Goal: Transaction & Acquisition: Purchase product/service

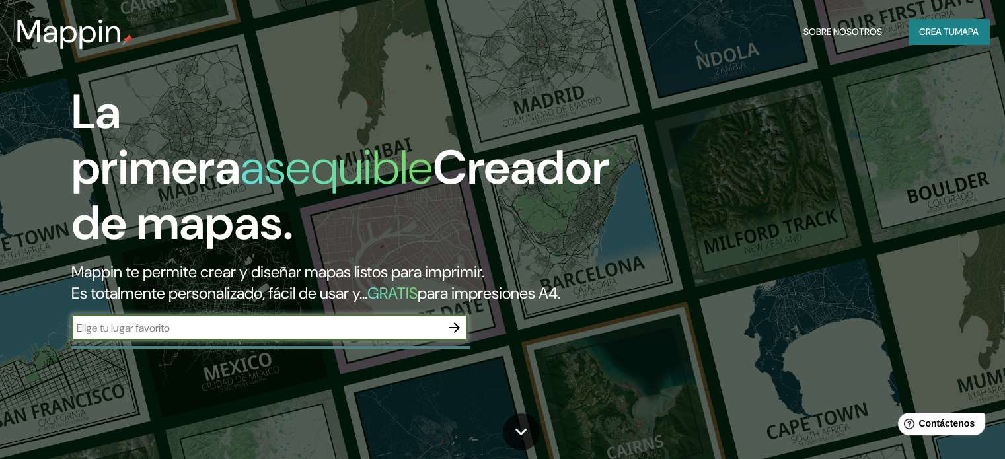
click at [277, 336] on input "text" at bounding box center [256, 327] width 370 height 15
type input "temuco"
click at [457, 333] on icon "button" at bounding box center [454, 327] width 11 height 11
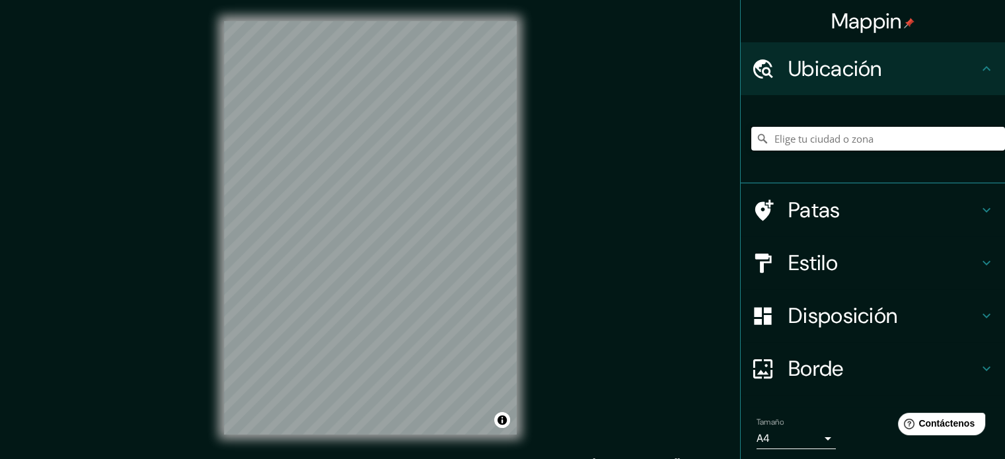
click at [840, 139] on input "Elige tu ciudad o zona" at bounding box center [878, 139] width 254 height 24
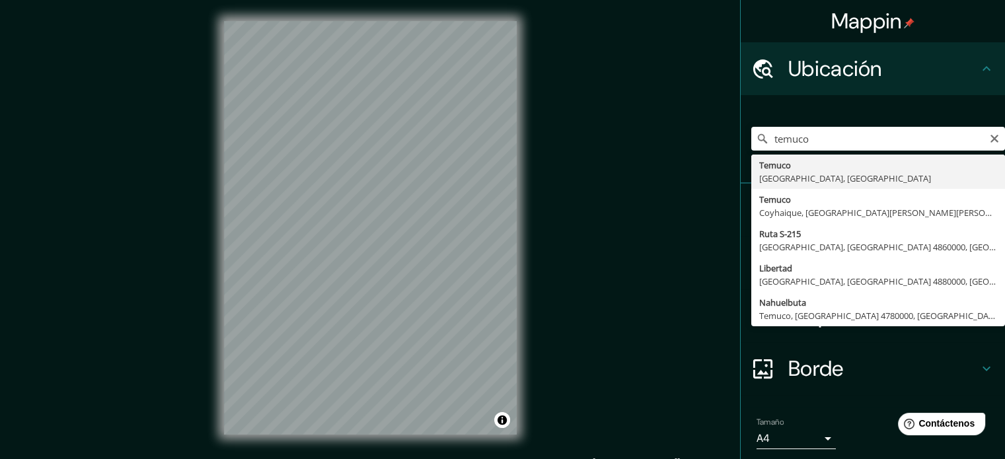
type input "[GEOGRAPHIC_DATA], [GEOGRAPHIC_DATA], [GEOGRAPHIC_DATA]"
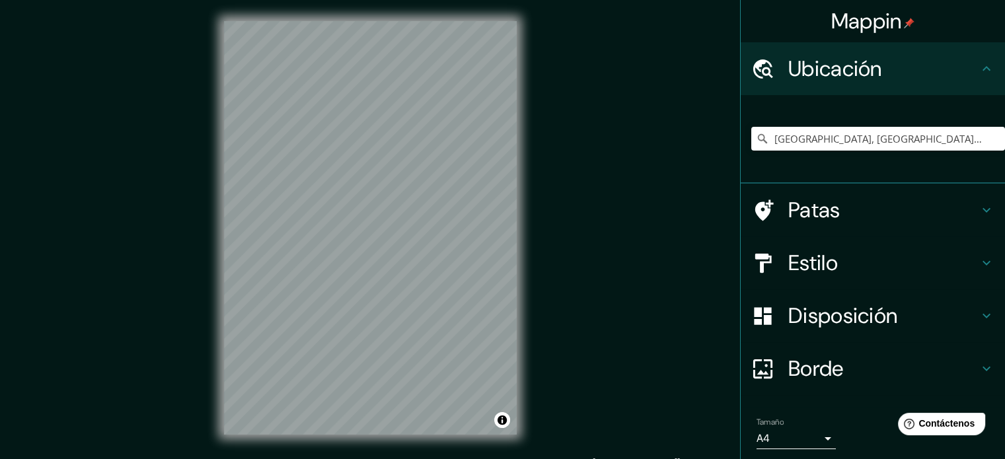
click at [820, 262] on font "Estilo" at bounding box center [813, 263] width 50 height 28
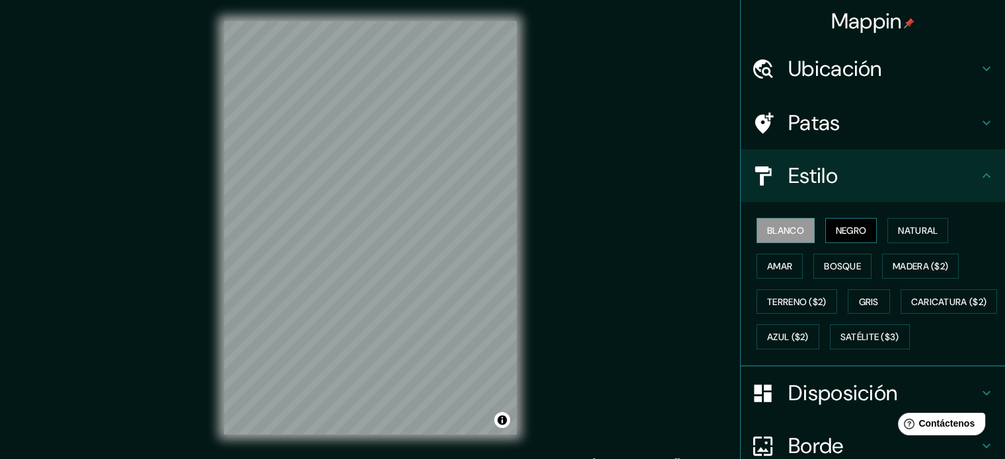
click at [836, 232] on font "Negro" at bounding box center [851, 231] width 31 height 12
click at [790, 227] on font "Blanco" at bounding box center [785, 231] width 37 height 12
click at [767, 266] on font "Amar" at bounding box center [779, 266] width 25 height 12
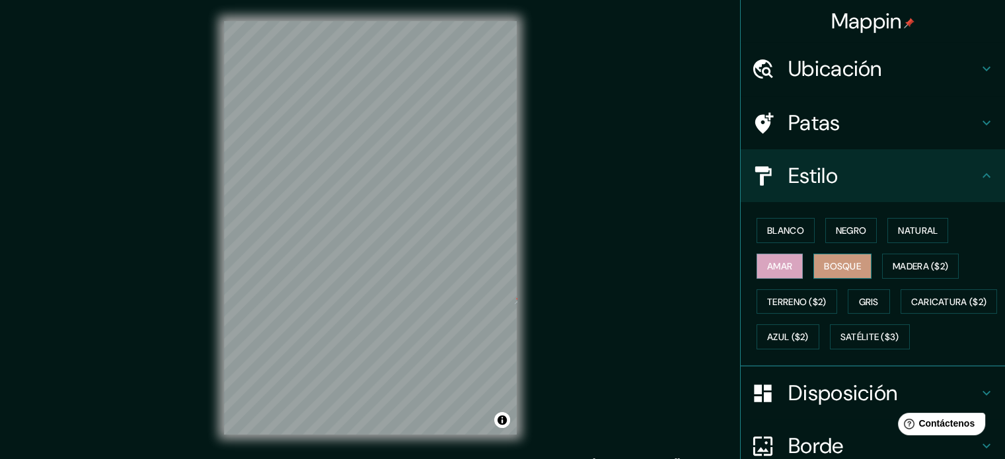
click at [849, 264] on font "Bosque" at bounding box center [842, 266] width 37 height 12
click at [923, 225] on font "Natural" at bounding box center [918, 231] width 40 height 12
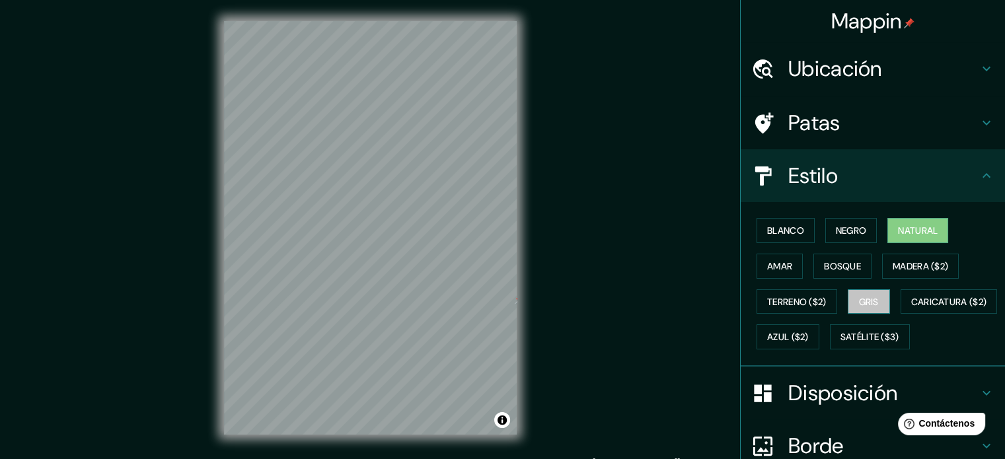
click at [871, 304] on font "Gris" at bounding box center [869, 302] width 20 height 12
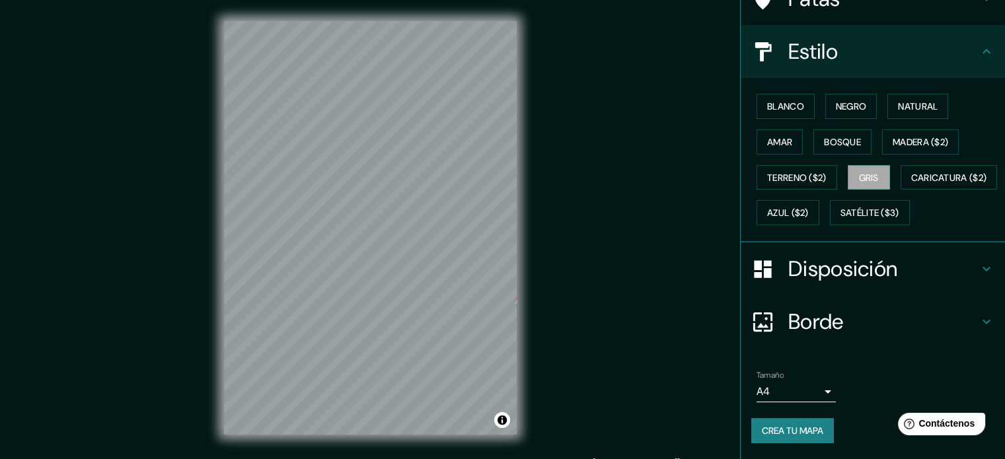
scroll to position [155, 0]
click at [774, 136] on font "Amar" at bounding box center [779, 142] width 25 height 12
click at [836, 129] on button "Bosque" at bounding box center [842, 141] width 58 height 25
click at [908, 275] on h4 "Disposición" at bounding box center [883, 269] width 190 height 26
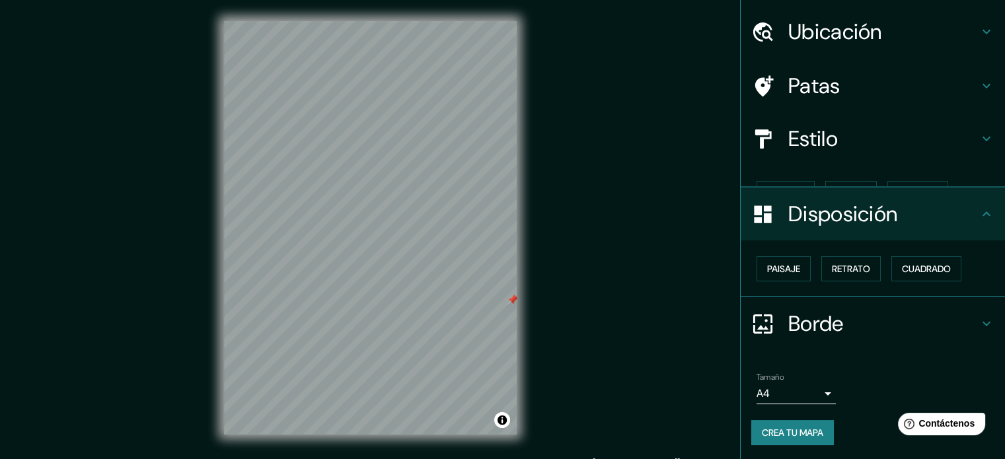
scroll to position [16, 0]
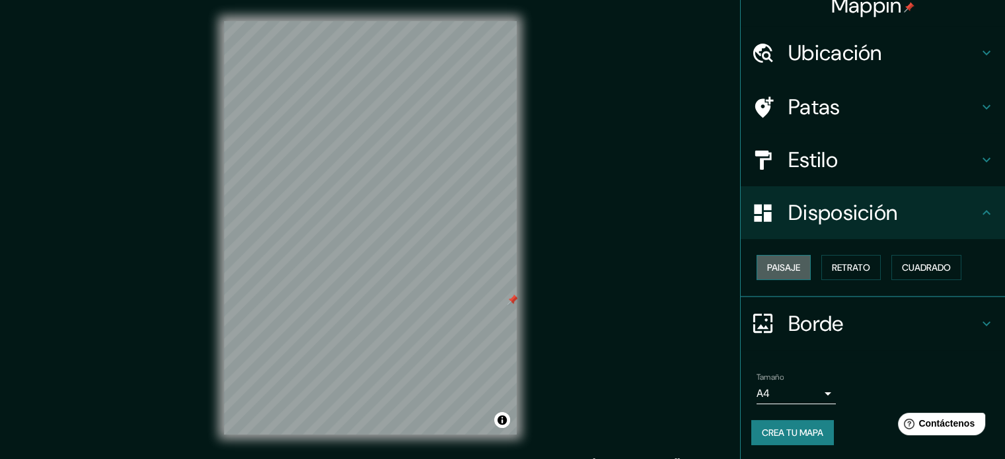
click at [771, 274] on font "Paisaje" at bounding box center [783, 267] width 33 height 17
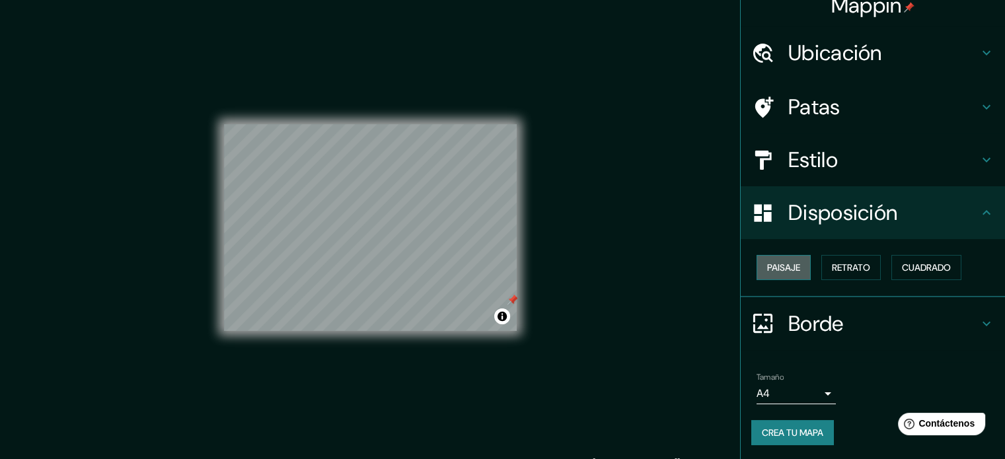
click at [771, 274] on font "Paisaje" at bounding box center [783, 267] width 33 height 17
drag, startPoint x: 815, startPoint y: 273, endPoint x: 825, endPoint y: 273, distance: 9.9
click at [821, 273] on button "Retrato" at bounding box center [850, 267] width 59 height 25
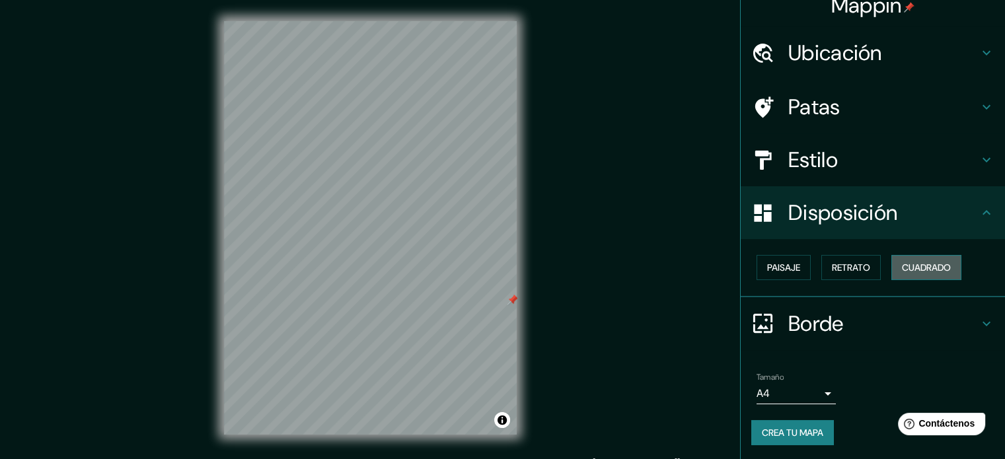
click at [948, 266] on button "Cuadrado" at bounding box center [926, 267] width 70 height 25
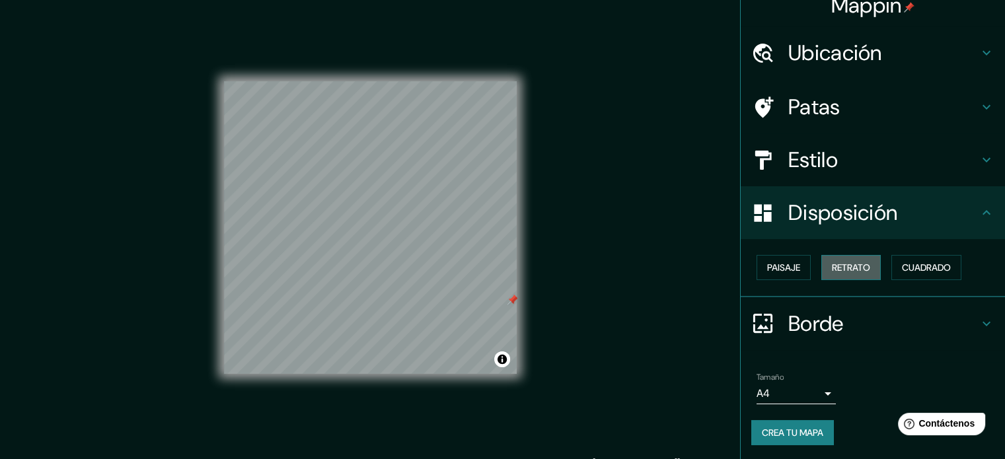
click at [863, 266] on button "Retrato" at bounding box center [850, 267] width 59 height 25
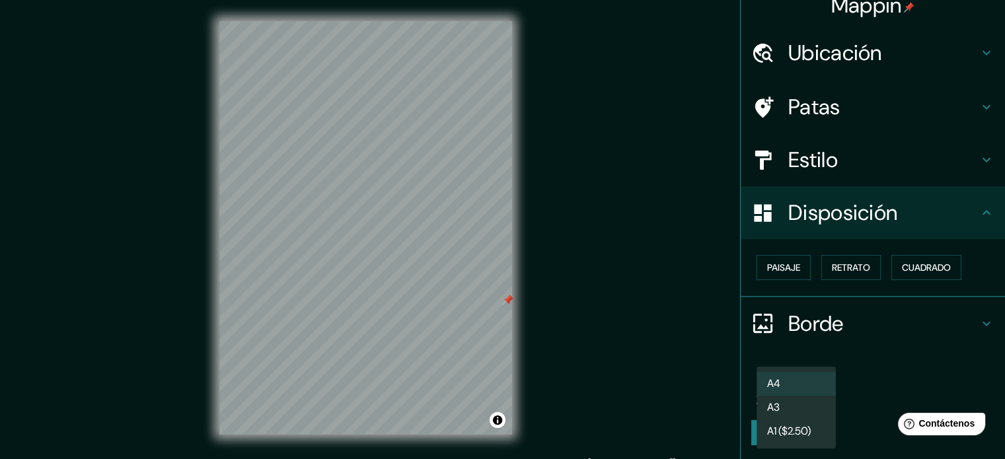
click at [808, 400] on body "Mappin Ubicación Temuco, Región de La Araucanía, Chile Patas Estilo Disposición…" at bounding box center [502, 229] width 1005 height 459
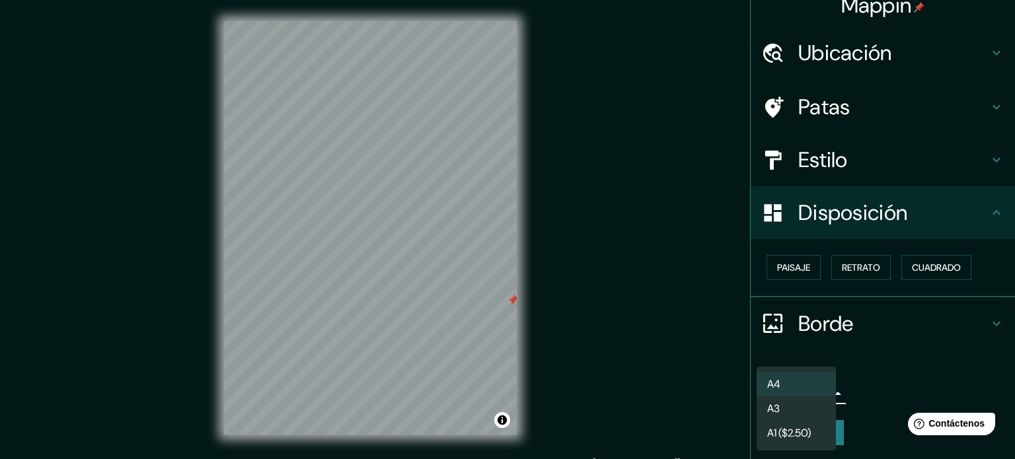
click at [906, 381] on div at bounding box center [507, 229] width 1015 height 459
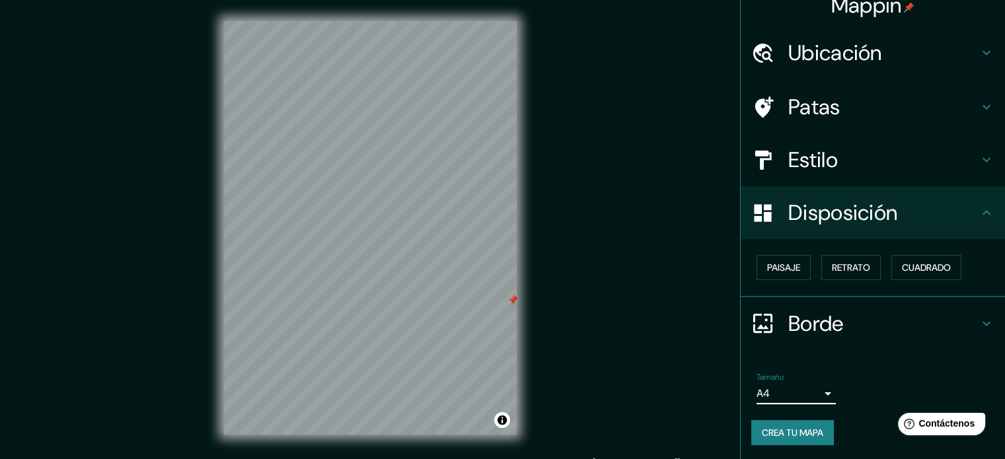
click at [787, 427] on font "Crea tu mapa" at bounding box center [792, 433] width 61 height 12
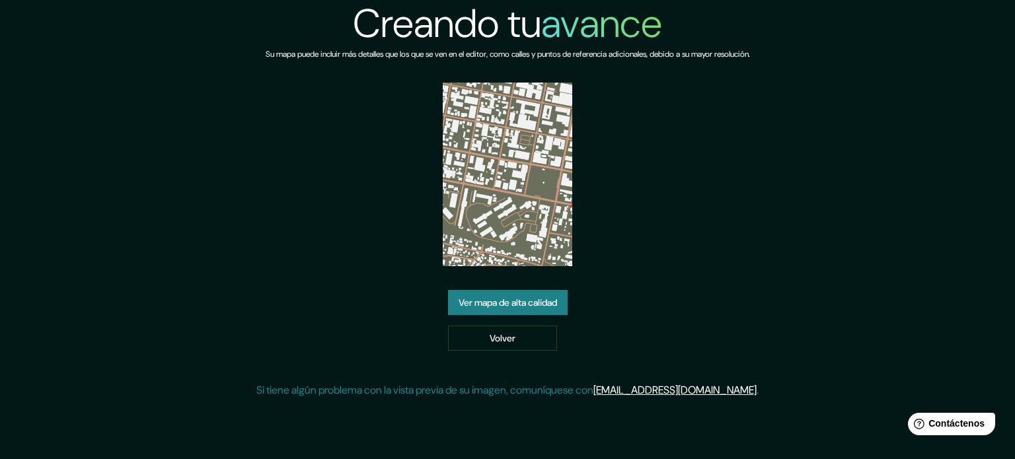
click at [748, 257] on div "Creando tu avance Su mapa puede incluir más detalles que los que se ven en el e…" at bounding box center [507, 204] width 502 height 409
click at [547, 174] on img at bounding box center [508, 175] width 130 height 184
click at [518, 299] on font "Ver mapa de alta calidad" at bounding box center [507, 303] width 98 height 12
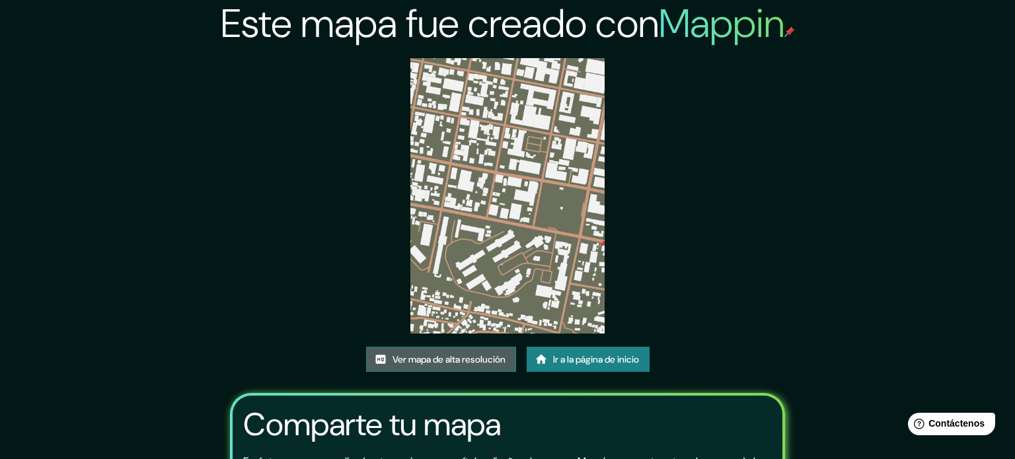
click at [452, 353] on font "Ver mapa de alta resolución" at bounding box center [448, 359] width 113 height 12
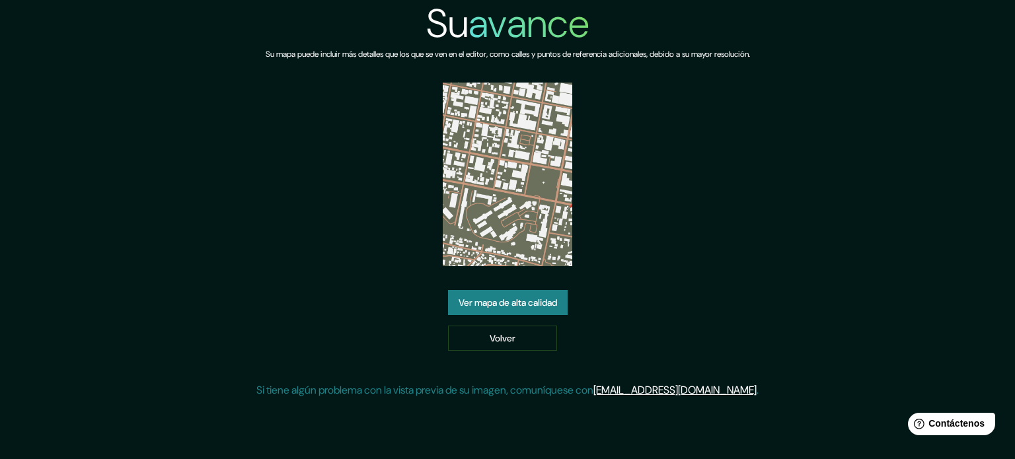
click at [499, 127] on img at bounding box center [508, 175] width 130 height 184
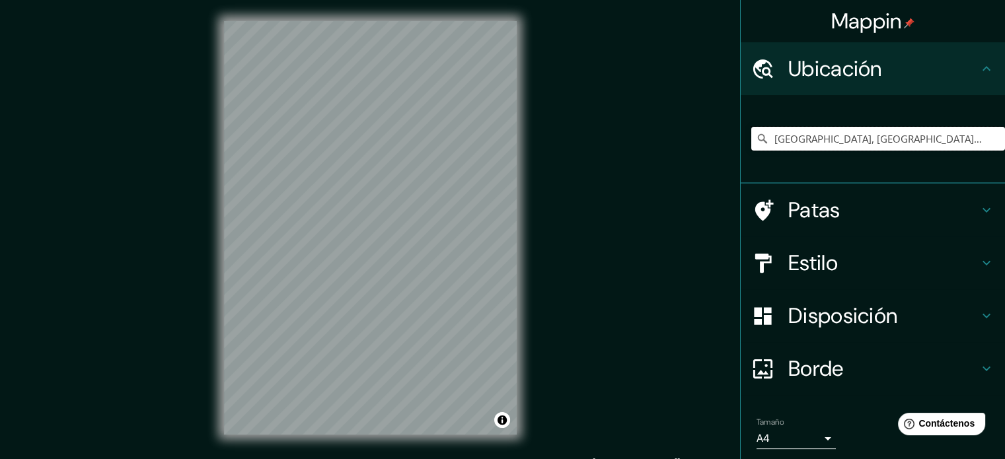
click at [834, 142] on input "Temuco, Región de La Araucanía, Chile" at bounding box center [878, 139] width 254 height 24
click at [962, 143] on input "Temuco, Región de La Araucanía, Chile" at bounding box center [878, 139] width 254 height 24
click at [978, 142] on input "Temuco, Región de La Araucanía, Chile" at bounding box center [878, 139] width 254 height 24
click at [972, 138] on input "Temuco, Región de La Araucanía, Chile" at bounding box center [878, 139] width 254 height 24
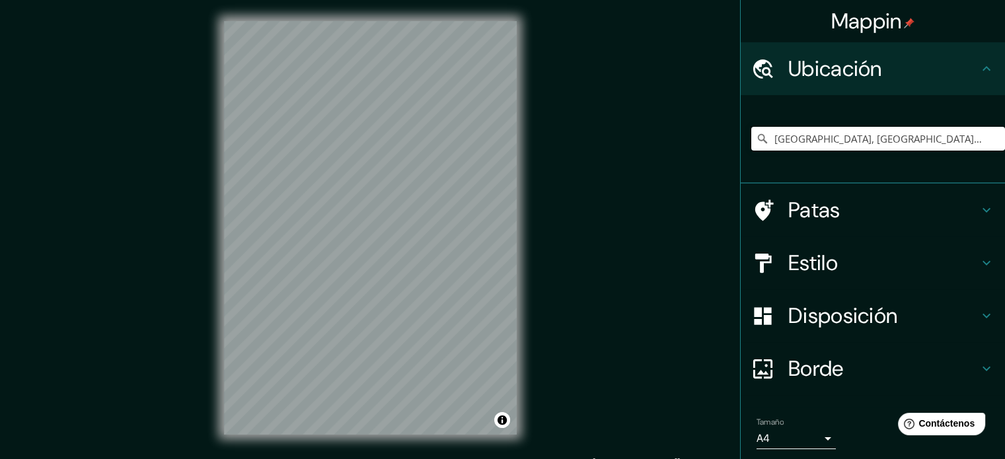
click at [972, 138] on input "Temuco, Región de La Araucanía, Chile" at bounding box center [878, 139] width 254 height 24
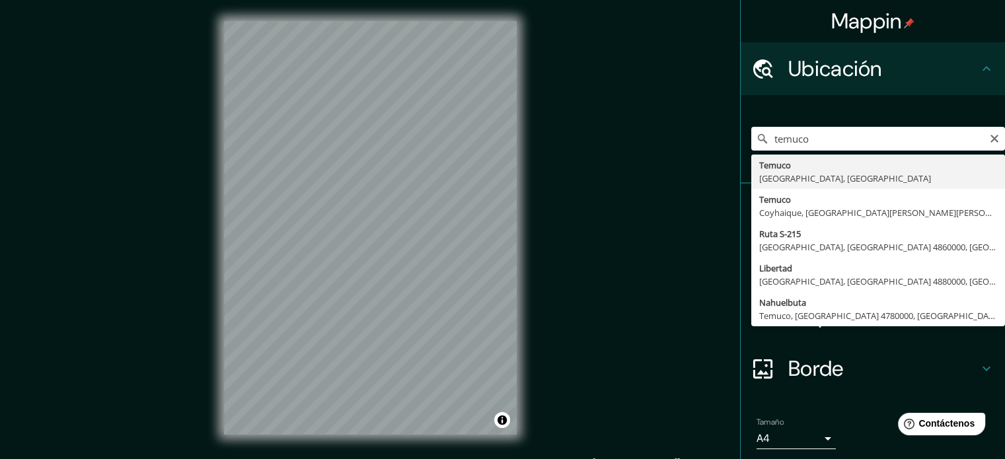
type input "Temuco, Región de La Araucanía, Chile"
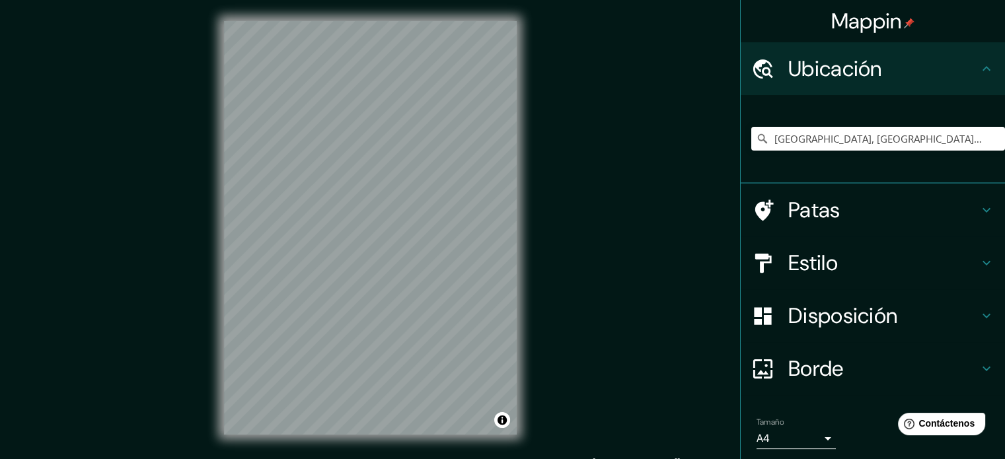
click at [855, 269] on h4 "Estilo" at bounding box center [883, 263] width 190 height 26
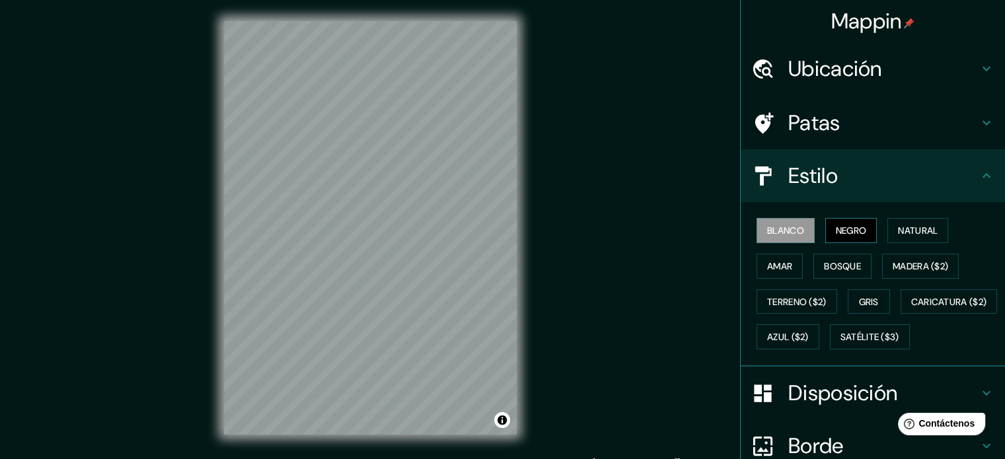
click at [845, 230] on font "Negro" at bounding box center [851, 231] width 31 height 12
click at [782, 264] on font "Amar" at bounding box center [779, 266] width 25 height 12
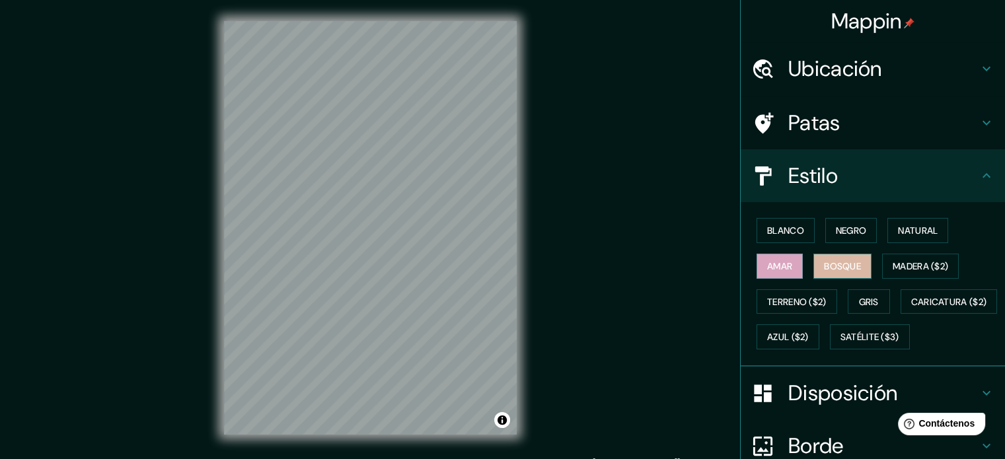
click at [832, 264] on font "Bosque" at bounding box center [842, 266] width 37 height 12
click at [945, 116] on h4 "Patas" at bounding box center [883, 123] width 190 height 26
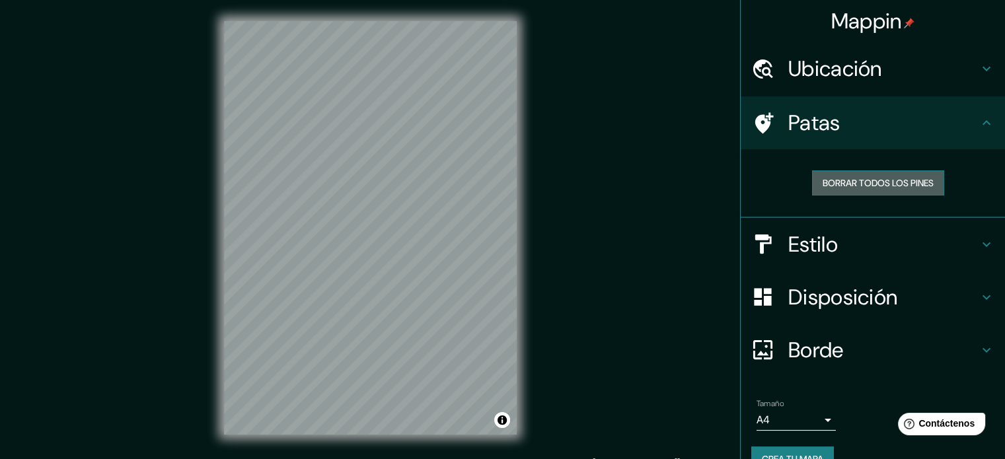
click at [909, 185] on font "Borrar todos los pines" at bounding box center [877, 183] width 111 height 12
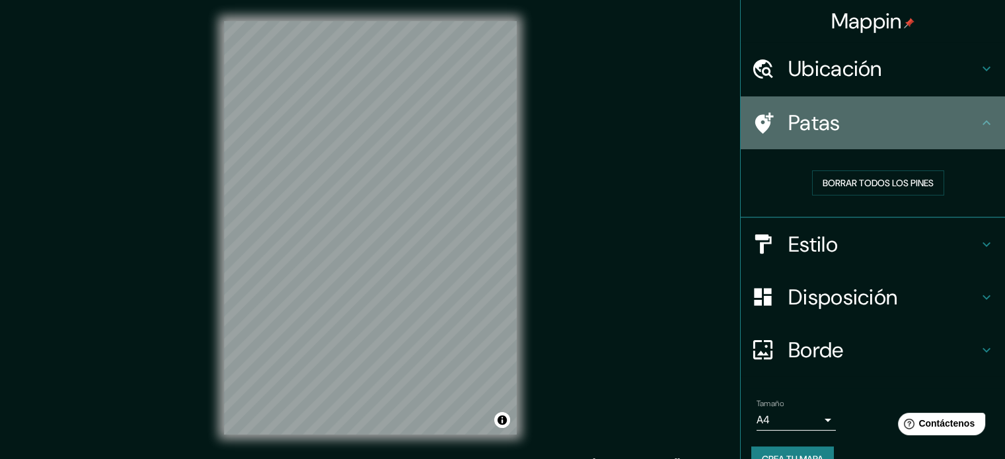
click at [934, 126] on h4 "Patas" at bounding box center [883, 123] width 190 height 26
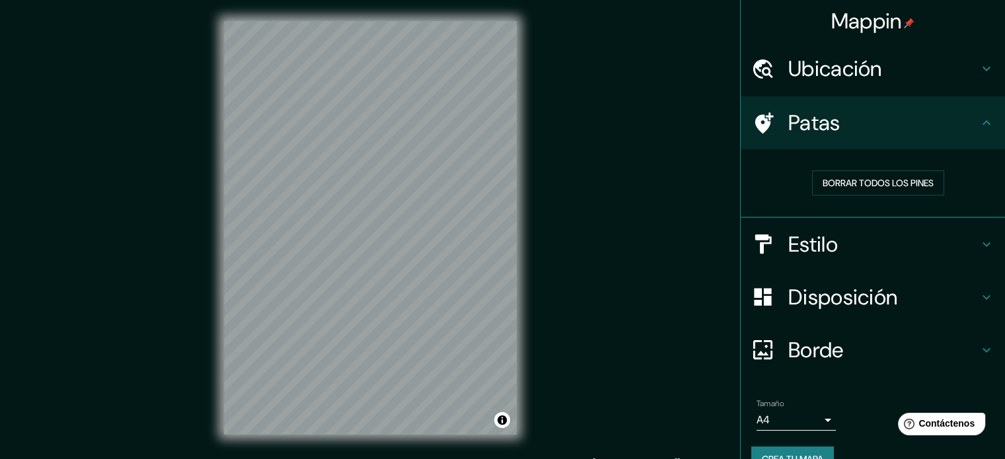
click at [880, 244] on h4 "Estilo" at bounding box center [883, 244] width 190 height 26
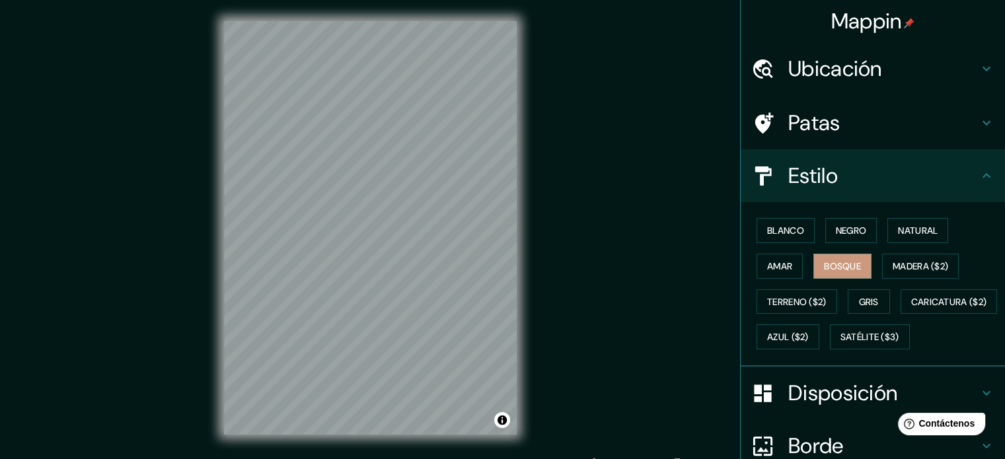
click at [921, 162] on h4 "Estilo" at bounding box center [883, 175] width 190 height 26
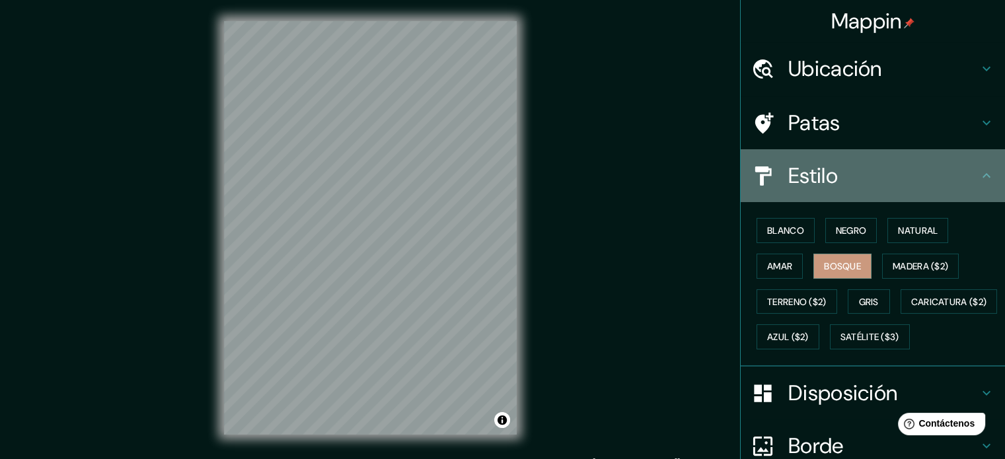
click at [978, 172] on icon at bounding box center [986, 176] width 16 height 16
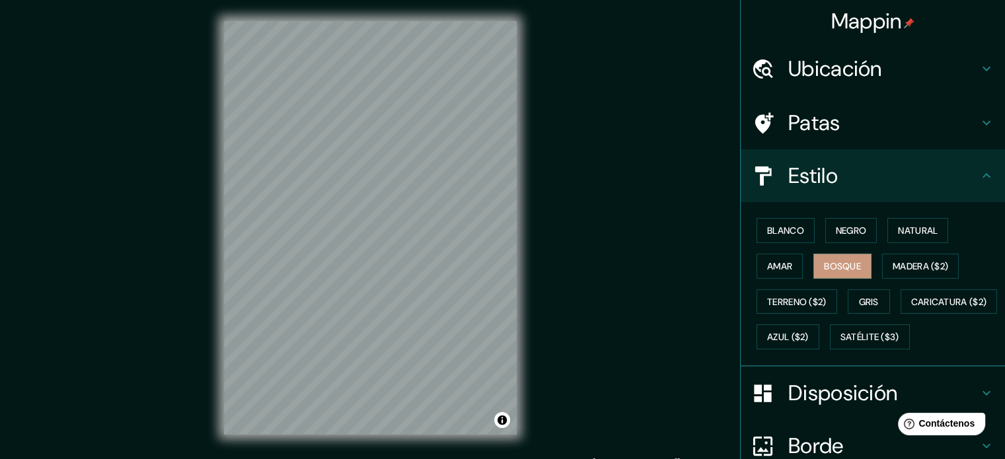
click at [978, 175] on icon at bounding box center [986, 176] width 16 height 16
click at [979, 178] on icon at bounding box center [986, 176] width 16 height 16
click at [967, 180] on h4 "Estilo" at bounding box center [883, 175] width 190 height 26
click at [890, 180] on h4 "Estilo" at bounding box center [883, 175] width 190 height 26
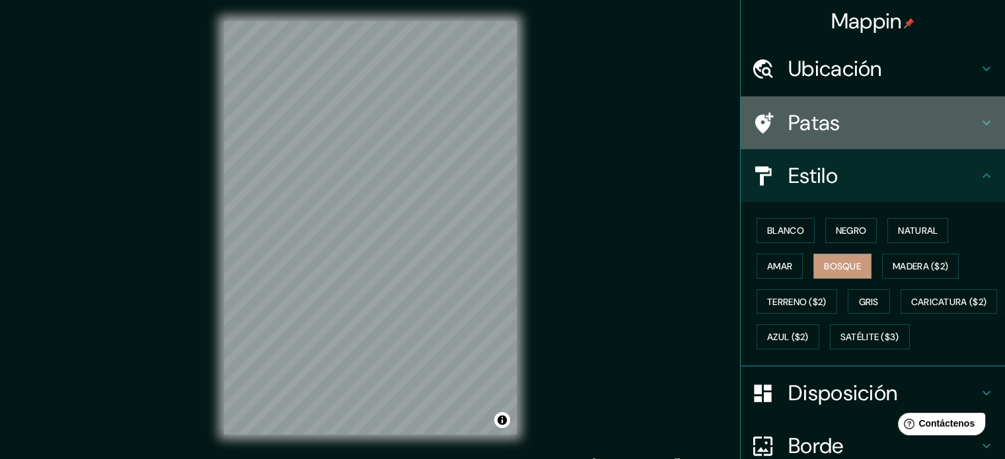
click at [864, 133] on h4 "Patas" at bounding box center [883, 123] width 190 height 26
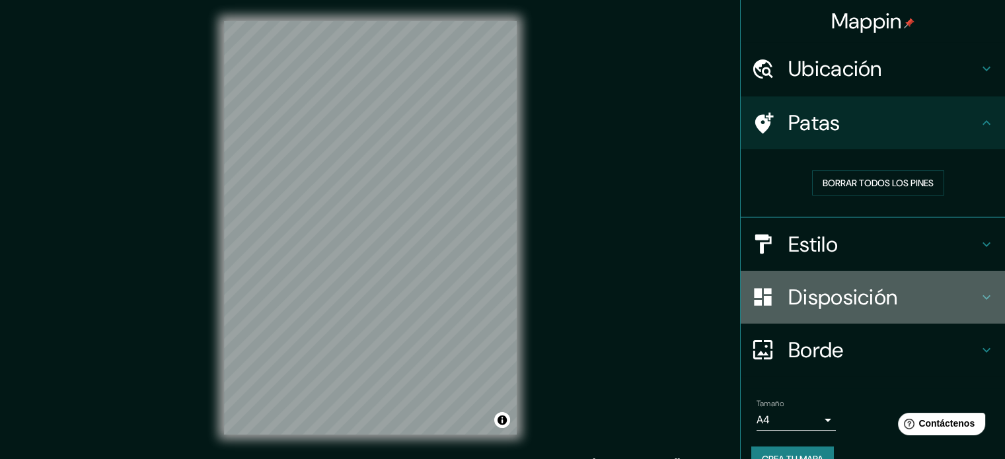
click at [865, 303] on font "Disposición" at bounding box center [842, 297] width 109 height 28
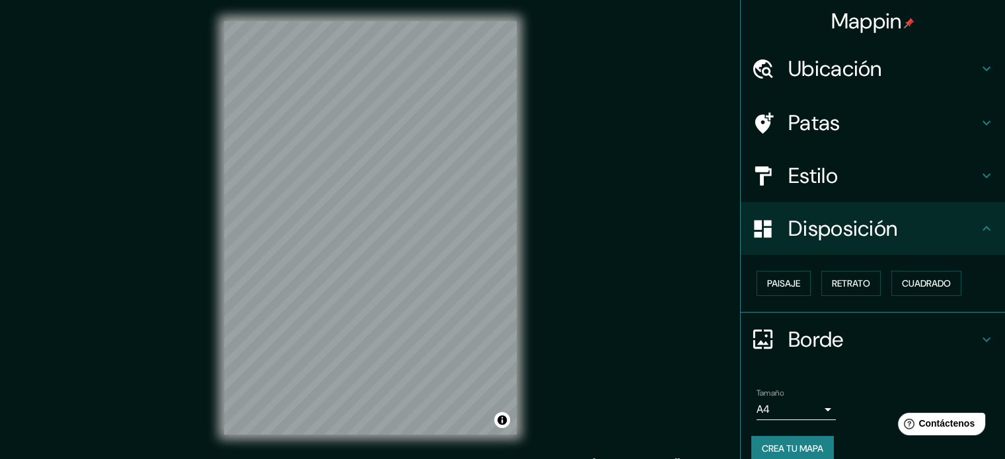
click at [847, 338] on h4 "Borde" at bounding box center [883, 339] width 190 height 26
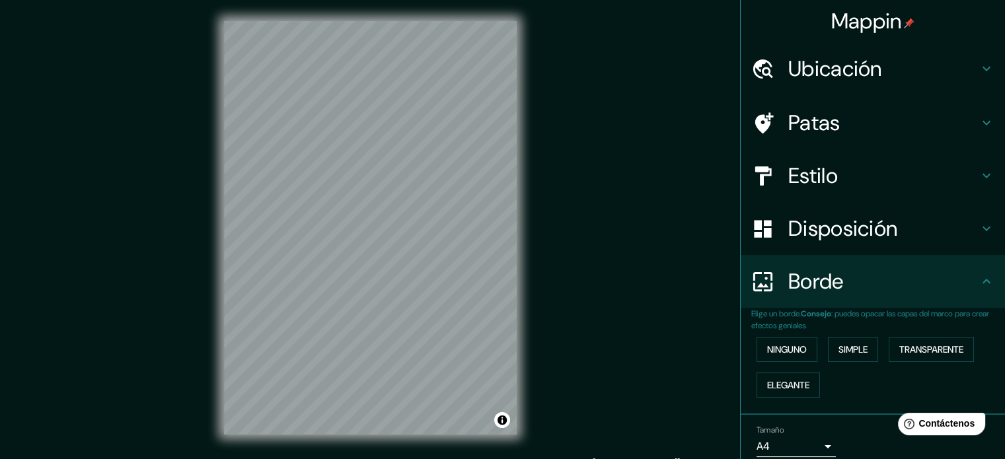
click at [841, 291] on h4 "Borde" at bounding box center [883, 281] width 190 height 26
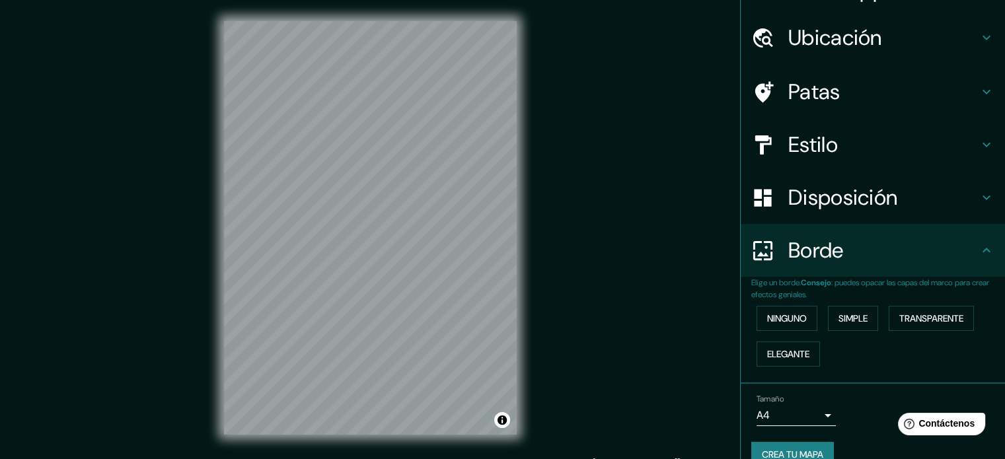
scroll to position [53, 0]
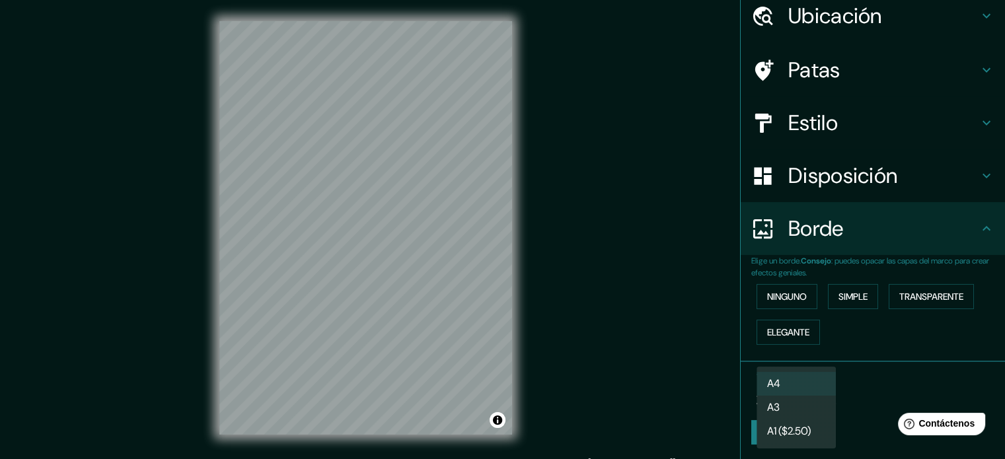
click at [801, 388] on body "Mappin Ubicación Temuco, Región de La Araucanía, Chile Patas Estilo Disposición…" at bounding box center [502, 229] width 1005 height 459
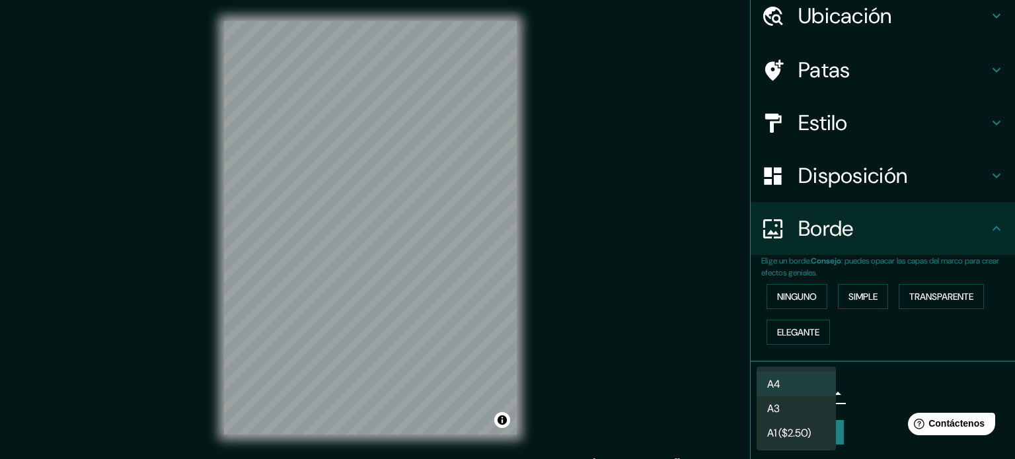
click at [783, 405] on li "A3" at bounding box center [795, 408] width 79 height 24
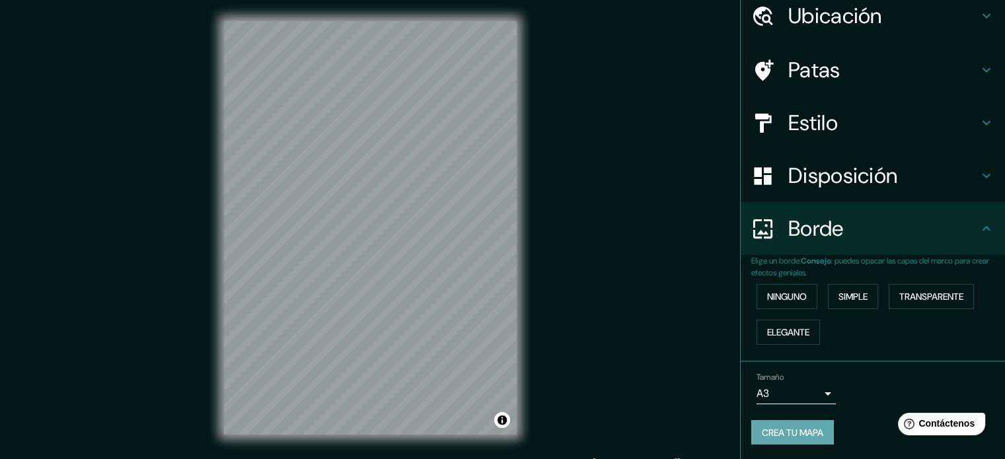
click at [814, 434] on font "Crea tu mapa" at bounding box center [792, 433] width 61 height 12
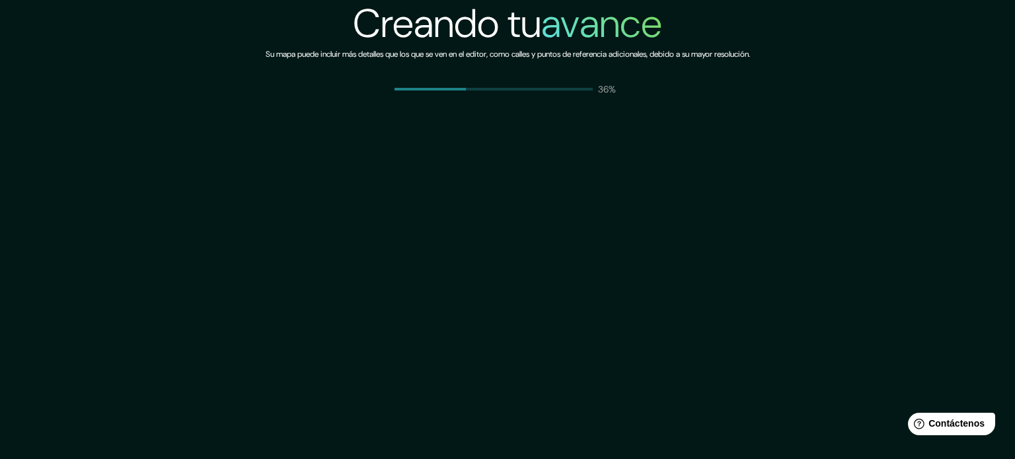
click at [674, 240] on div "Creando tu avance Su mapa puede incluir más detalles que los que se ven en el e…" at bounding box center [507, 229] width 1015 height 459
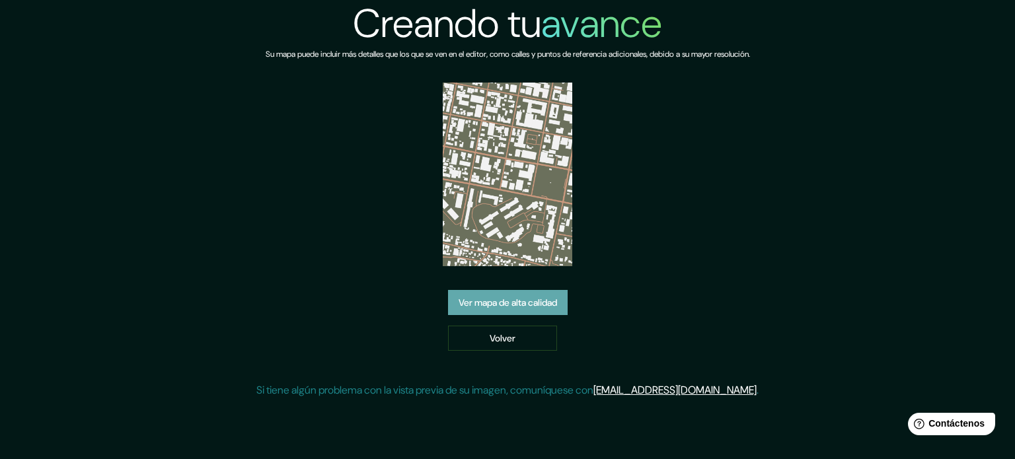
click at [520, 307] on font "Ver mapa de alta calidad" at bounding box center [507, 303] width 98 height 12
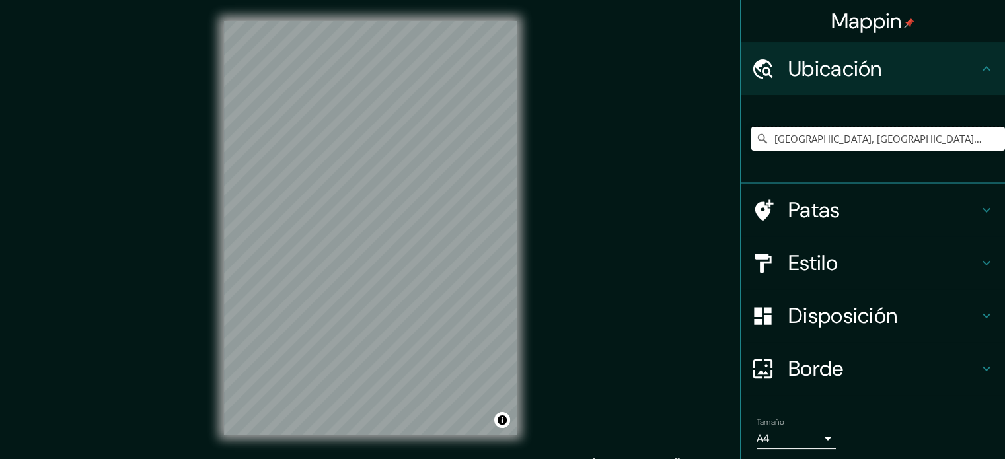
click at [900, 139] on input "[GEOGRAPHIC_DATA], [GEOGRAPHIC_DATA], [GEOGRAPHIC_DATA]" at bounding box center [878, 139] width 254 height 24
click at [900, 139] on input "Temuco, Región de La Araucanía, Chile" at bounding box center [878, 139] width 254 height 24
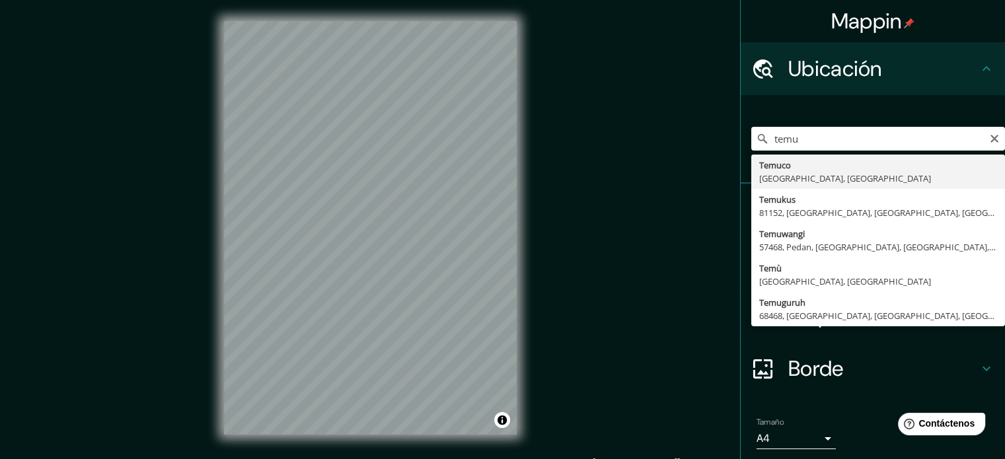
type input "[GEOGRAPHIC_DATA], [GEOGRAPHIC_DATA], [GEOGRAPHIC_DATA]"
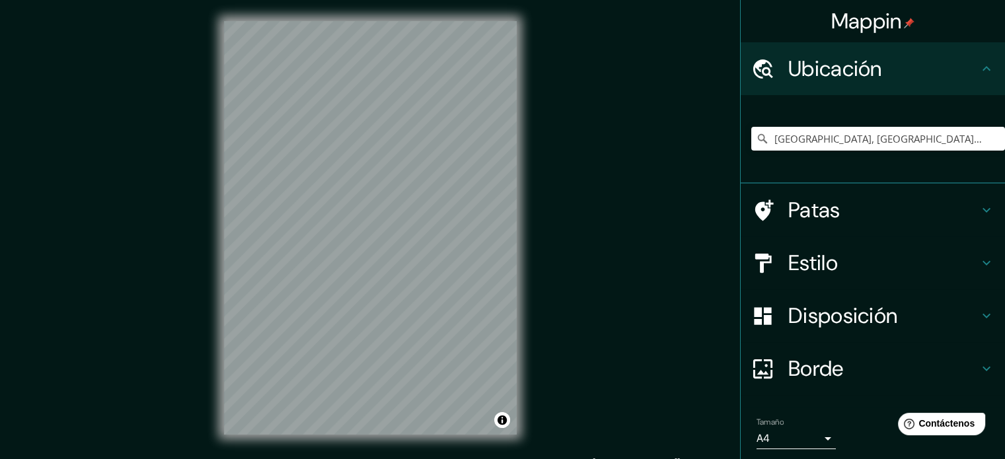
click at [890, 271] on h4 "Estilo" at bounding box center [883, 263] width 190 height 26
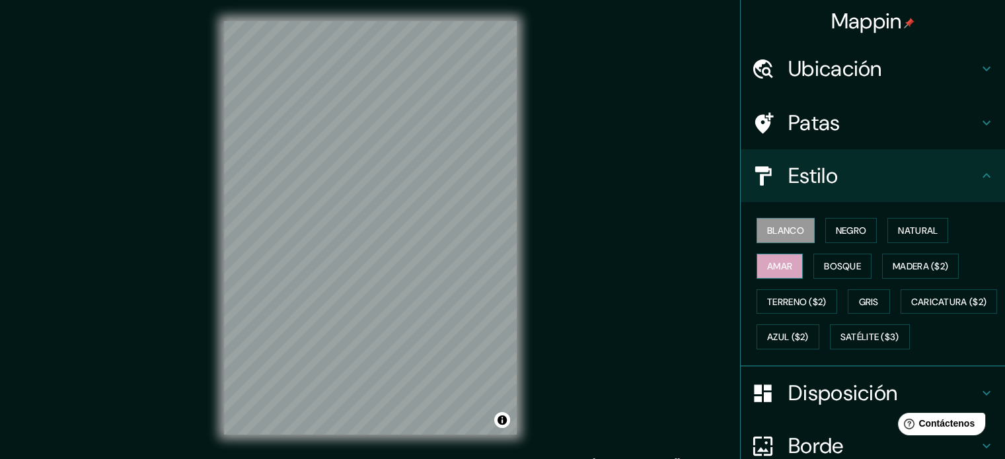
click at [771, 269] on font "Amar" at bounding box center [779, 266] width 25 height 12
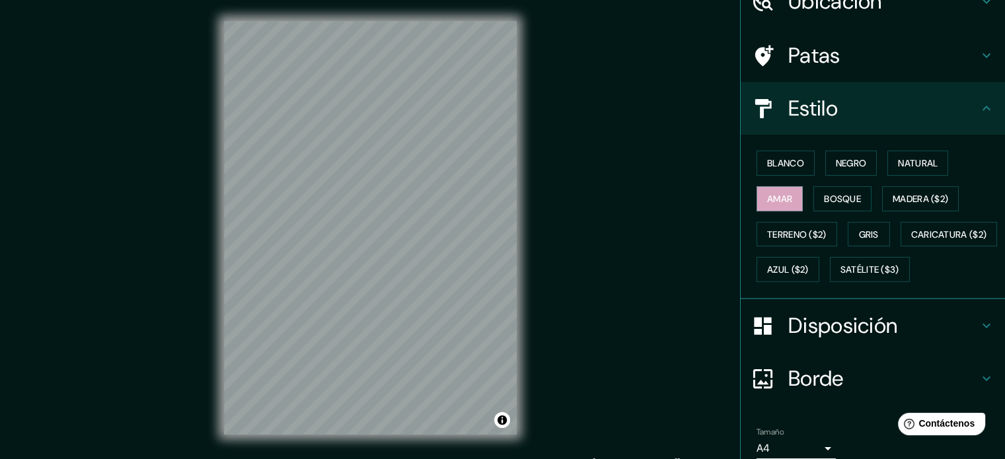
scroll to position [106, 0]
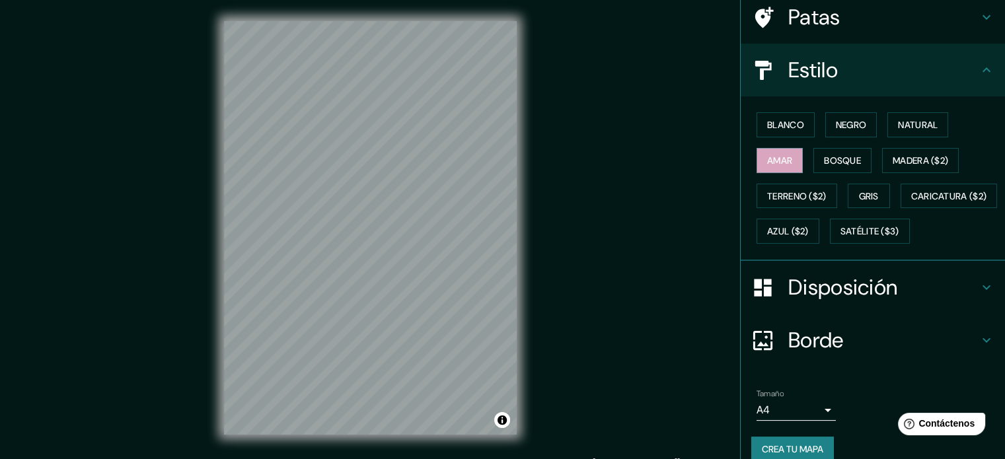
click at [777, 440] on body "Mappin Ubicación Temuco, Región de La Araucanía, Chile Patas Estilo Blanco Negr…" at bounding box center [502, 229] width 1005 height 459
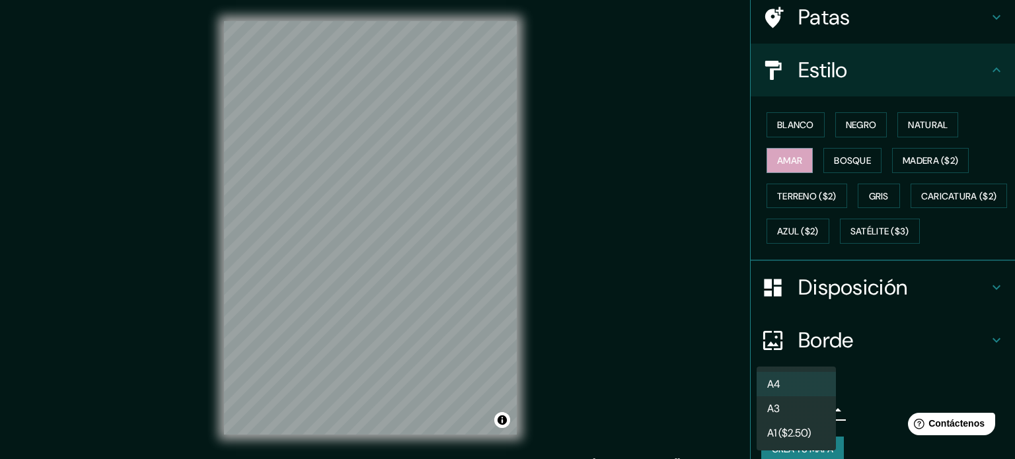
click at [797, 411] on li "A3" at bounding box center [795, 408] width 79 height 24
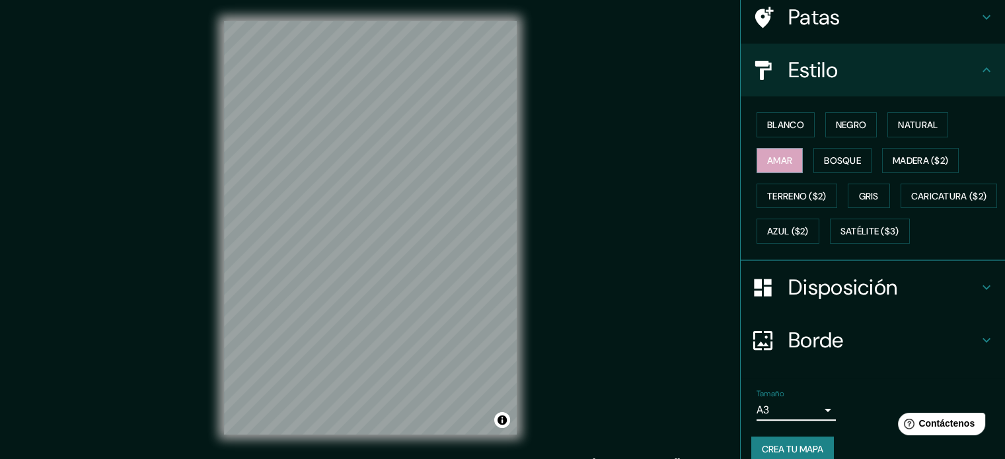
click at [919, 301] on h4 "Disposición" at bounding box center [883, 287] width 190 height 26
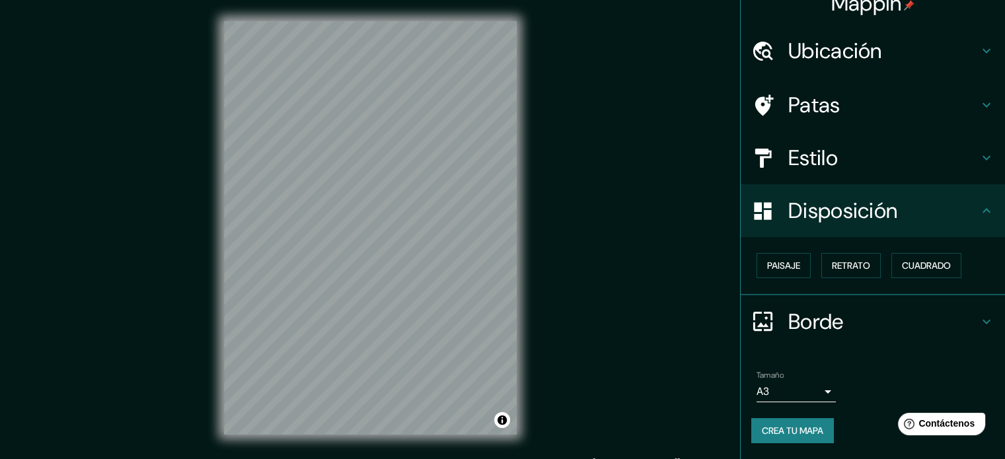
scroll to position [16, 0]
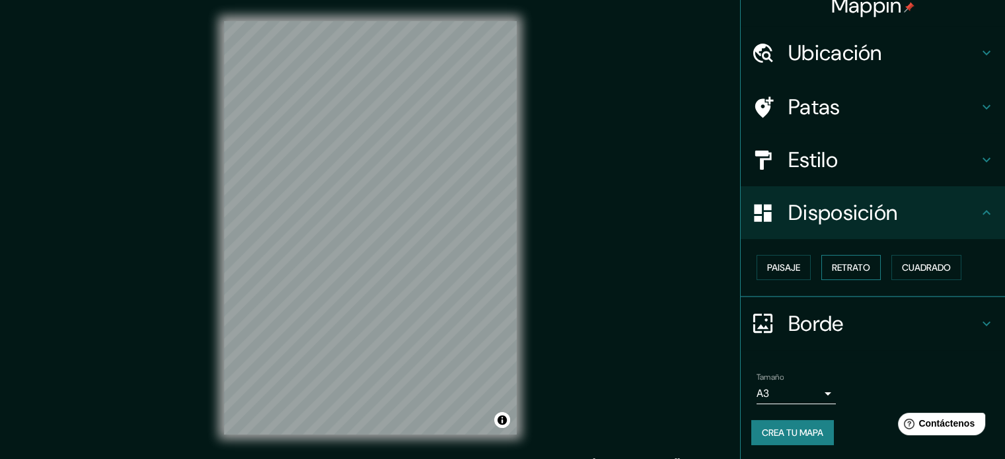
click at [859, 268] on font "Retrato" at bounding box center [851, 268] width 38 height 12
click at [902, 268] on font "Cuadrado" at bounding box center [926, 268] width 49 height 12
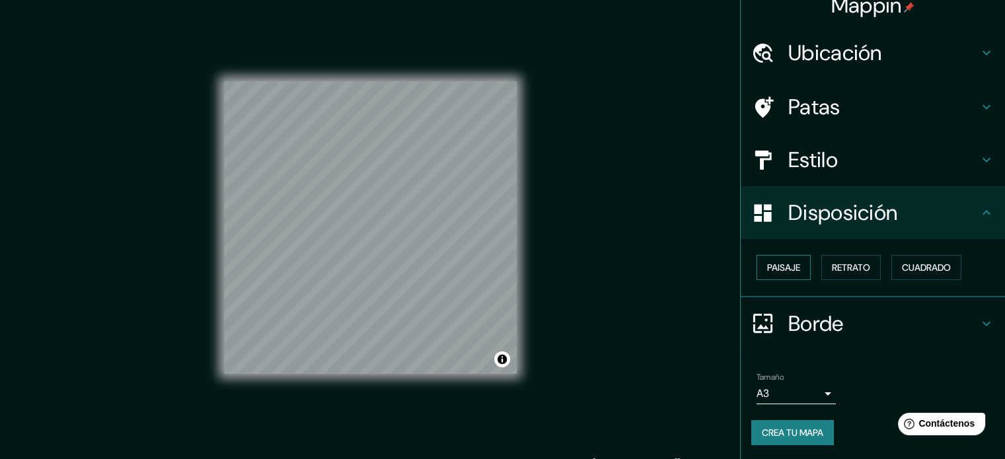
click at [767, 272] on font "Paisaje" at bounding box center [783, 268] width 33 height 12
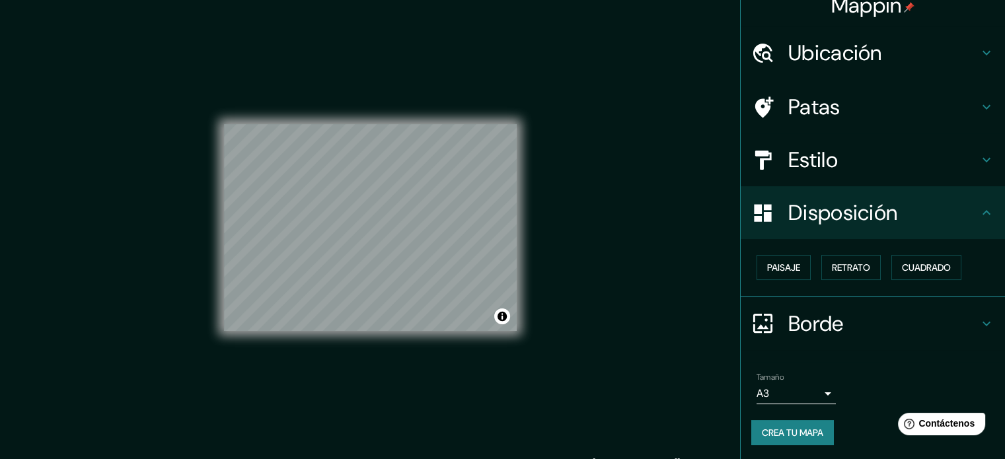
scroll to position [0, 0]
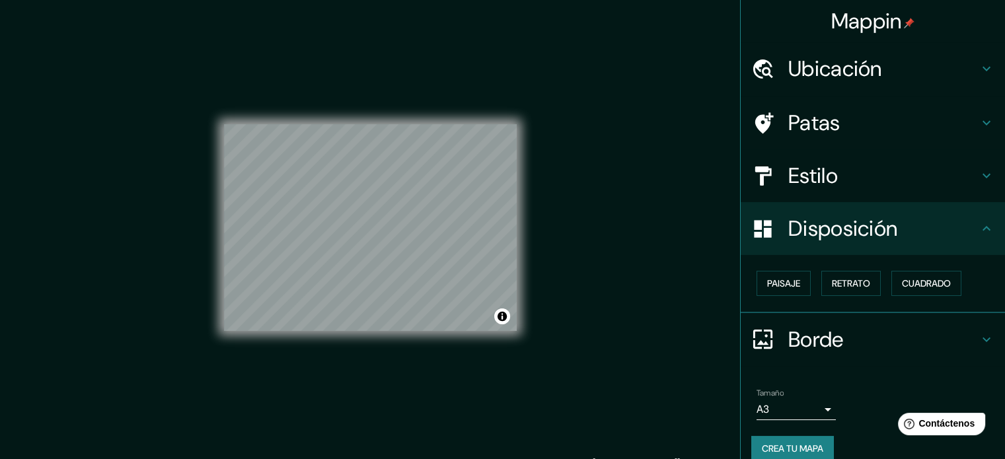
click at [935, 185] on h4 "Estilo" at bounding box center [883, 175] width 190 height 26
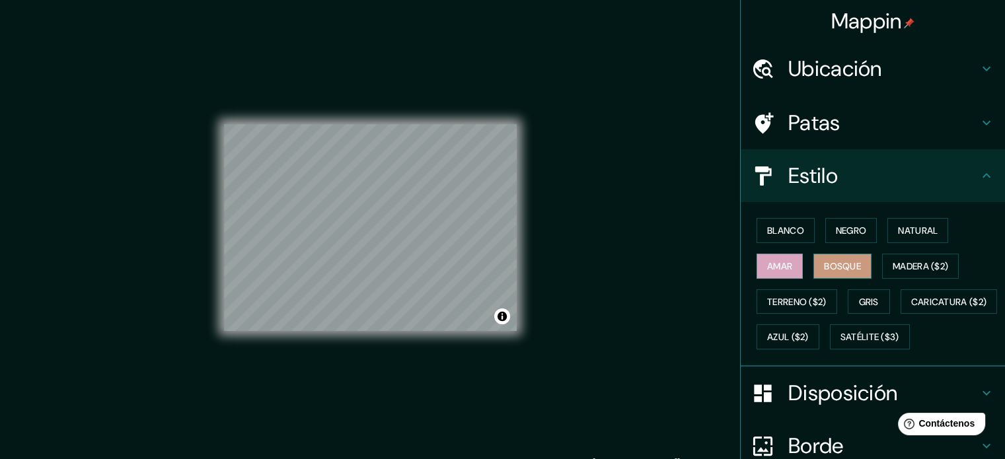
click at [838, 267] on font "Bosque" at bounding box center [842, 266] width 37 height 12
click at [919, 139] on div "Patas" at bounding box center [872, 122] width 264 height 53
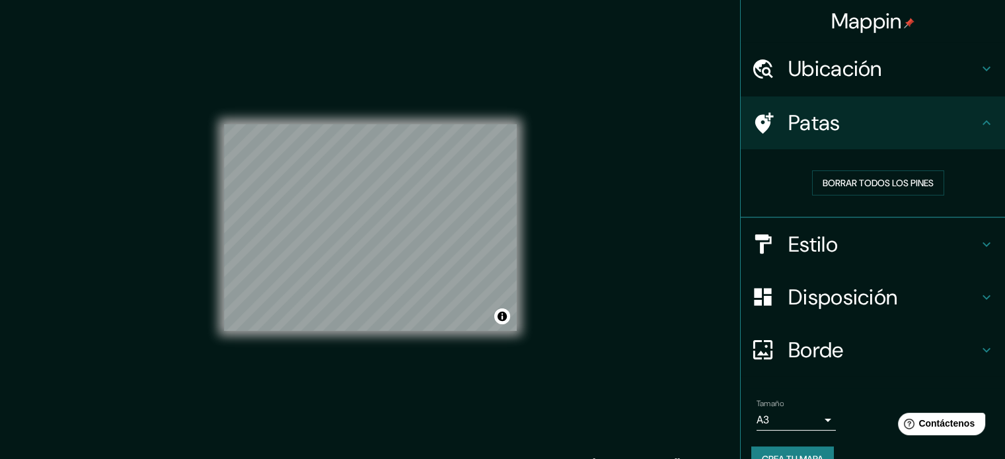
click at [919, 139] on div "Patas" at bounding box center [872, 122] width 264 height 53
click at [935, 298] on h4 "Disposición" at bounding box center [883, 297] width 190 height 26
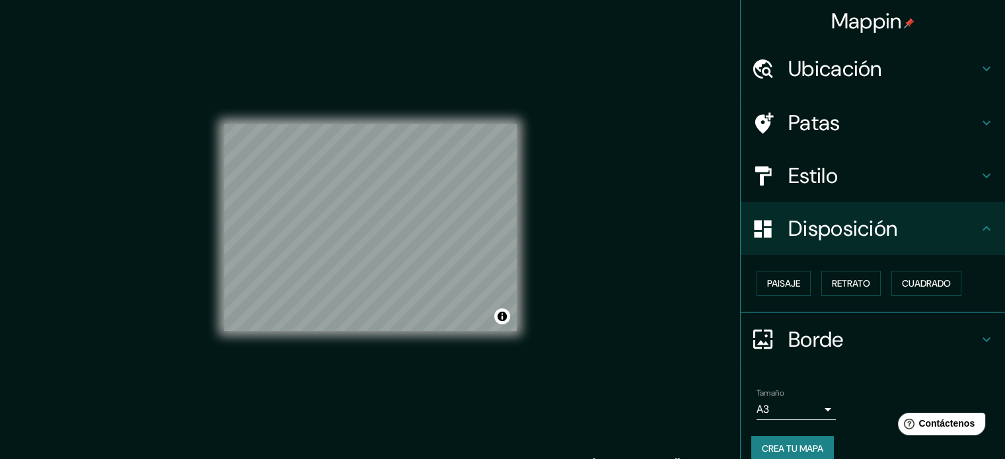
click at [930, 330] on h4 "Borde" at bounding box center [883, 339] width 190 height 26
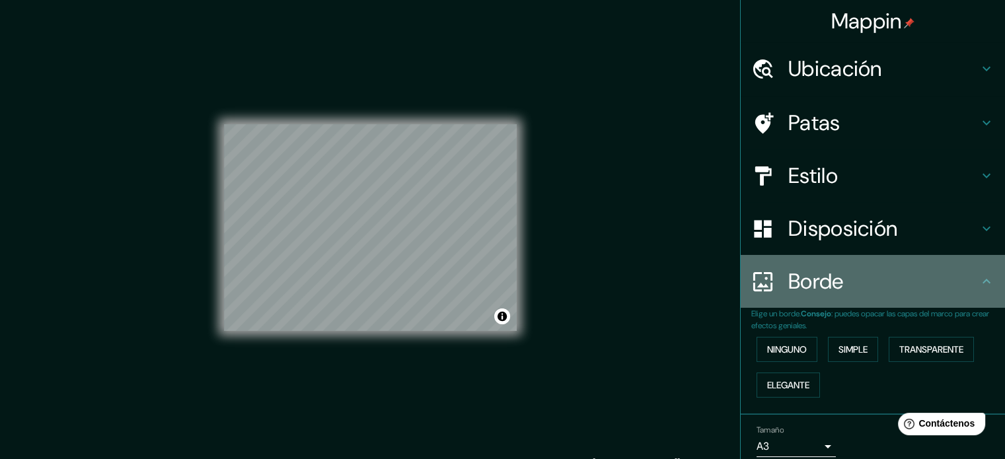
click at [913, 282] on h4 "Borde" at bounding box center [883, 281] width 190 height 26
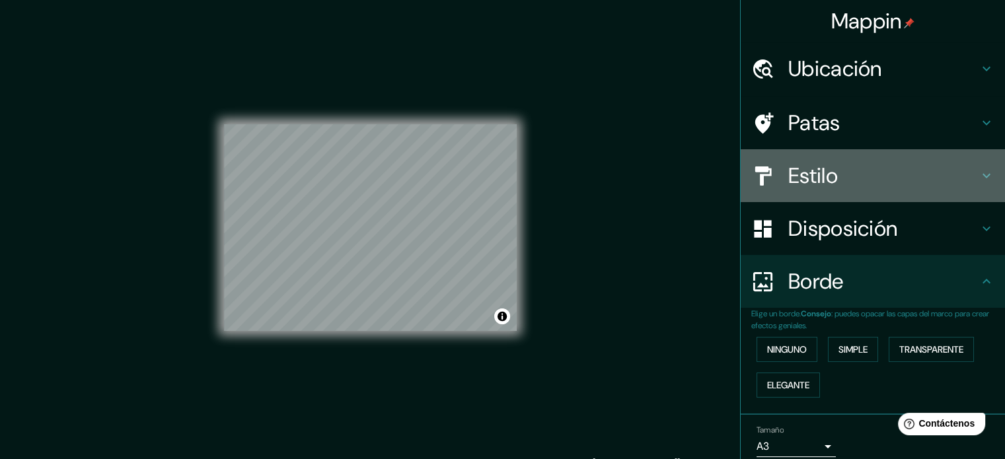
click at [958, 177] on h4 "Estilo" at bounding box center [883, 175] width 190 height 26
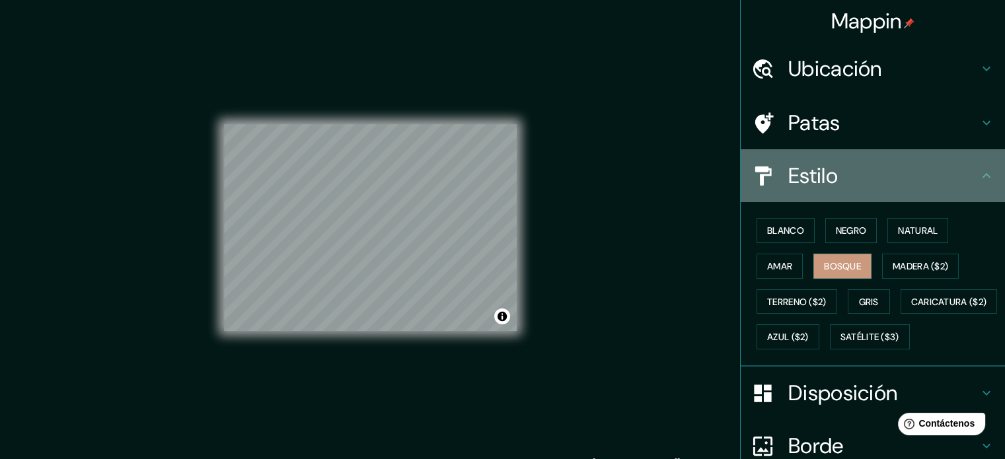
click at [959, 168] on h4 "Estilo" at bounding box center [883, 175] width 190 height 26
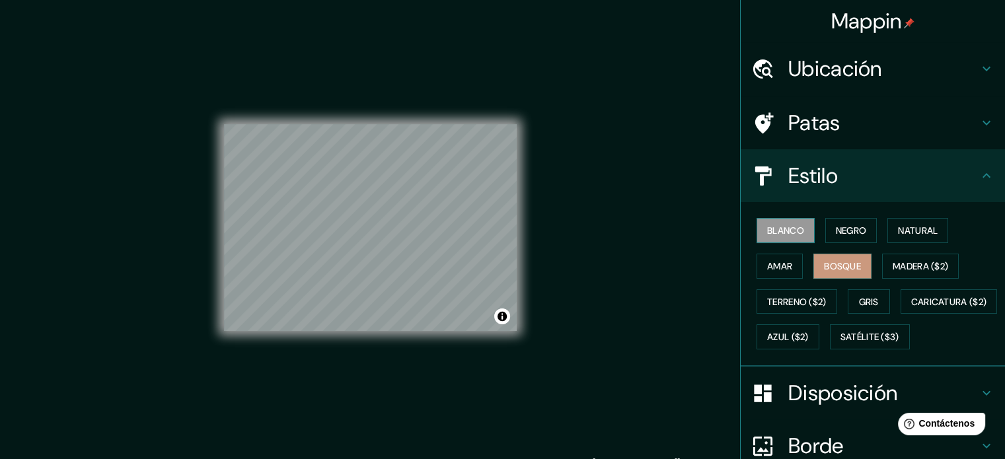
click at [779, 229] on font "Blanco" at bounding box center [785, 231] width 37 height 12
click at [859, 302] on font "Gris" at bounding box center [869, 302] width 20 height 12
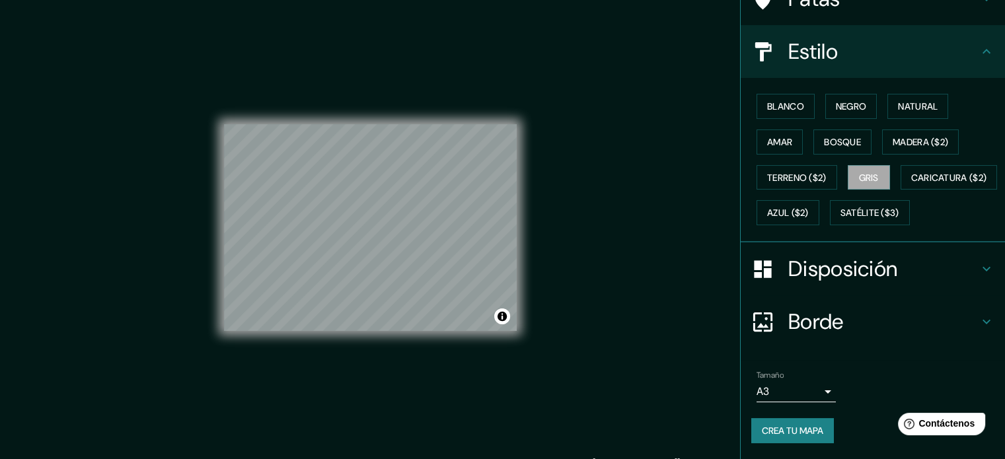
scroll to position [156, 0]
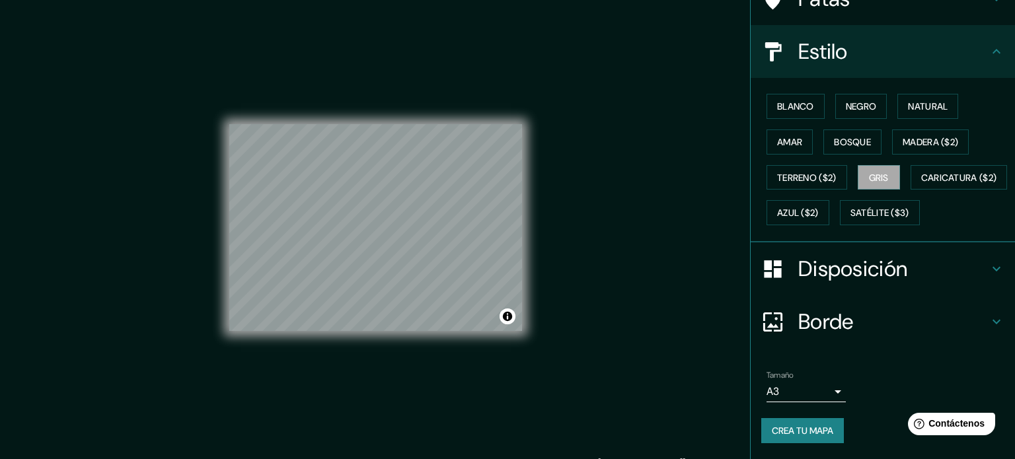
click at [820, 400] on body "Mappin Ubicación Temuco, Región de La Araucanía, Chile Patas Estilo Blanco Negr…" at bounding box center [507, 229] width 1015 height 459
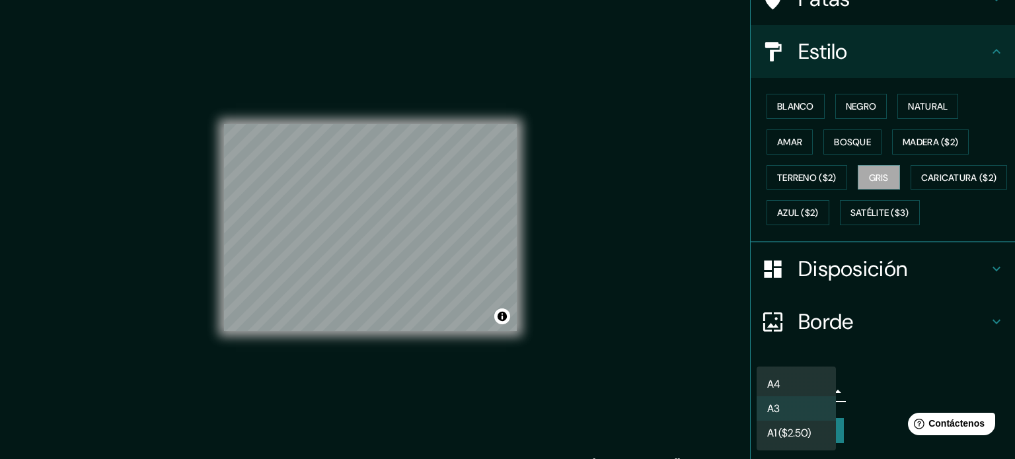
click at [803, 382] on li "A4" at bounding box center [795, 384] width 79 height 24
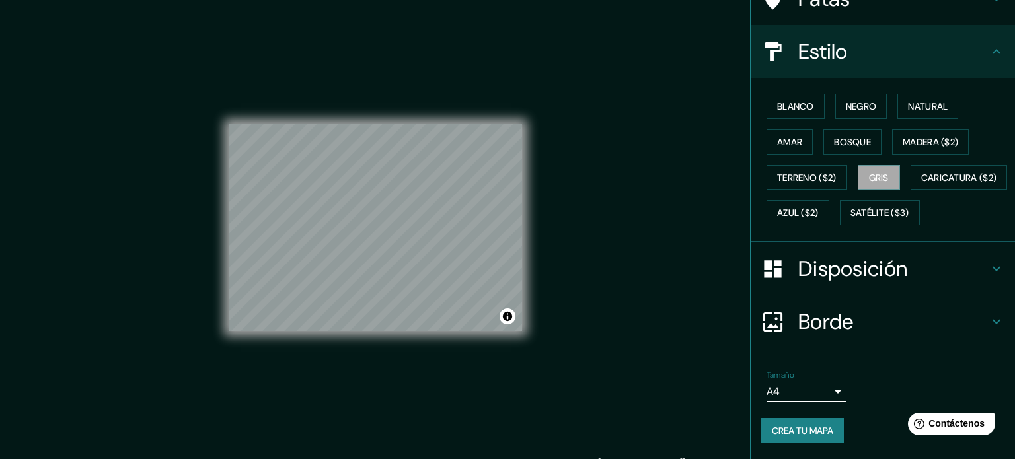
click at [798, 393] on body "Mappin Ubicación Temuco, Región de La Araucanía, Chile Patas Estilo Blanco Negr…" at bounding box center [507, 229] width 1015 height 459
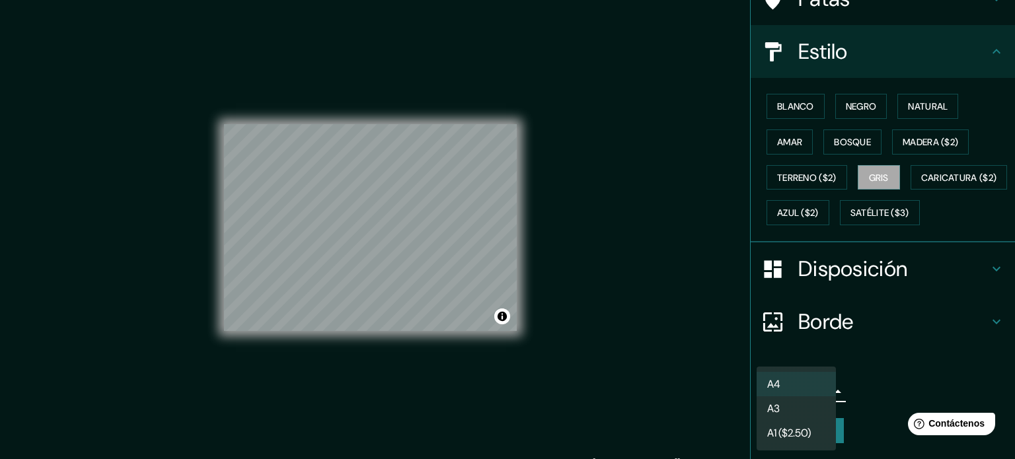
click at [794, 380] on li "A4" at bounding box center [795, 384] width 79 height 24
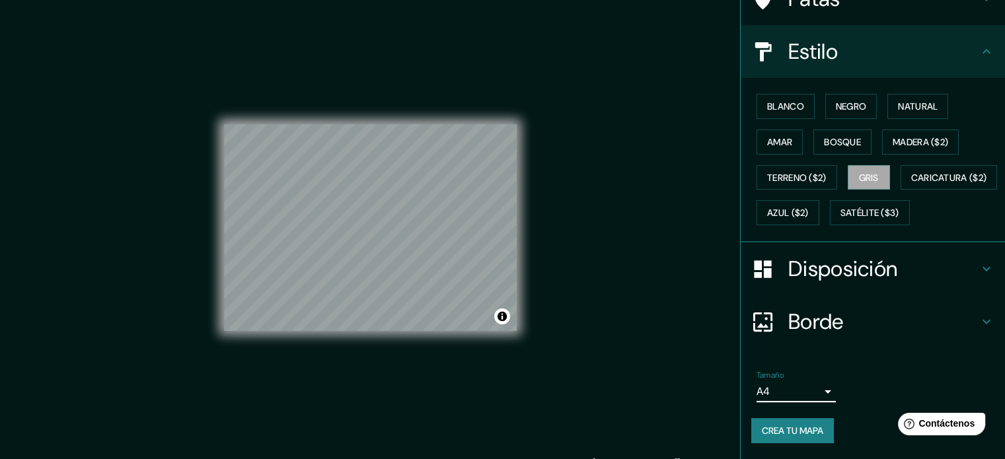
click at [785, 382] on body "Mappin Ubicación Temuco, Región de La Araucanía, Chile Patas Estilo Blanco Negr…" at bounding box center [502, 229] width 1005 height 459
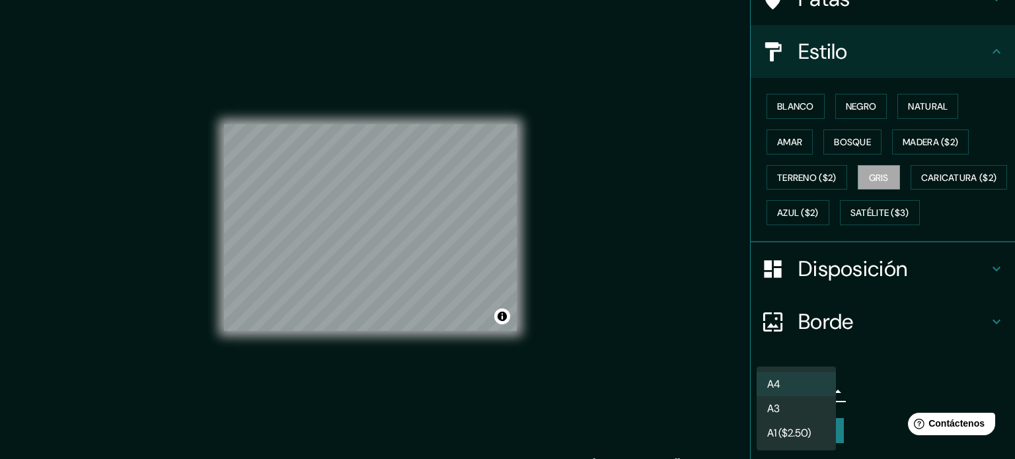
click at [781, 414] on li "A3" at bounding box center [795, 408] width 79 height 24
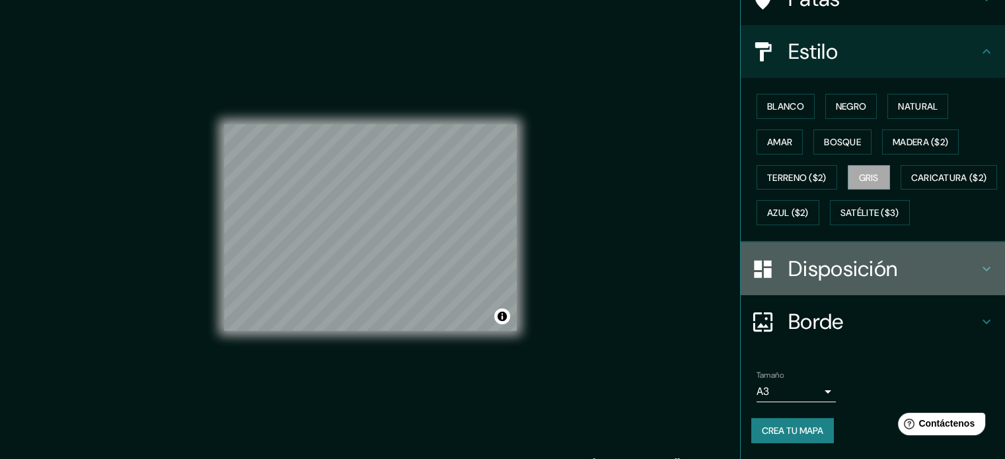
click at [840, 284] on div "Disposición" at bounding box center [872, 268] width 264 height 53
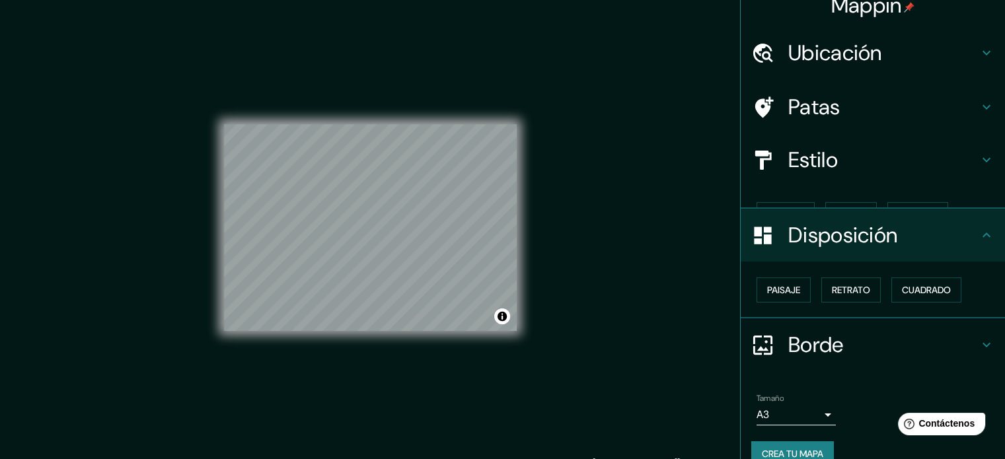
scroll to position [16, 0]
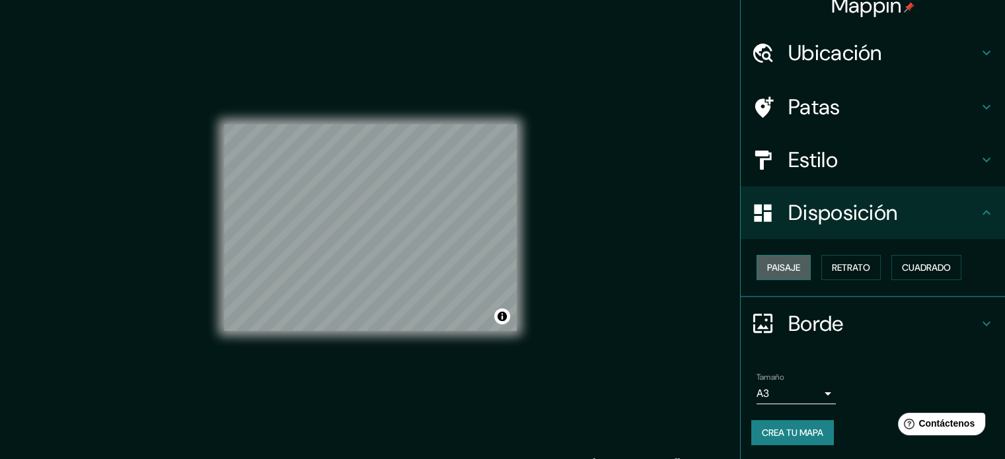
click at [795, 273] on button "Paisaje" at bounding box center [783, 267] width 54 height 25
click at [852, 271] on font "Retrato" at bounding box center [851, 268] width 38 height 12
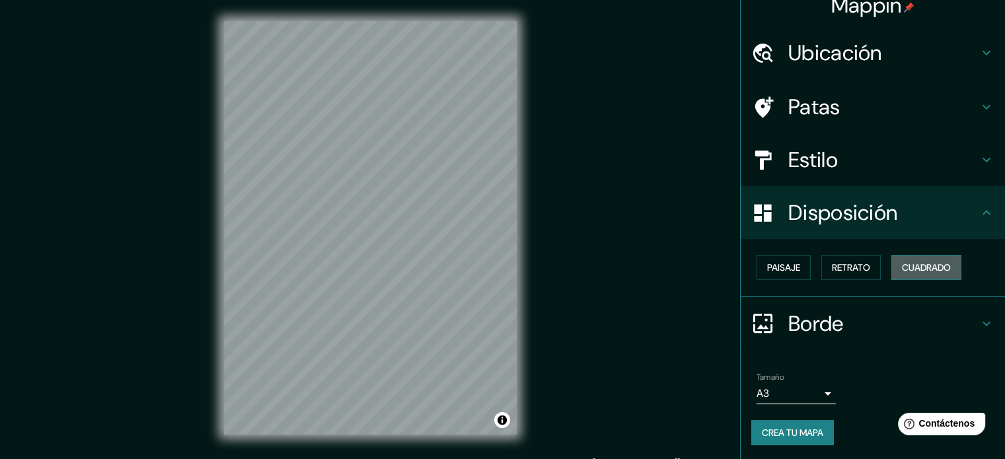
click at [900, 277] on button "Cuadrado" at bounding box center [926, 267] width 70 height 25
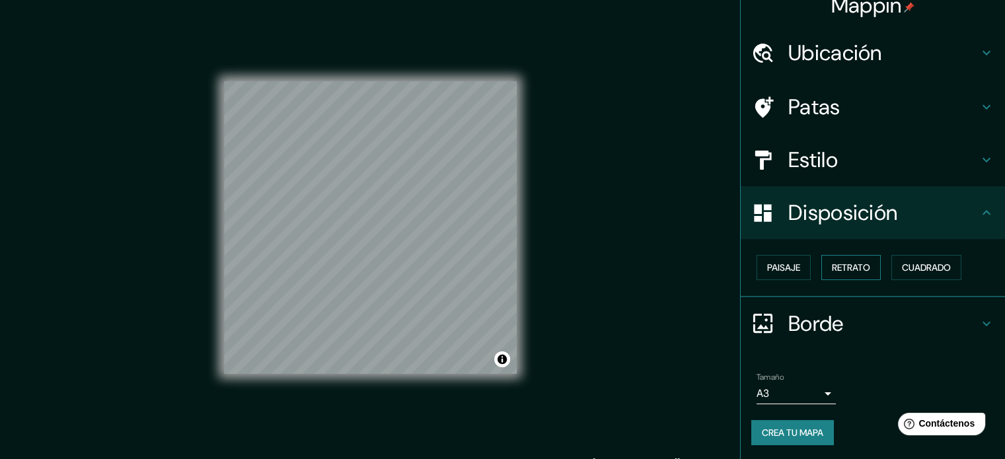
click at [838, 278] on button "Retrato" at bounding box center [850, 267] width 59 height 25
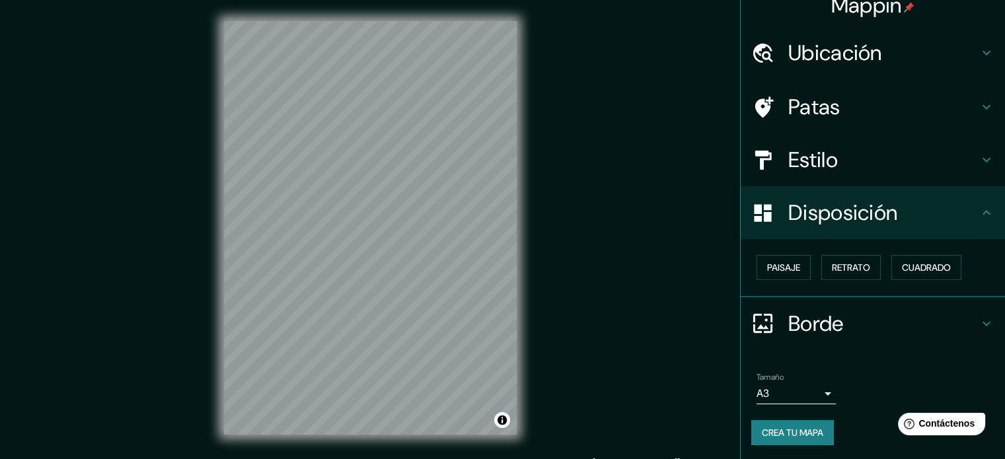
click at [797, 433] on font "Crea tu mapa" at bounding box center [792, 433] width 61 height 12
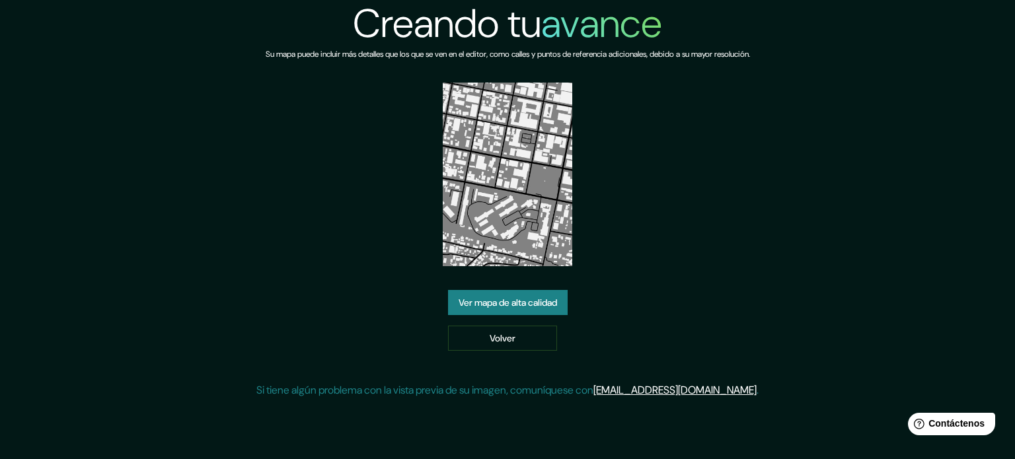
click at [534, 304] on font "Ver mapa de alta calidad" at bounding box center [507, 303] width 98 height 12
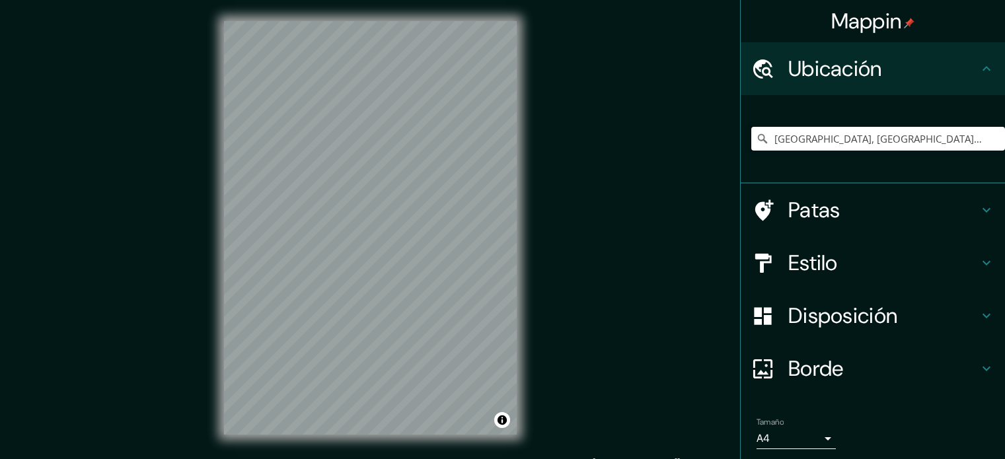
click at [865, 135] on input "[GEOGRAPHIC_DATA], [GEOGRAPHIC_DATA], [GEOGRAPHIC_DATA]" at bounding box center [878, 139] width 254 height 24
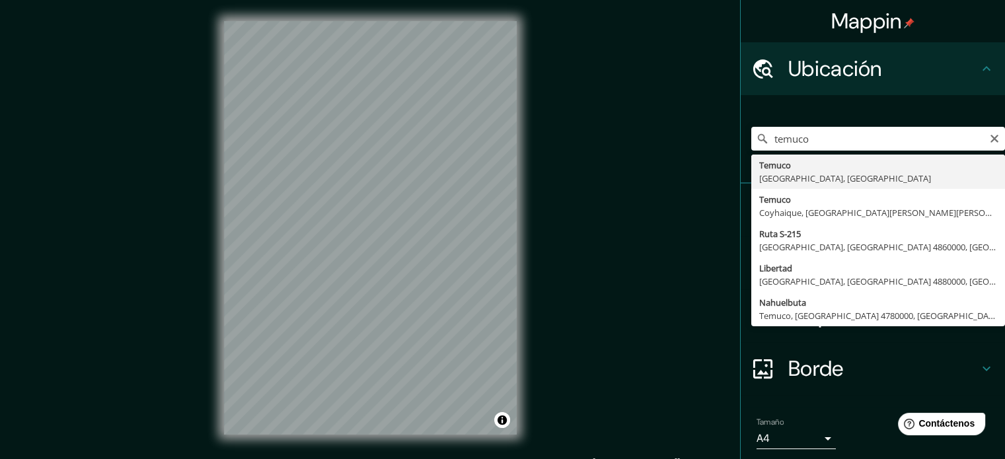
type input "Temuco, Región de La Araucanía, Chile"
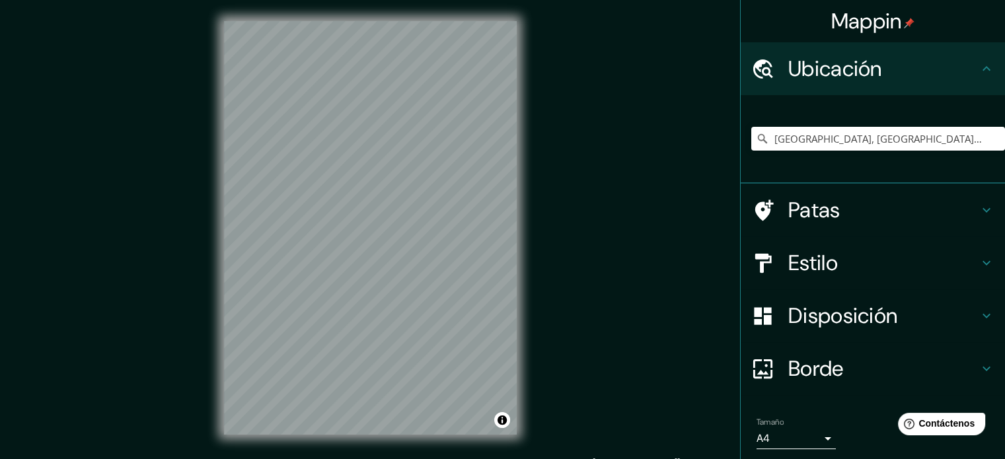
click at [218, 228] on div "© Mapbox © OpenStreetMap Mejorar este mapa" at bounding box center [370, 228] width 335 height 456
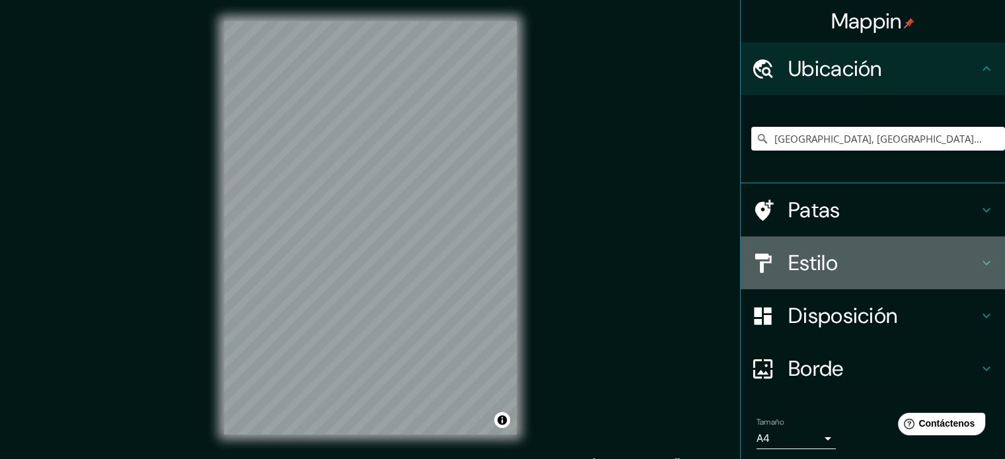
click at [818, 269] on font "Estilo" at bounding box center [813, 263] width 50 height 28
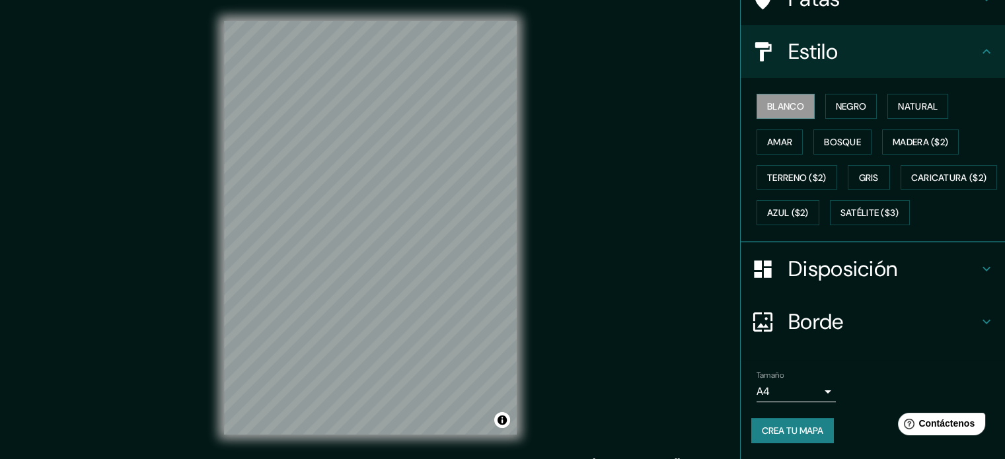
scroll to position [156, 0]
click at [865, 169] on font "Gris" at bounding box center [869, 177] width 20 height 17
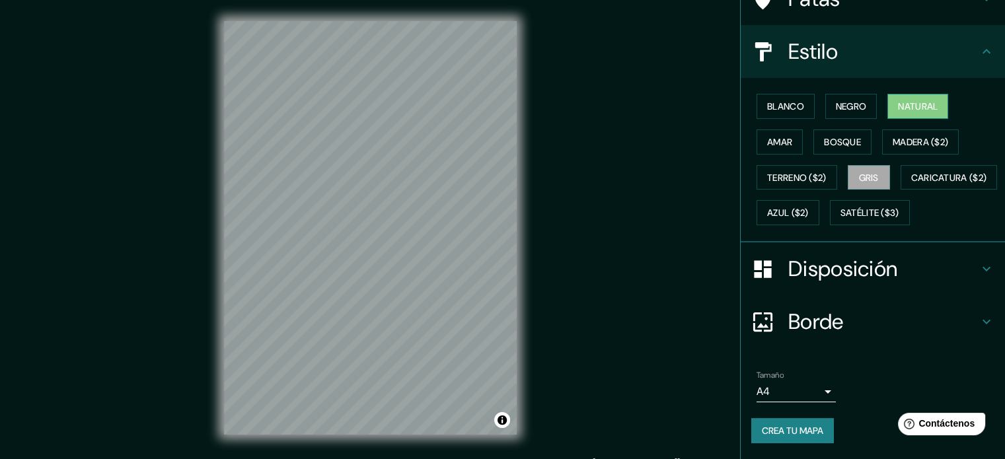
click at [898, 100] on font "Natural" at bounding box center [918, 106] width 40 height 12
click at [774, 98] on font "Blanco" at bounding box center [785, 106] width 37 height 17
click at [906, 100] on font "Natural" at bounding box center [918, 106] width 40 height 12
click at [785, 100] on font "Blanco" at bounding box center [785, 106] width 37 height 12
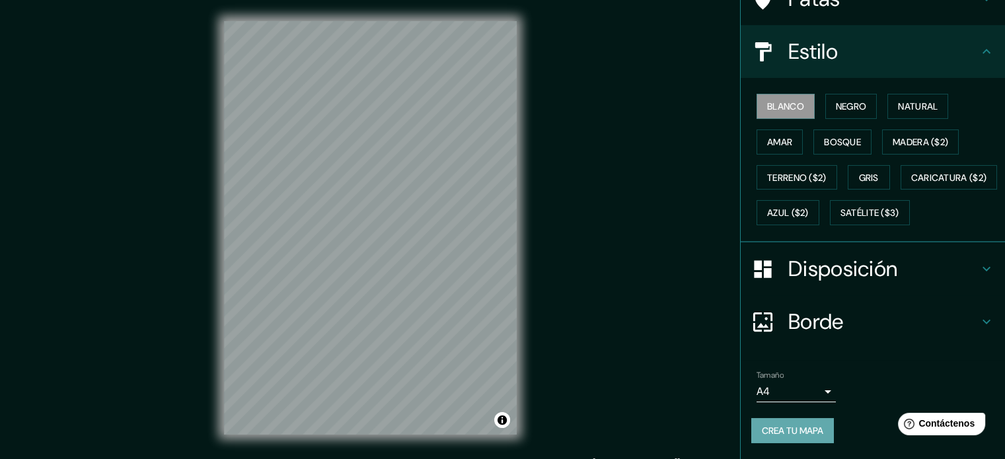
click at [797, 435] on font "Crea tu mapa" at bounding box center [792, 431] width 61 height 12
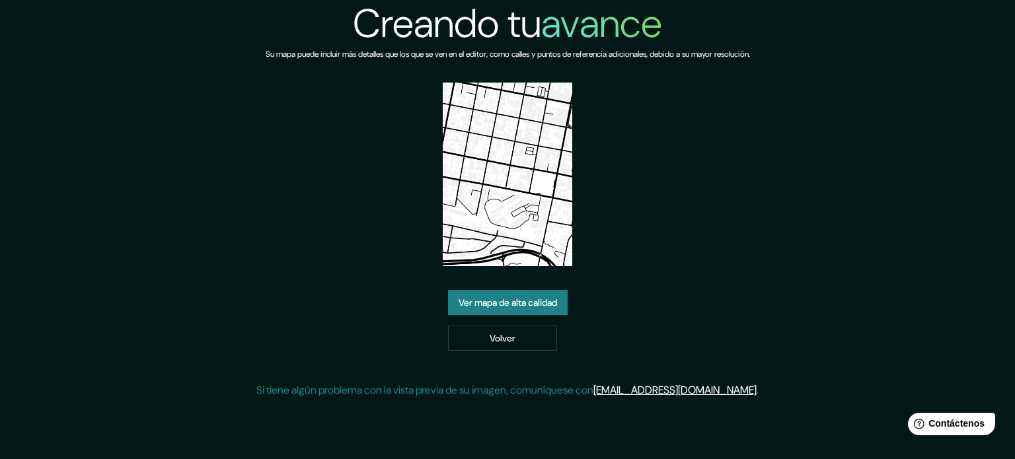
click at [532, 304] on font "Ver mapa de alta calidad" at bounding box center [507, 303] width 98 height 12
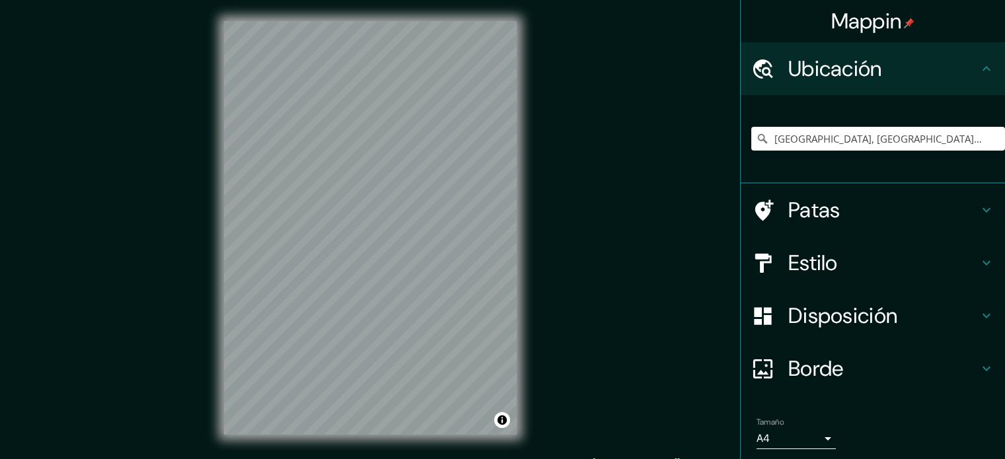
click at [822, 142] on input "[GEOGRAPHIC_DATA], [GEOGRAPHIC_DATA], [GEOGRAPHIC_DATA]" at bounding box center [878, 139] width 254 height 24
click at [948, 145] on input "[GEOGRAPHIC_DATA], [GEOGRAPHIC_DATA], [GEOGRAPHIC_DATA]" at bounding box center [878, 139] width 254 height 24
click at [948, 145] on input "Temuco, Región de La Araucanía, Chile" at bounding box center [878, 139] width 254 height 24
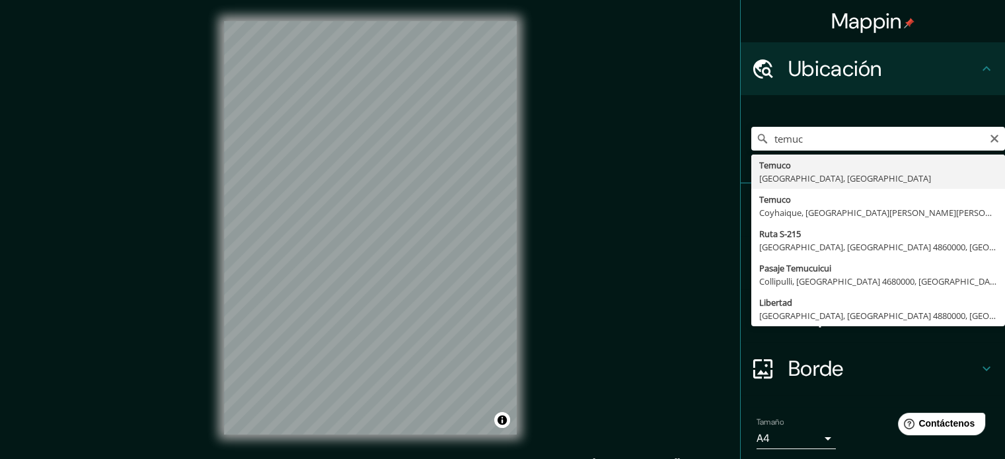
type input "Temuco, Región de La Araucanía, Chile"
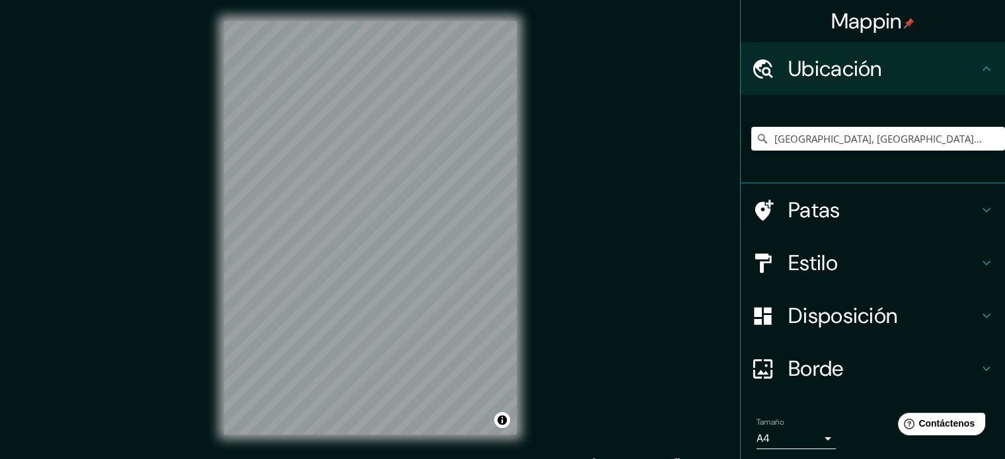
click at [838, 265] on h4 "Estilo" at bounding box center [883, 263] width 190 height 26
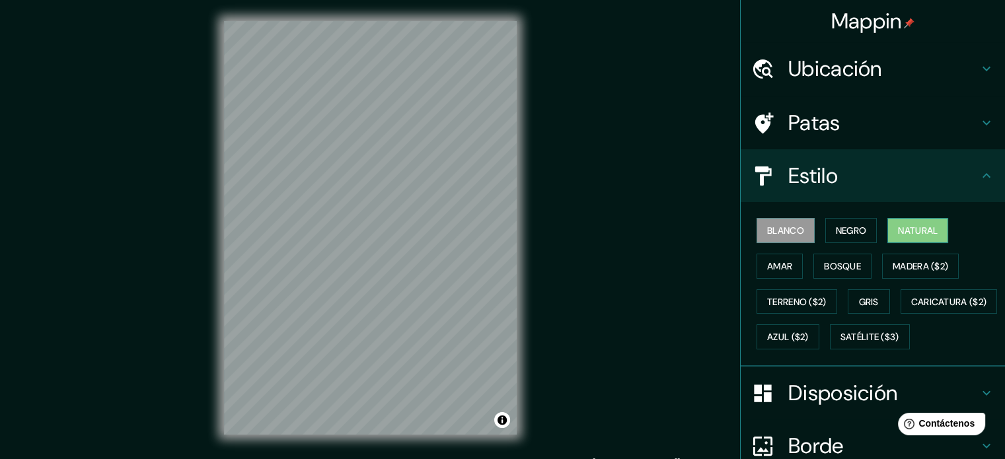
click at [919, 229] on font "Natural" at bounding box center [918, 231] width 40 height 12
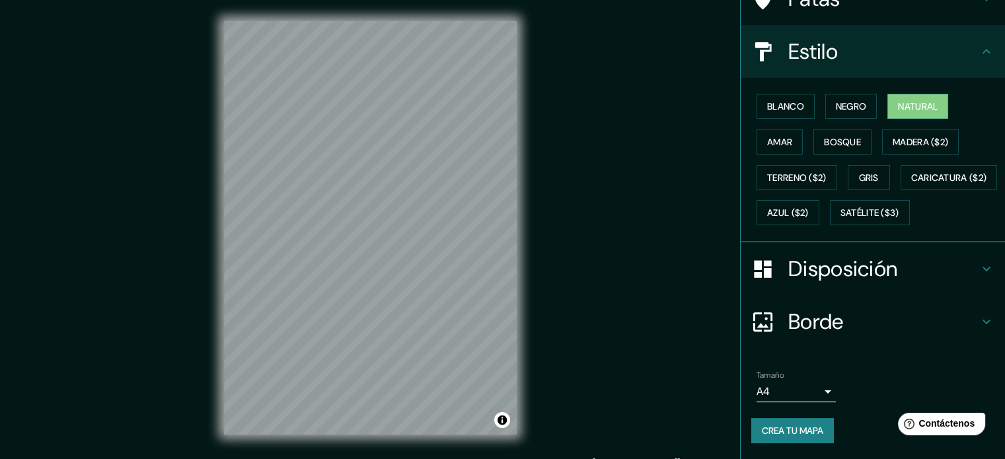
scroll to position [156, 0]
click at [787, 438] on font "Crea tu mapa" at bounding box center [792, 430] width 61 height 17
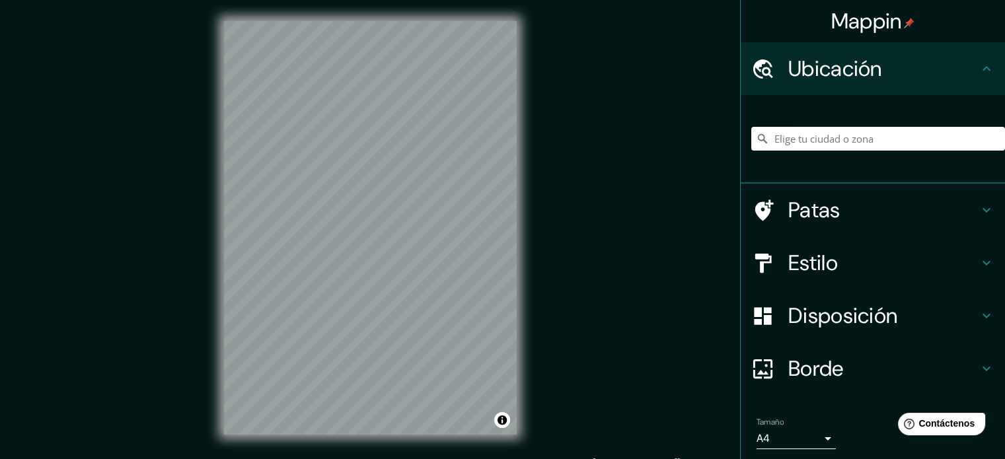
click at [832, 133] on input "Elige tu ciudad o zona" at bounding box center [878, 139] width 254 height 24
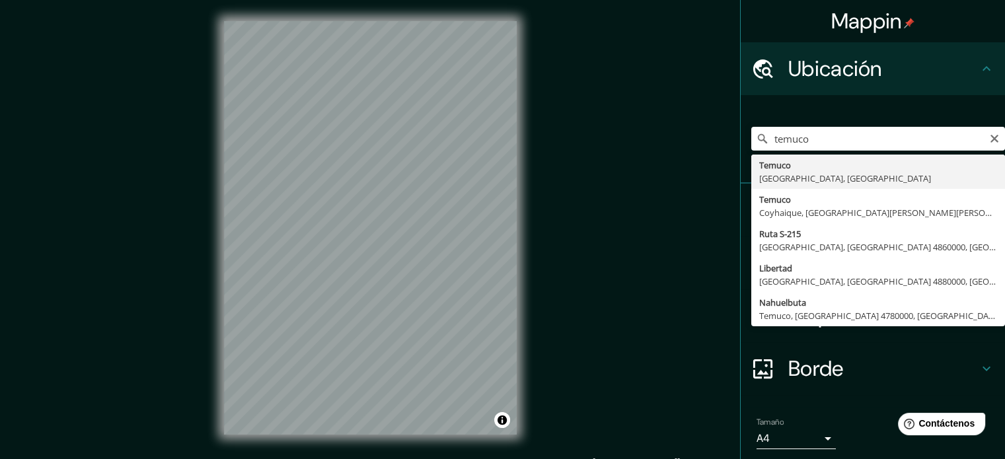
type input "[GEOGRAPHIC_DATA], [GEOGRAPHIC_DATA], [GEOGRAPHIC_DATA]"
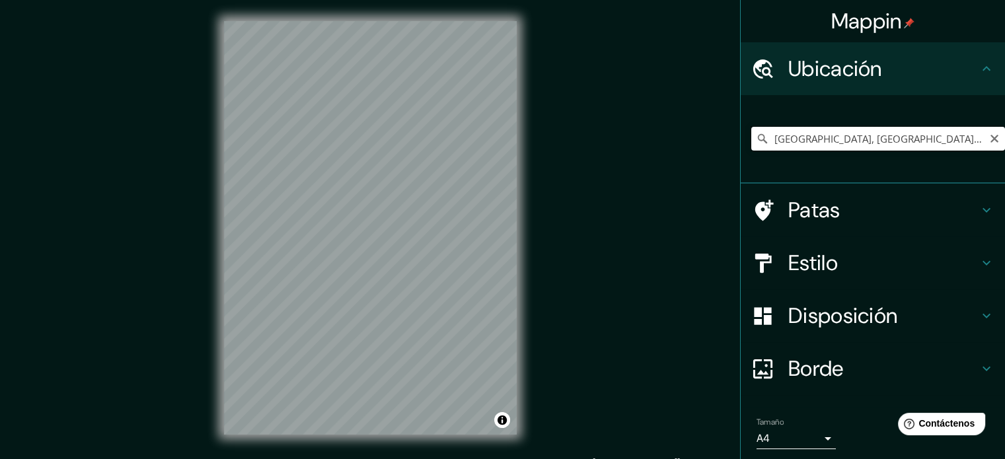
click at [796, 136] on input "[GEOGRAPHIC_DATA], [GEOGRAPHIC_DATA], [GEOGRAPHIC_DATA]" at bounding box center [878, 139] width 254 height 24
click at [921, 252] on h4 "Estilo" at bounding box center [883, 263] width 190 height 26
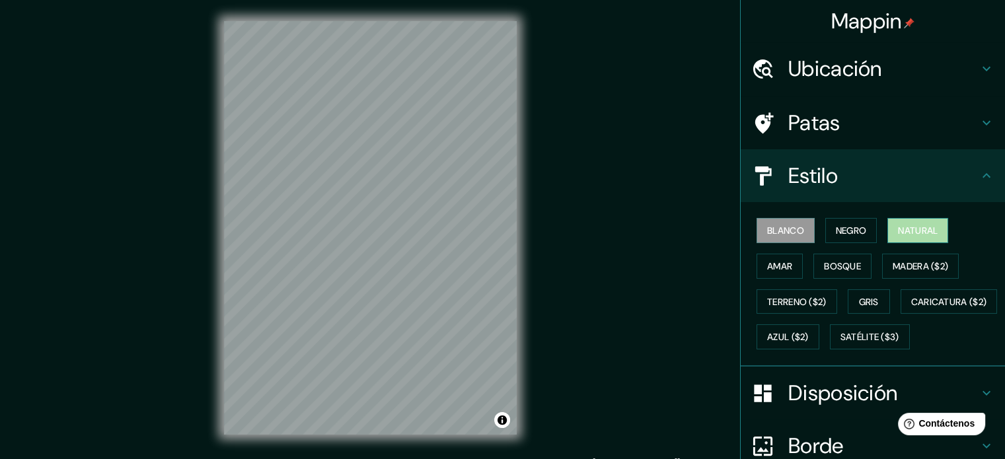
click at [903, 225] on font "Natural" at bounding box center [918, 231] width 40 height 12
click at [773, 267] on font "Amar" at bounding box center [779, 266] width 25 height 12
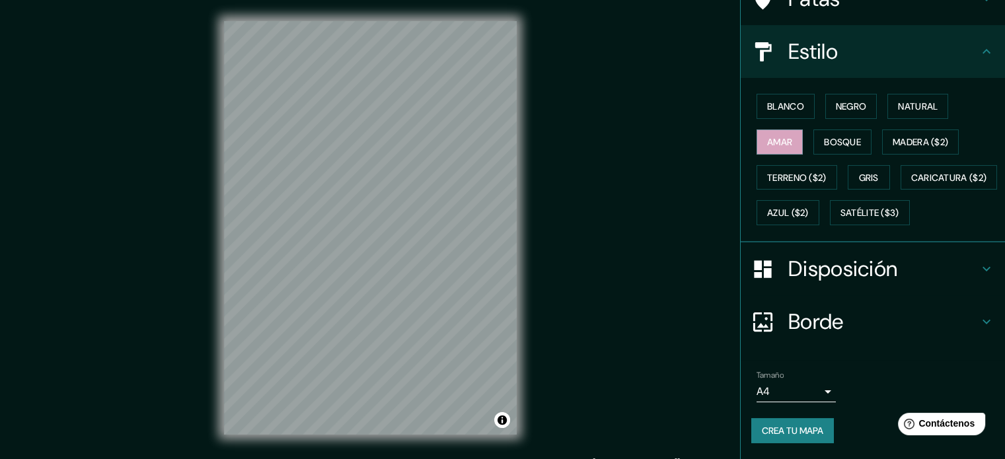
scroll to position [132, 0]
click at [787, 437] on font "Crea tu mapa" at bounding box center [792, 431] width 61 height 12
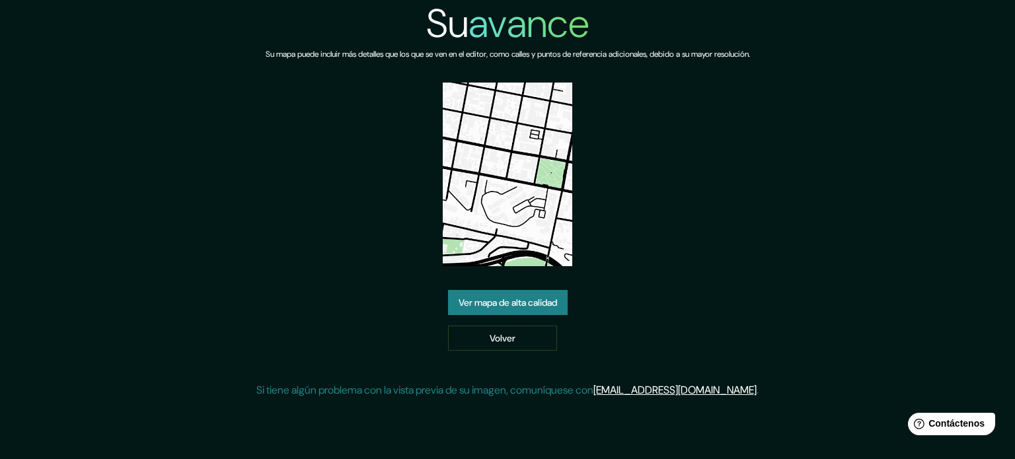
click at [502, 299] on font "Ver mapa de alta calidad" at bounding box center [507, 303] width 98 height 12
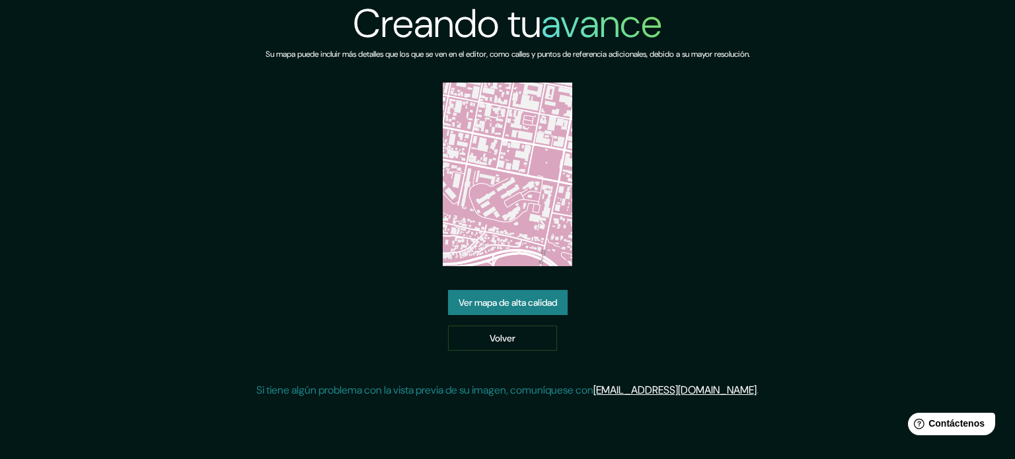
click at [548, 298] on font "Ver mapa de alta calidad" at bounding box center [507, 303] width 98 height 12
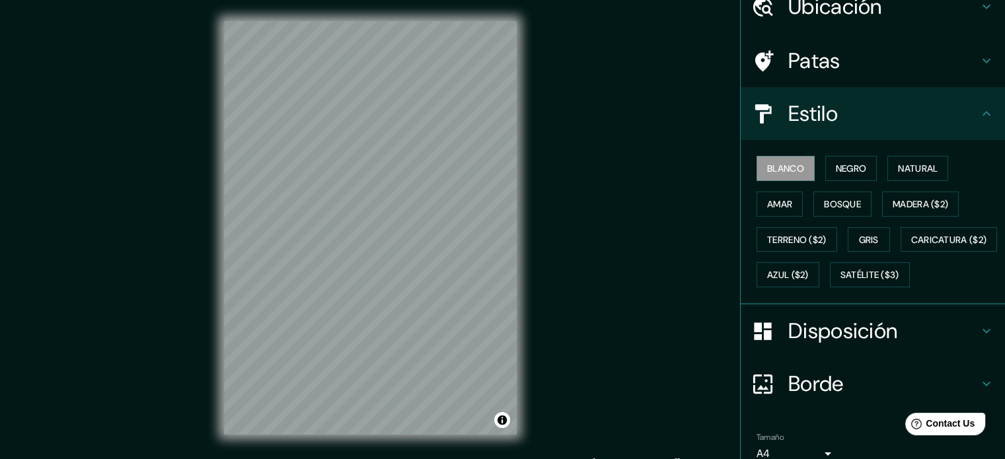
scroll to position [63, 0]
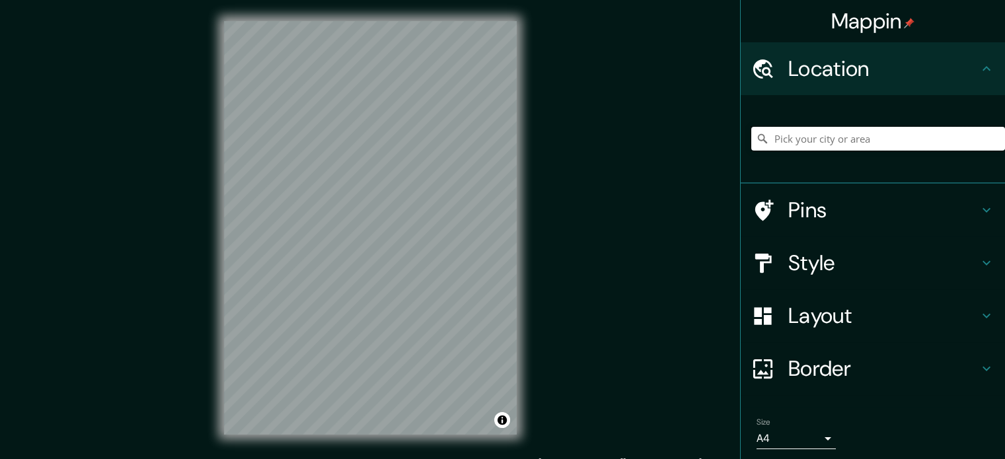
click at [814, 141] on input "Pick your city or area" at bounding box center [878, 139] width 254 height 24
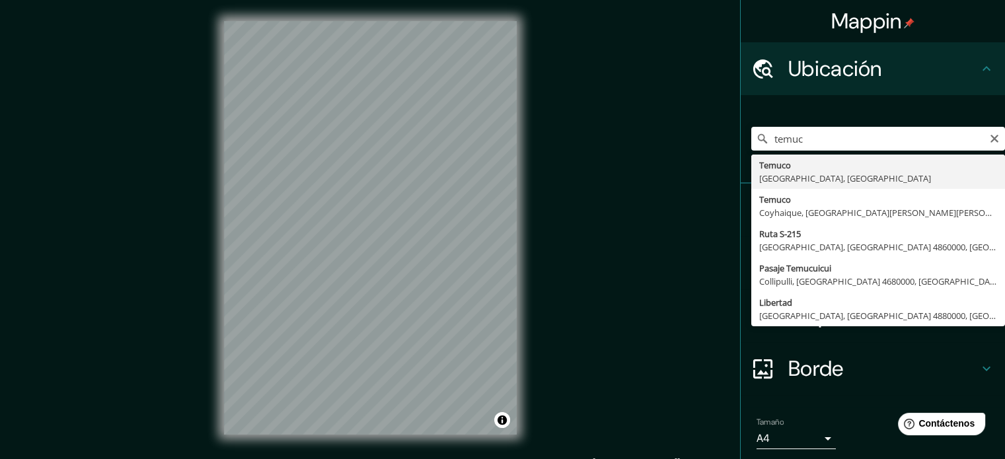
type input "[GEOGRAPHIC_DATA], [GEOGRAPHIC_DATA], [GEOGRAPHIC_DATA]"
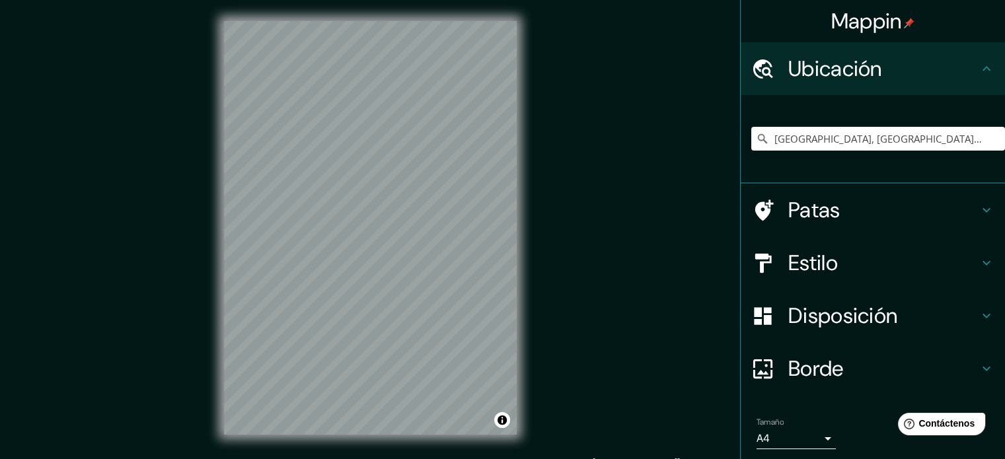
click at [830, 260] on h4 "Estilo" at bounding box center [883, 263] width 190 height 26
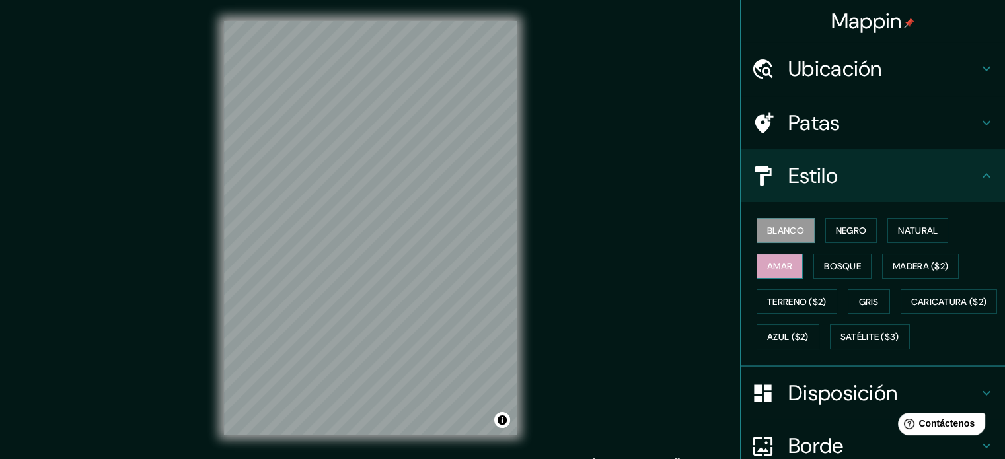
click at [777, 266] on font "Amar" at bounding box center [779, 266] width 25 height 12
click at [529, 215] on div "© Mapbox © OpenStreetMap Improve this map" at bounding box center [370, 228] width 335 height 456
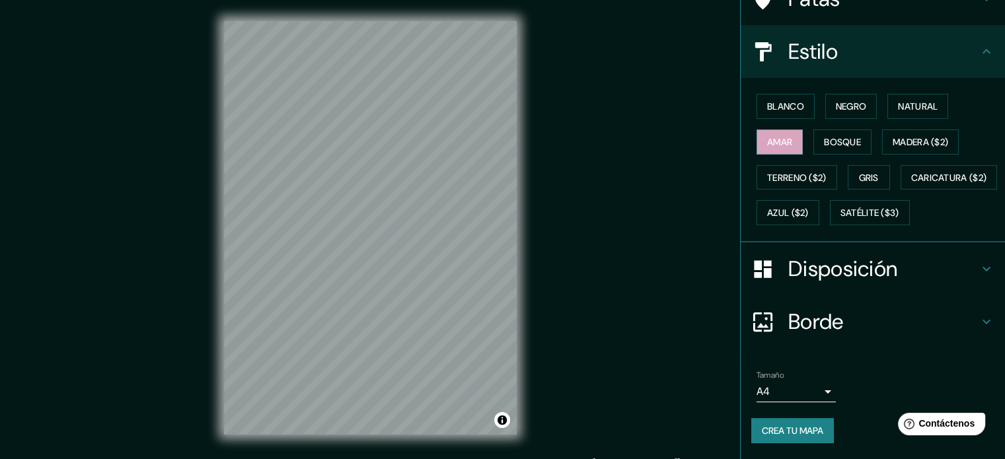
click at [866, 270] on font "Disposición" at bounding box center [842, 269] width 109 height 28
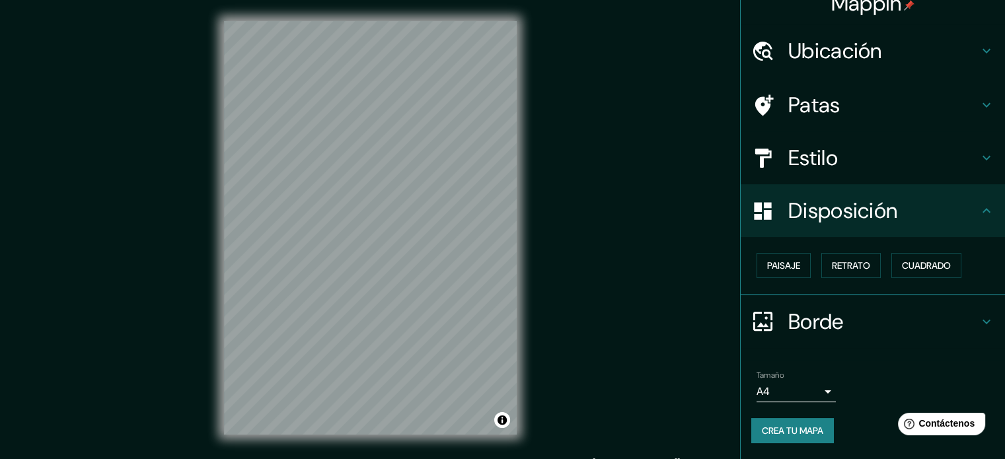
scroll to position [16, 0]
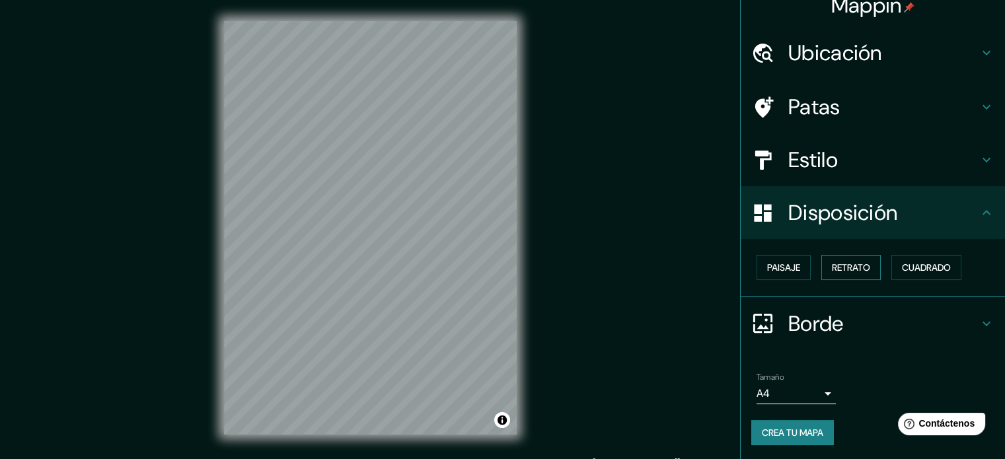
click at [859, 269] on font "Retrato" at bounding box center [851, 268] width 38 height 12
click at [907, 270] on font "Cuadrado" at bounding box center [926, 268] width 49 height 12
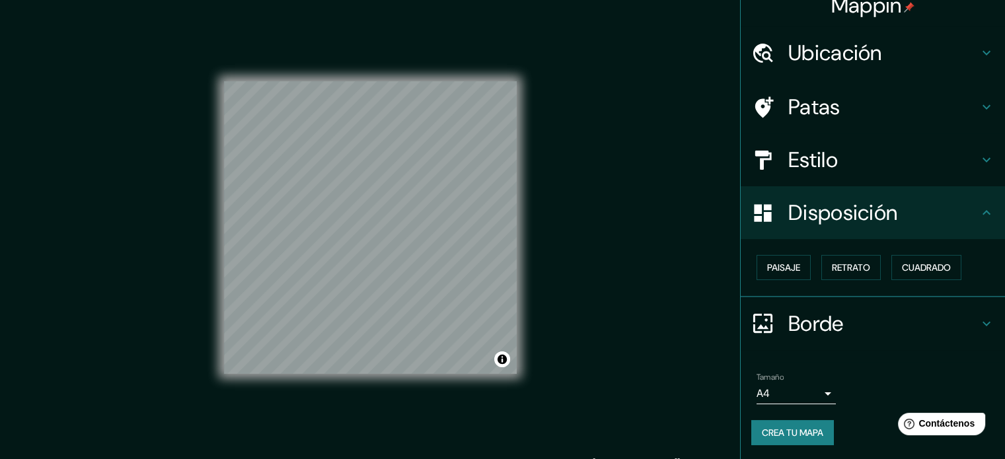
click at [811, 429] on font "Crea tu mapa" at bounding box center [792, 433] width 61 height 12
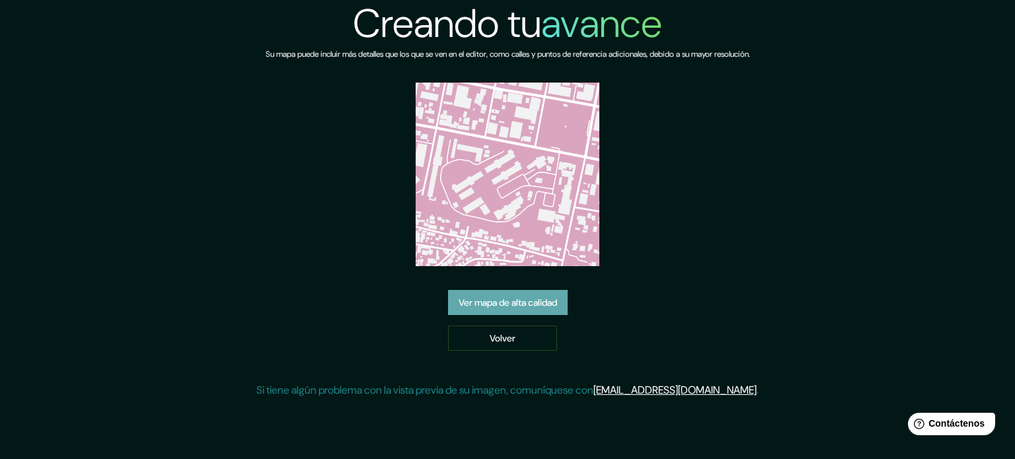
click at [531, 304] on font "Ver mapa de alta calidad" at bounding box center [507, 303] width 98 height 12
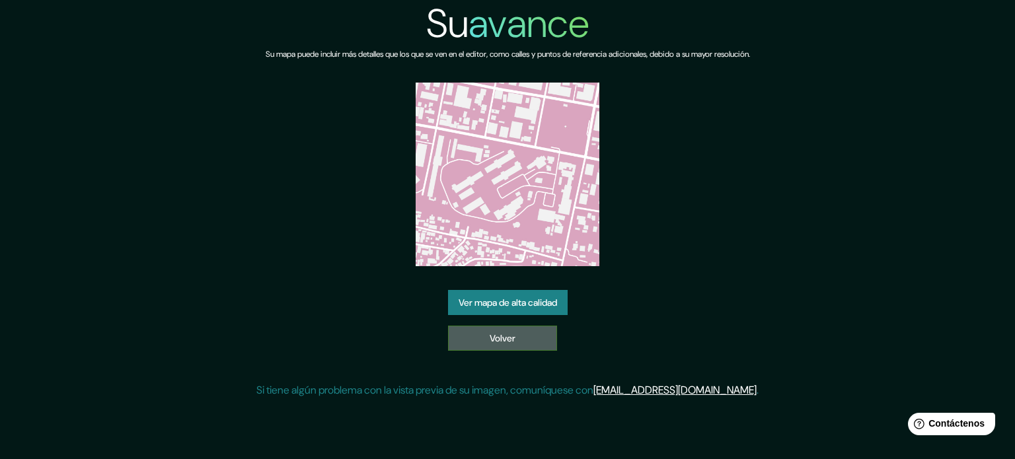
click at [484, 338] on link "Volver" at bounding box center [502, 338] width 109 height 25
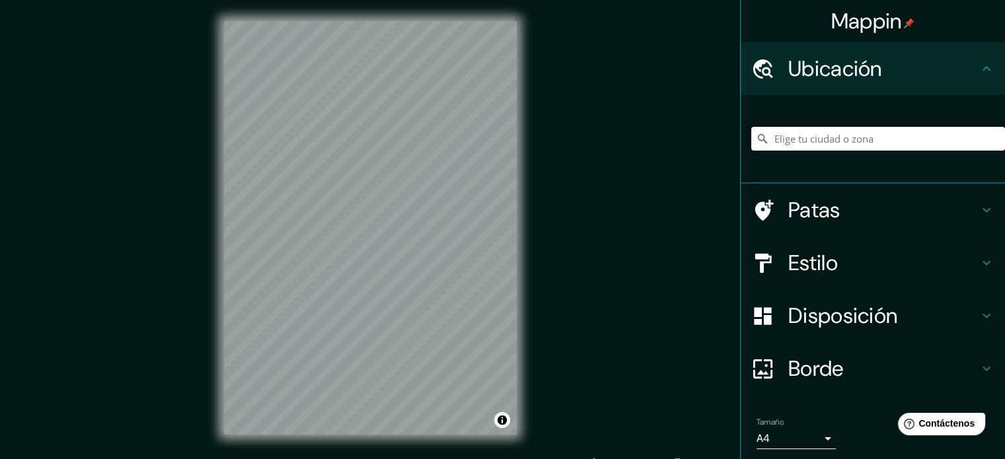
click at [845, 145] on input "Elige tu ciudad o zona" at bounding box center [878, 139] width 254 height 24
type input "r"
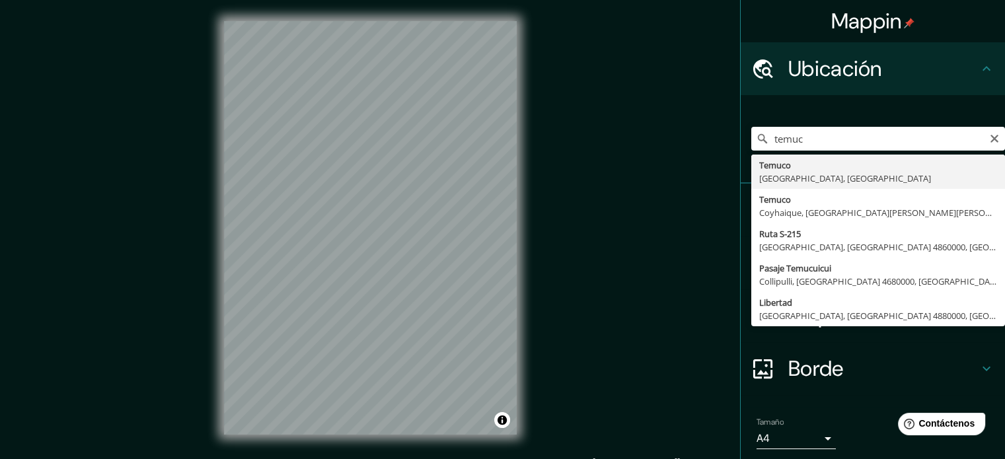
type input "[GEOGRAPHIC_DATA], [GEOGRAPHIC_DATA], [GEOGRAPHIC_DATA]"
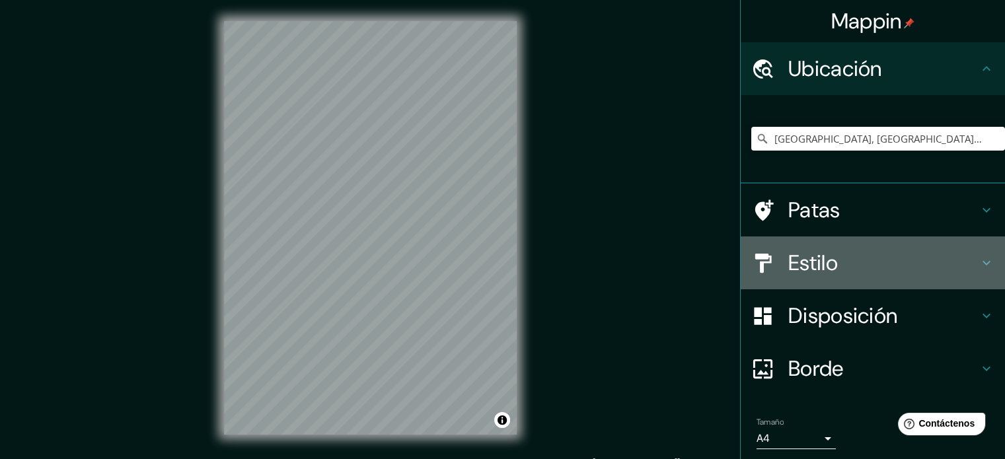
click at [832, 266] on h4 "Estilo" at bounding box center [883, 263] width 190 height 26
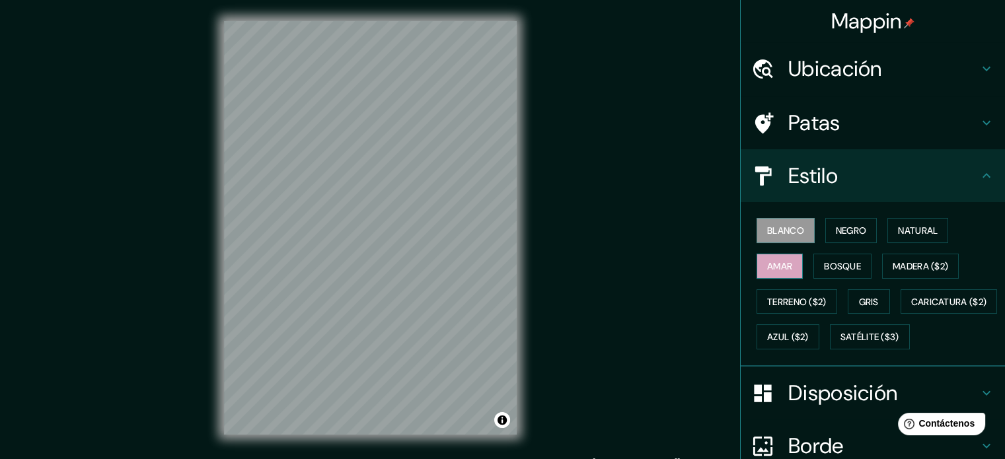
click at [779, 269] on font "Amar" at bounding box center [779, 266] width 25 height 12
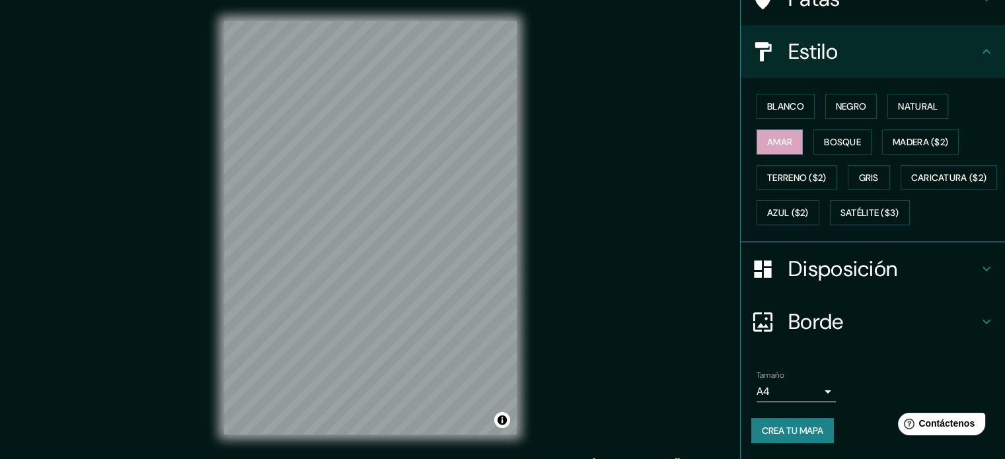
scroll to position [156, 0]
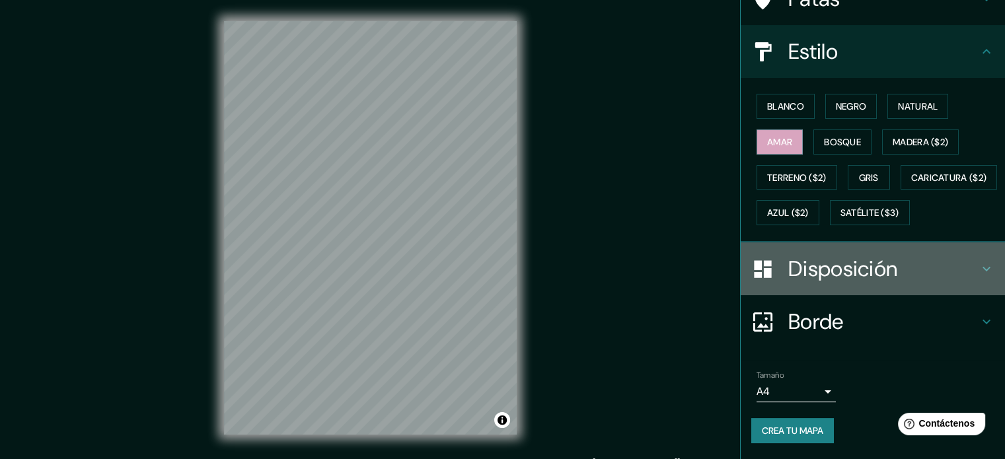
click at [842, 268] on font "Disposición" at bounding box center [842, 269] width 109 height 28
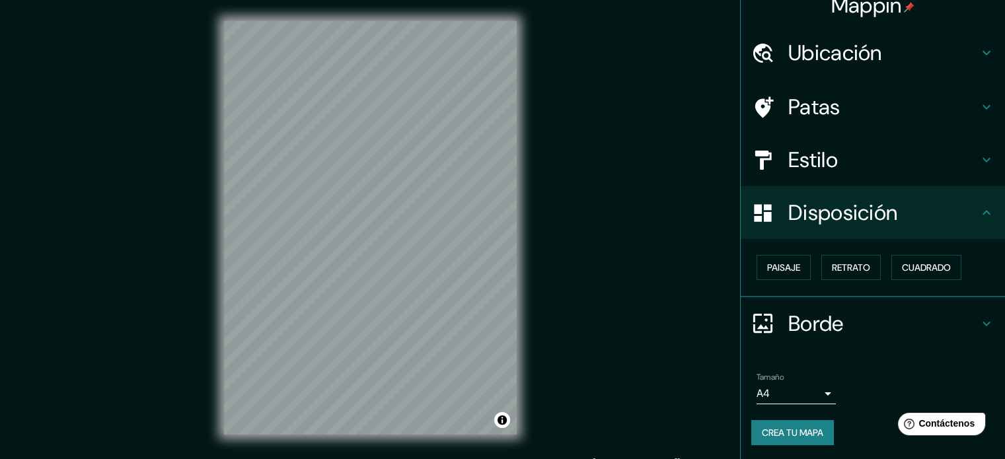
scroll to position [16, 0]
click at [923, 270] on font "Cuadrado" at bounding box center [926, 268] width 49 height 12
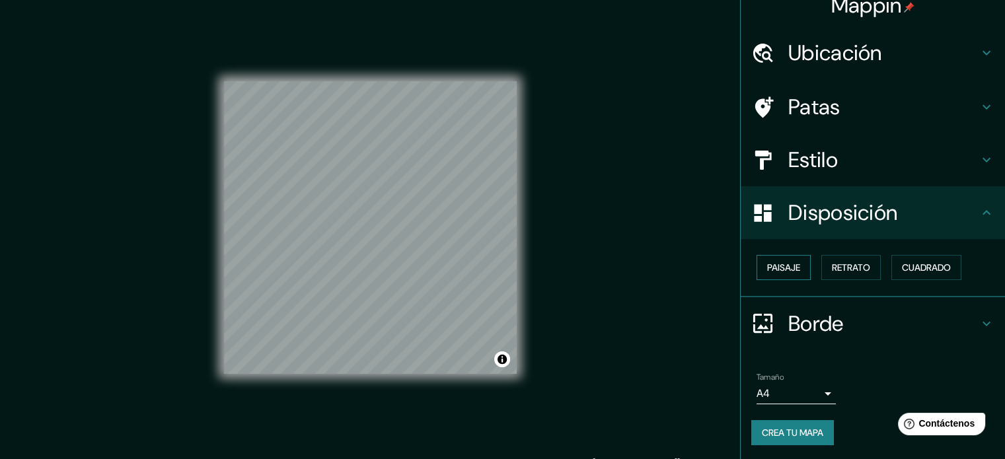
click at [777, 266] on font "Paisaje" at bounding box center [783, 268] width 33 height 12
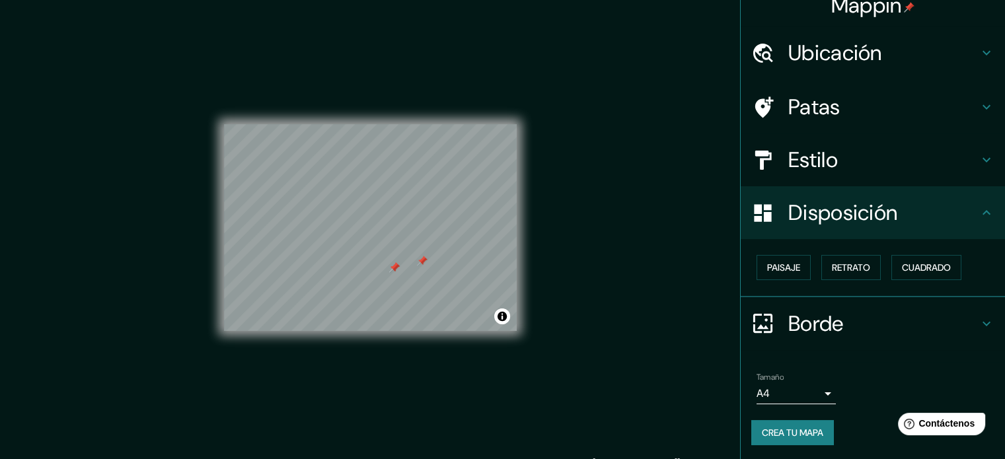
click at [882, 110] on h4 "Patas" at bounding box center [883, 107] width 190 height 26
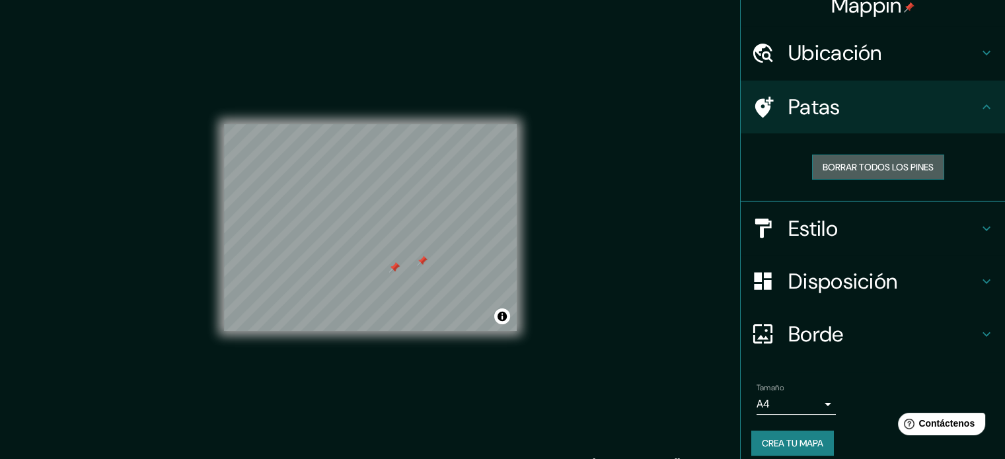
click at [903, 165] on font "Borrar todos los pines" at bounding box center [877, 167] width 111 height 12
click at [905, 94] on h4 "Patas" at bounding box center [883, 107] width 190 height 26
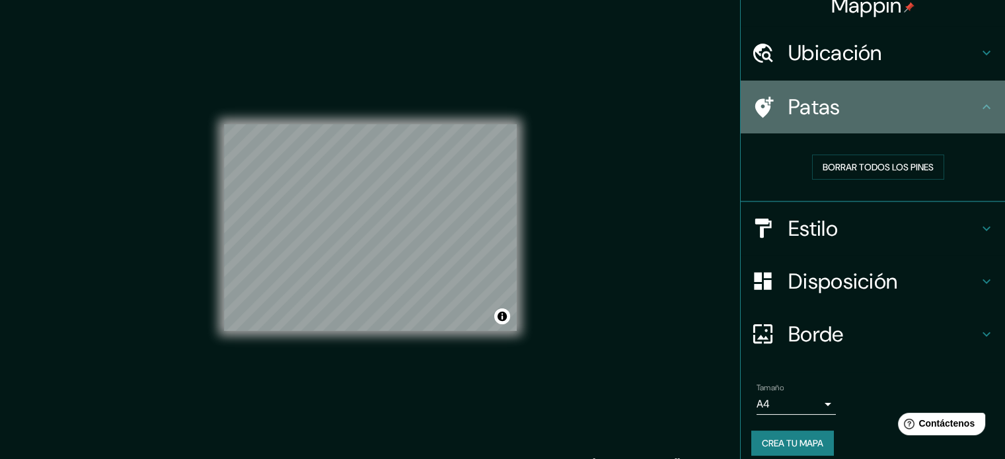
click at [957, 118] on h4 "Patas" at bounding box center [883, 107] width 190 height 26
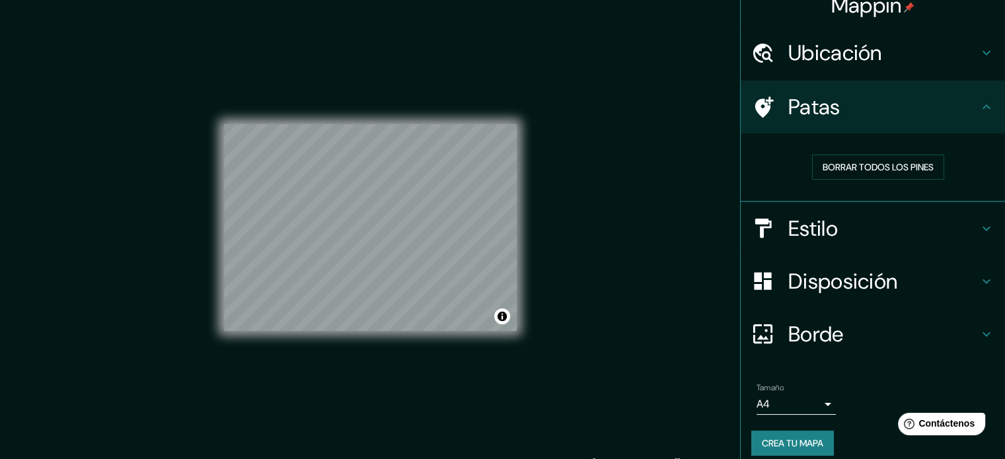
click at [964, 100] on h4 "Patas" at bounding box center [883, 107] width 190 height 26
click at [978, 101] on icon at bounding box center [986, 107] width 16 height 16
click at [978, 108] on icon at bounding box center [986, 107] width 16 height 16
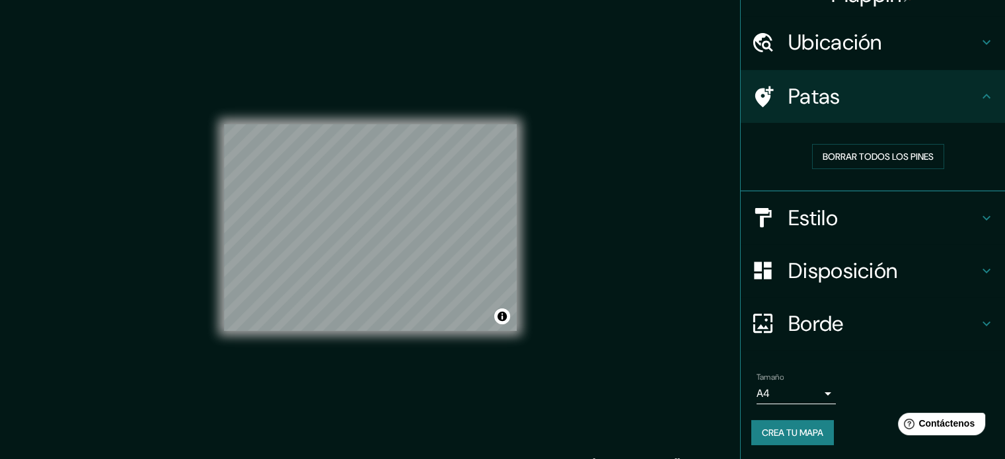
click at [811, 396] on body "Mappin Ubicación Temuco, [GEOGRAPHIC_DATA], [GEOGRAPHIC_DATA] Patas Borrar todo…" at bounding box center [502, 229] width 1005 height 459
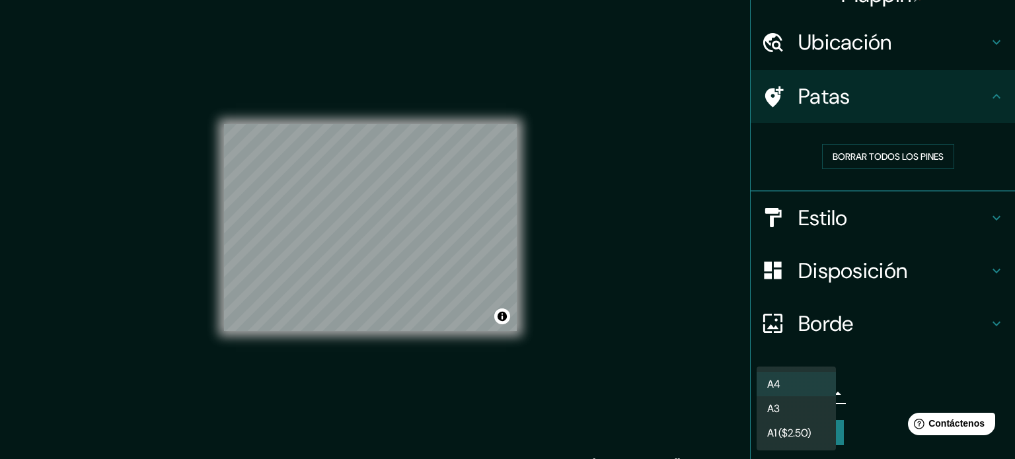
click at [798, 378] on li "A4" at bounding box center [795, 384] width 79 height 24
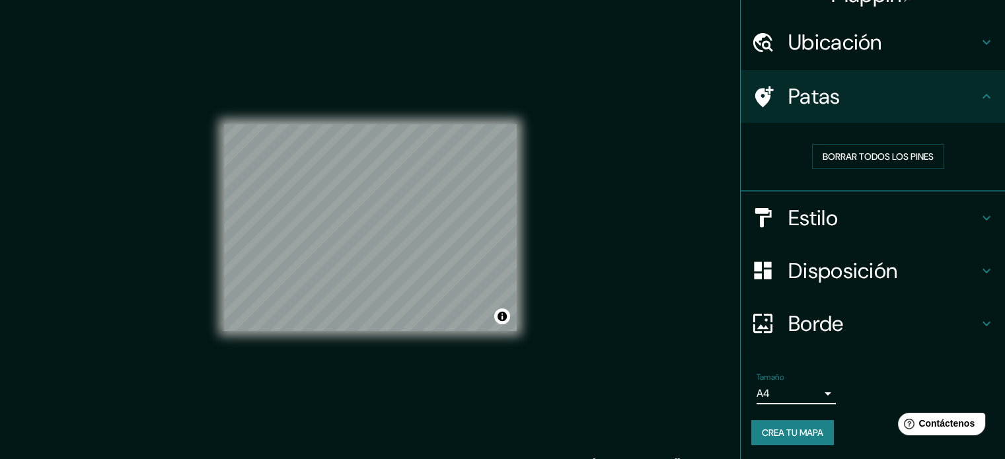
click at [820, 328] on font "Borde" at bounding box center [815, 324] width 55 height 28
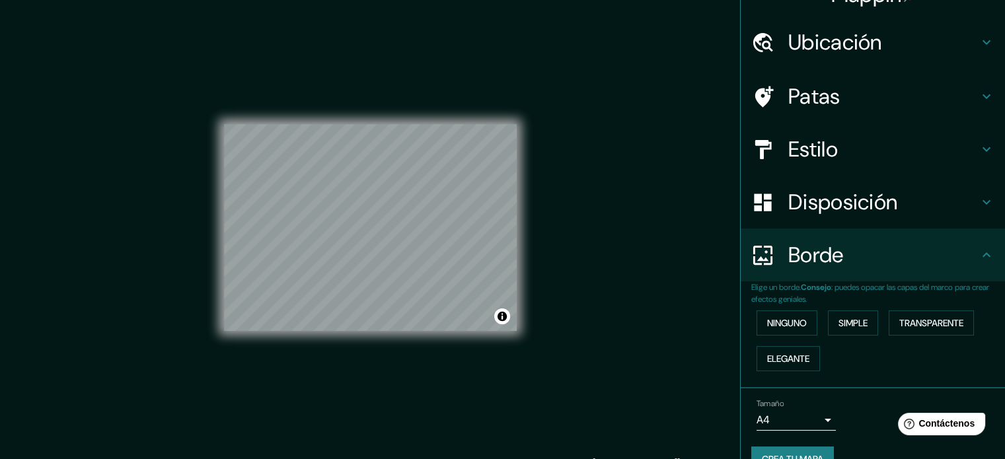
click at [838, 251] on h4 "Borde" at bounding box center [883, 255] width 190 height 26
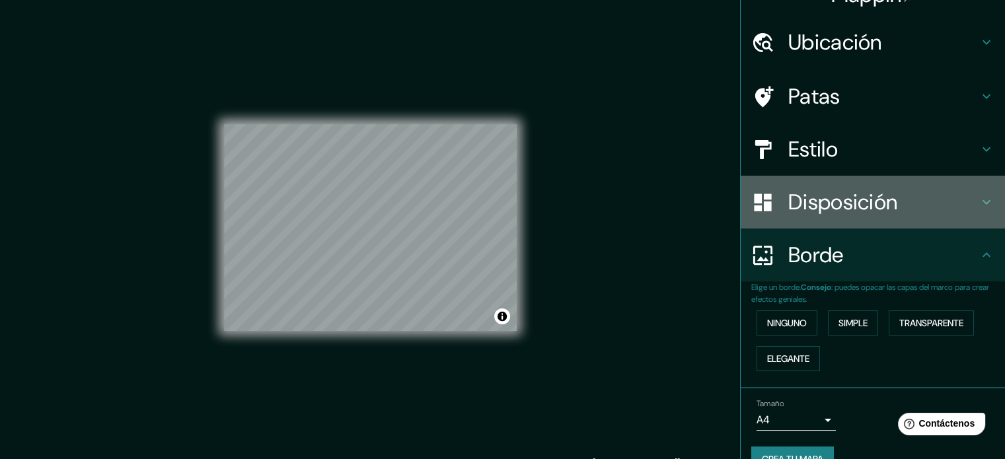
click at [967, 209] on h4 "Disposición" at bounding box center [883, 202] width 190 height 26
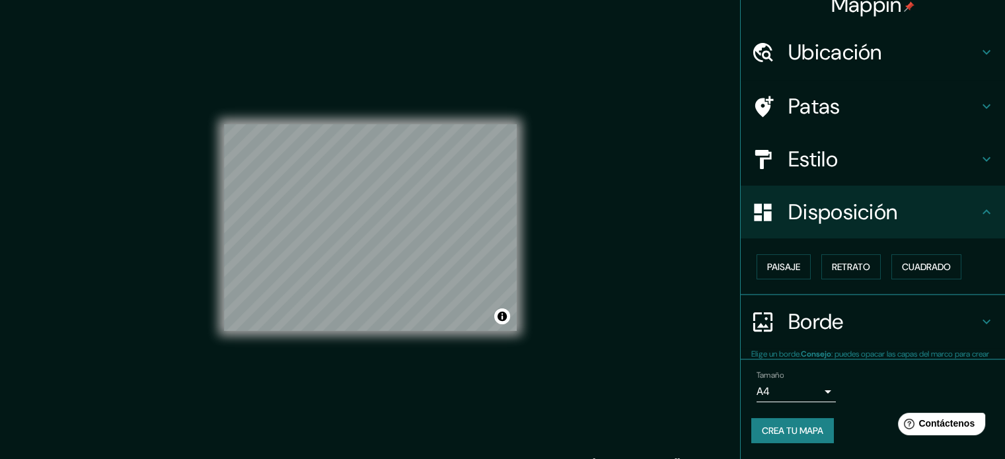
scroll to position [16, 0]
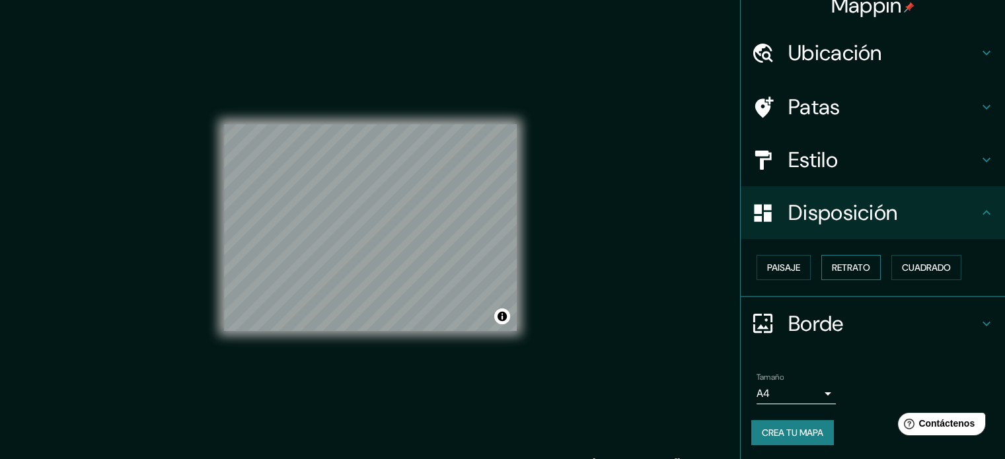
click at [839, 266] on font "Retrato" at bounding box center [851, 268] width 38 height 12
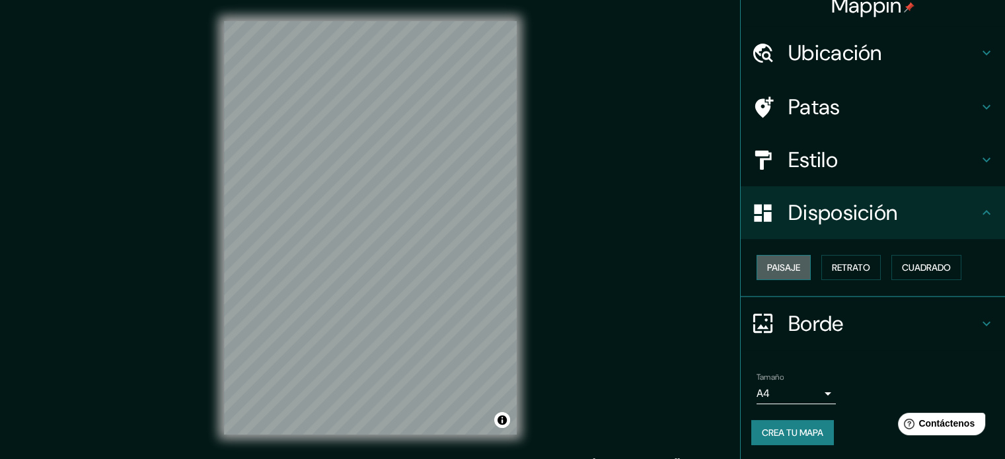
click at [794, 271] on button "Paisaje" at bounding box center [783, 267] width 54 height 25
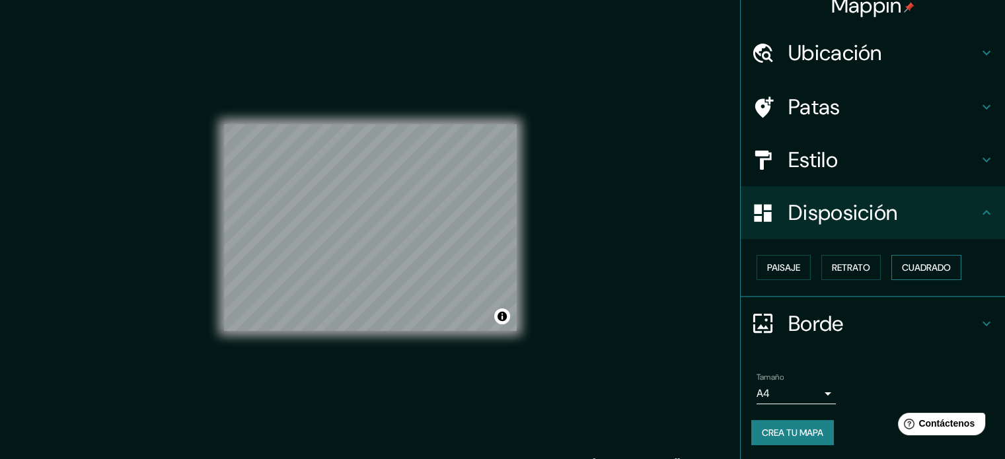
click at [910, 266] on font "Cuadrado" at bounding box center [926, 268] width 49 height 12
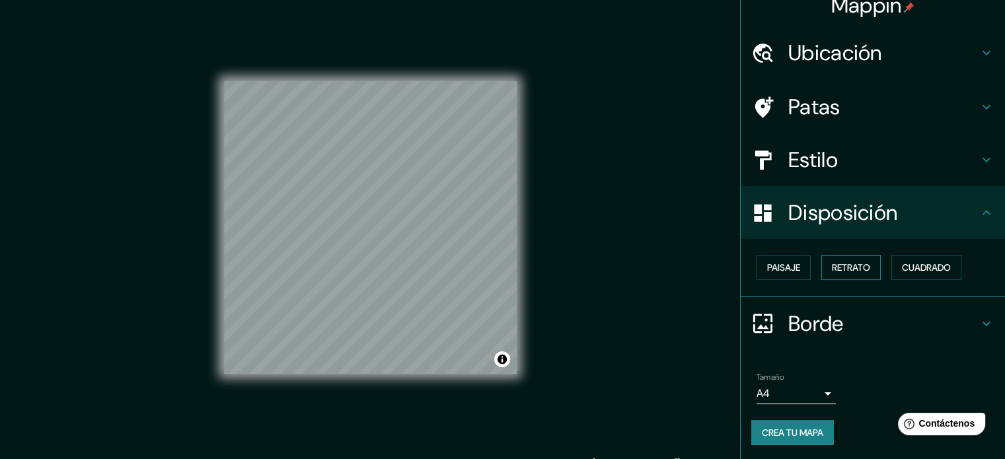
click at [844, 269] on font "Retrato" at bounding box center [851, 268] width 38 height 12
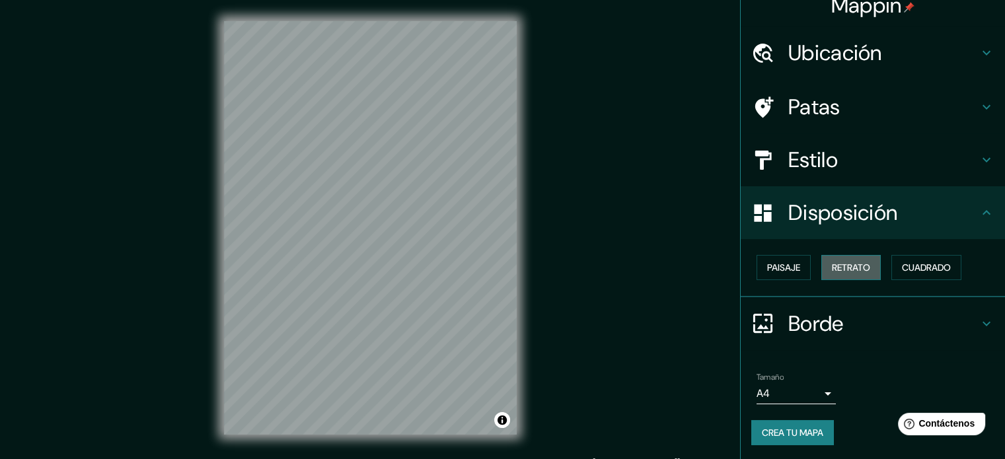
click at [855, 267] on font "Retrato" at bounding box center [851, 268] width 38 height 12
click at [912, 271] on font "Cuadrado" at bounding box center [926, 268] width 49 height 12
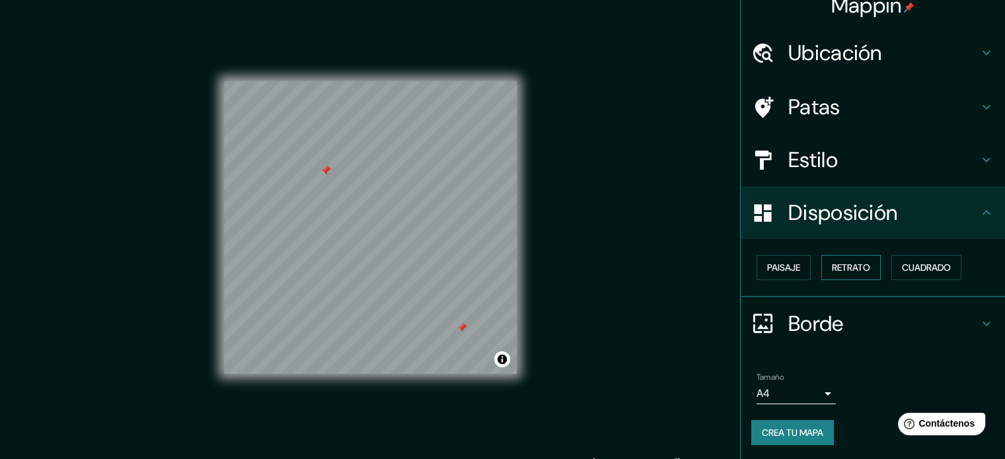
click at [851, 265] on font "Retrato" at bounding box center [851, 268] width 38 height 12
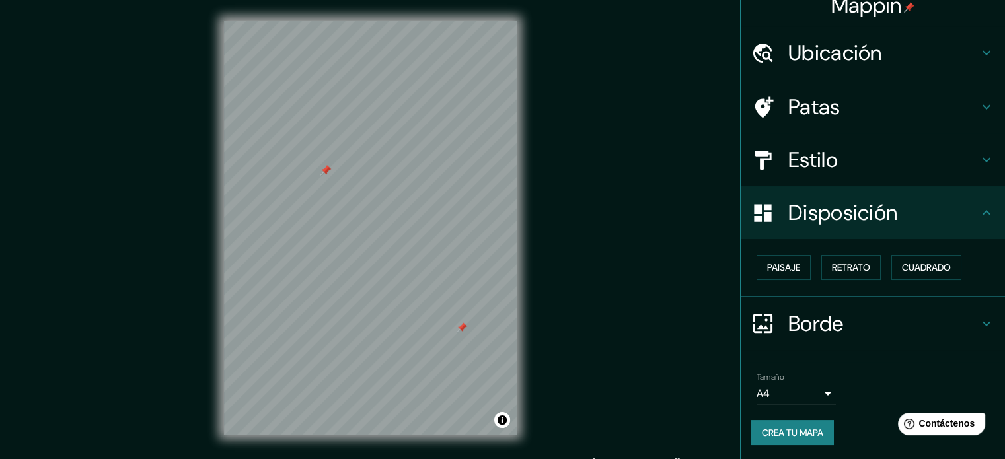
click at [890, 100] on h4 "Patas" at bounding box center [883, 107] width 190 height 26
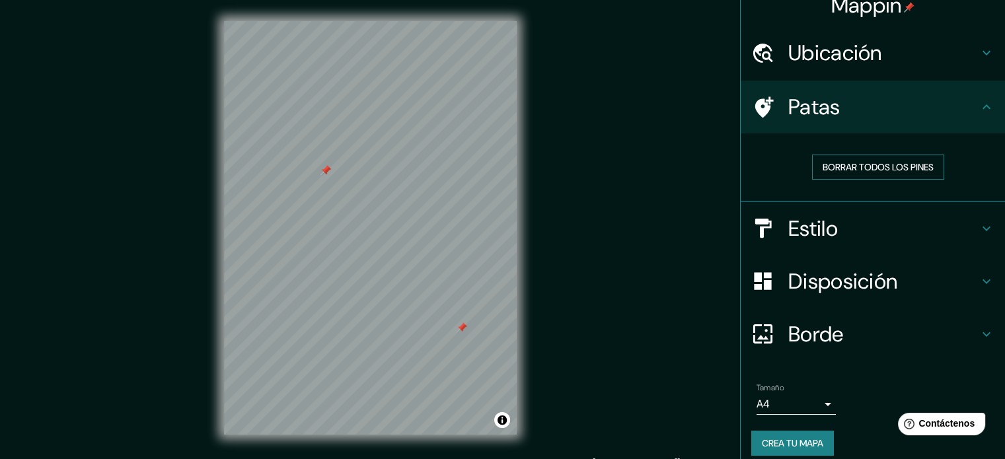
click at [898, 168] on font "Borrar todos los pines" at bounding box center [877, 167] width 111 height 12
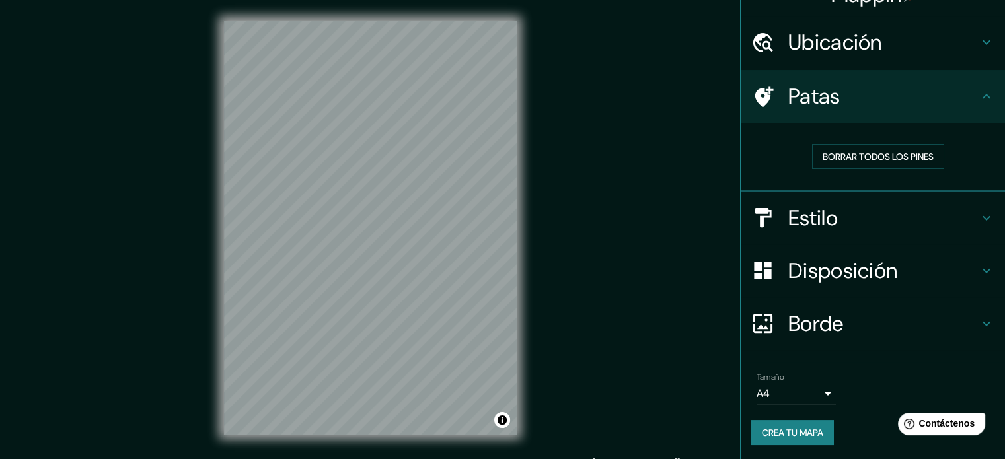
click at [978, 50] on icon at bounding box center [986, 42] width 16 height 16
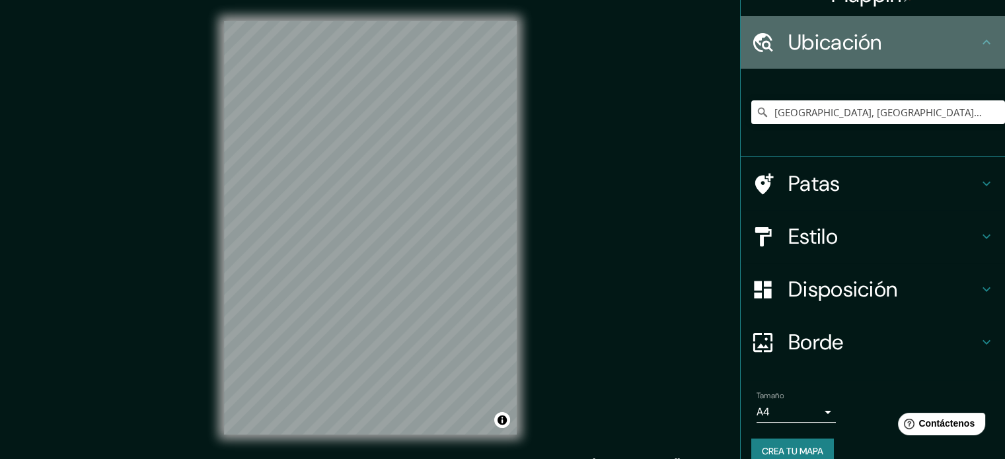
click at [978, 50] on icon at bounding box center [986, 42] width 16 height 16
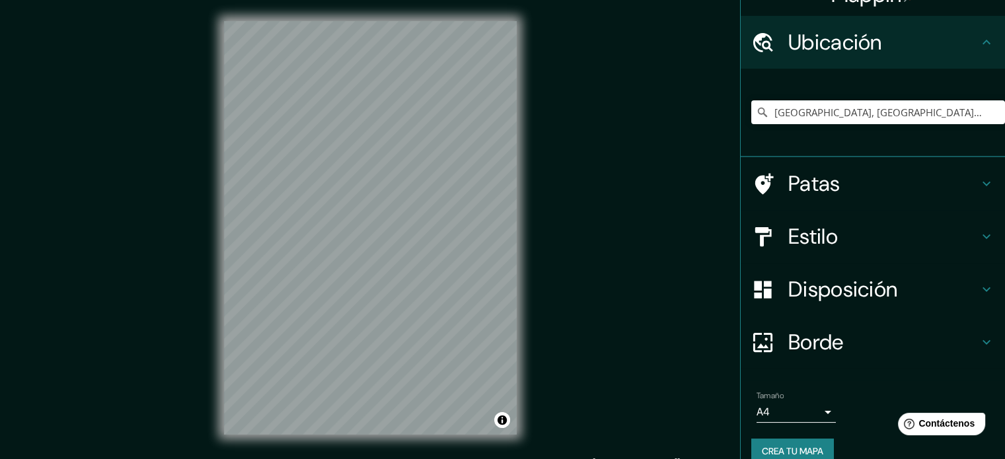
click at [808, 352] on font "Borde" at bounding box center [815, 342] width 55 height 28
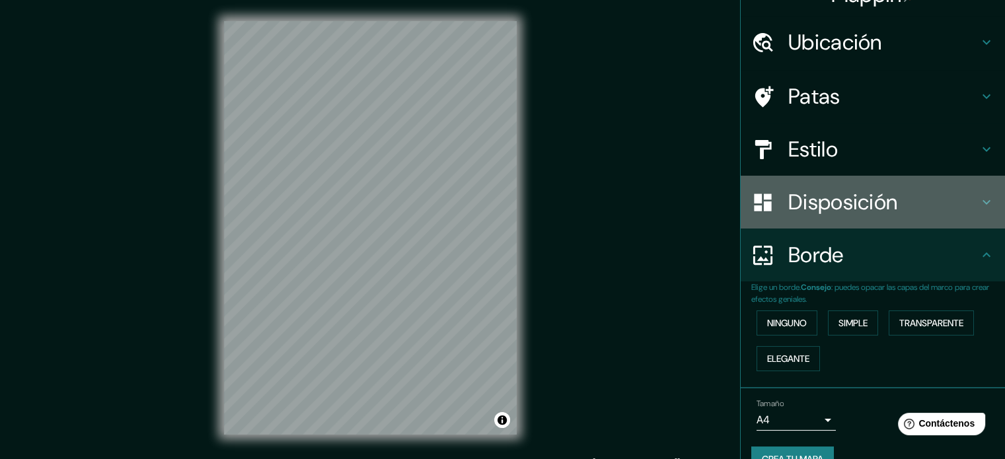
click at [854, 200] on font "Disposición" at bounding box center [842, 202] width 109 height 28
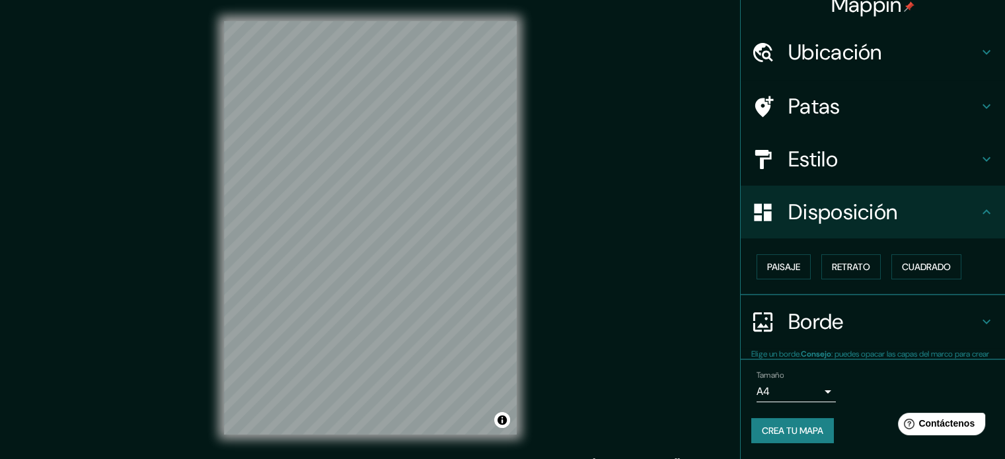
scroll to position [16, 0]
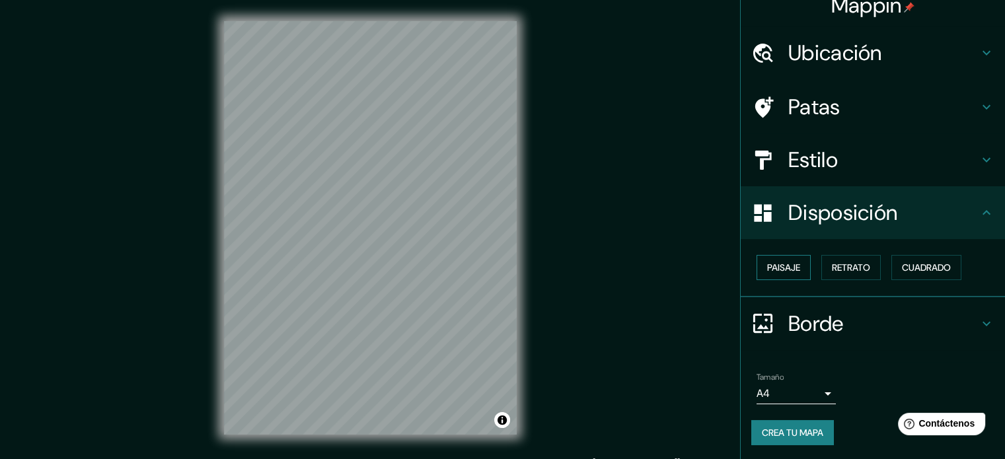
click at [771, 271] on font "Paisaje" at bounding box center [783, 268] width 33 height 12
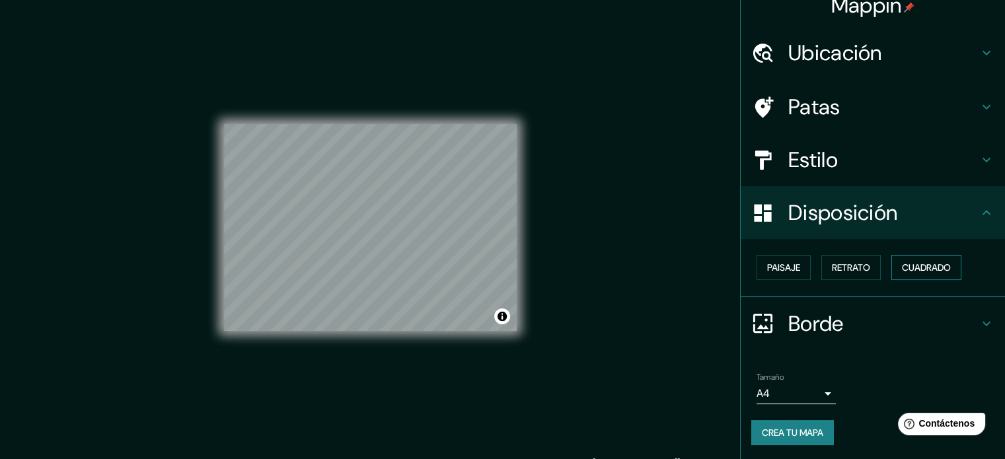
click at [942, 271] on font "Cuadrado" at bounding box center [926, 268] width 49 height 12
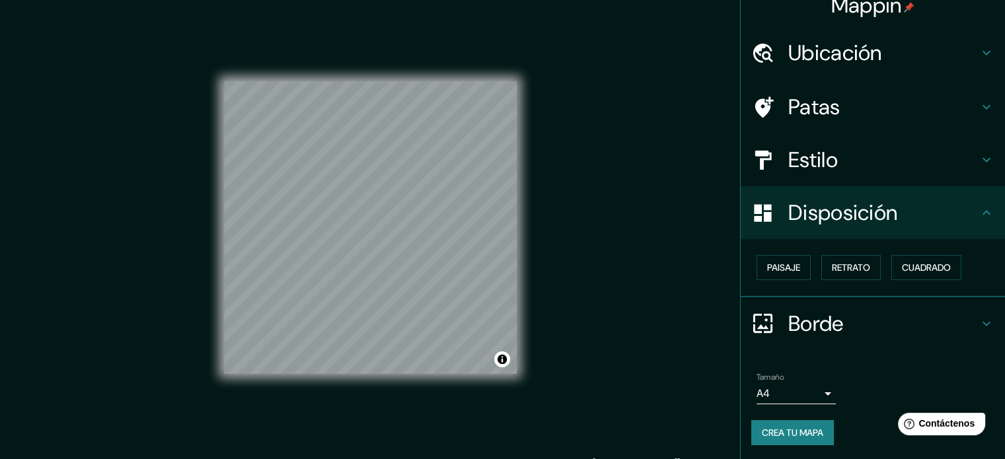
click at [860, 152] on h4 "Estilo" at bounding box center [883, 160] width 190 height 26
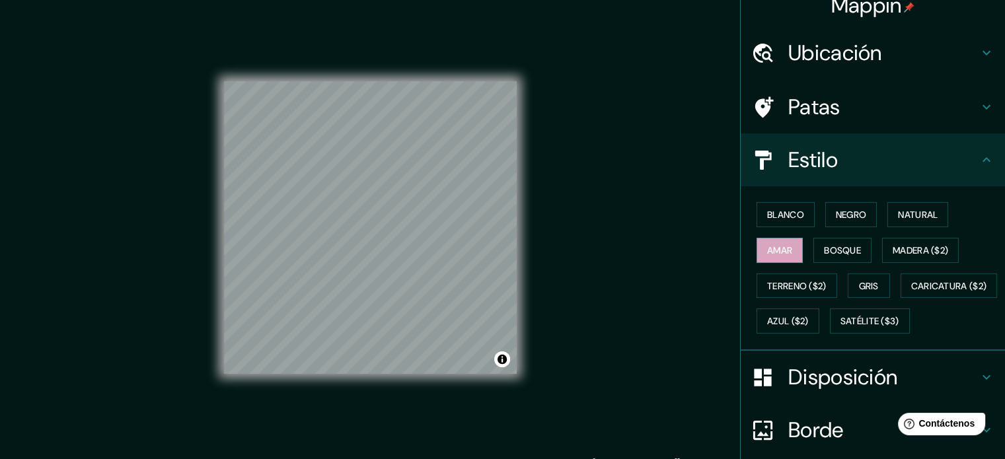
click at [848, 166] on h4 "Estilo" at bounding box center [883, 160] width 190 height 26
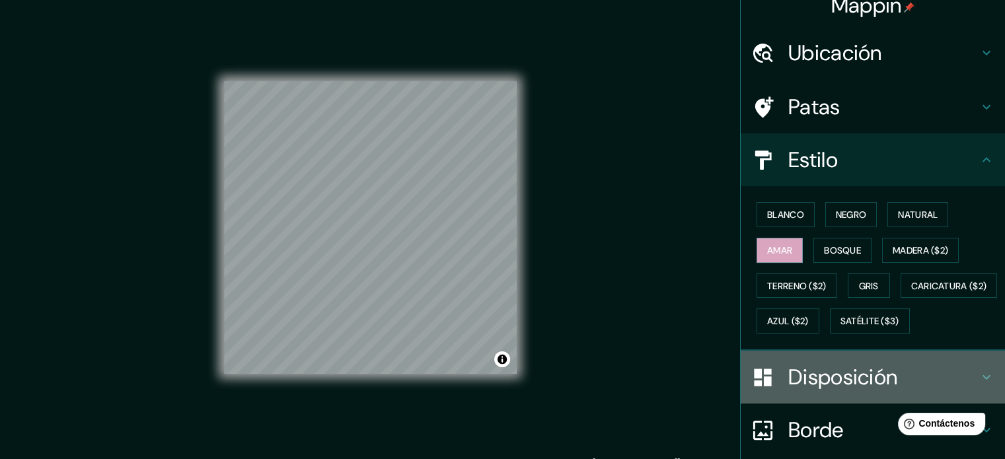
click at [861, 391] on font "Disposición" at bounding box center [842, 377] width 109 height 28
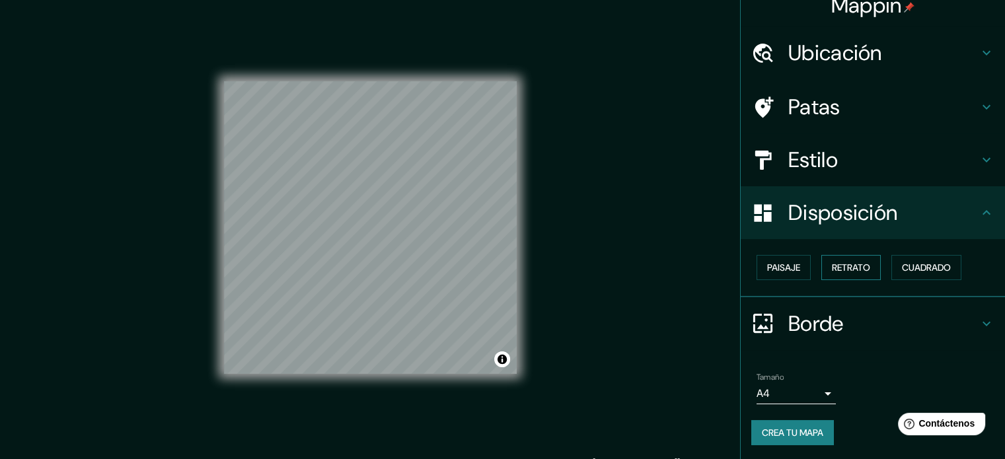
click at [821, 271] on button "Retrato" at bounding box center [850, 267] width 59 height 25
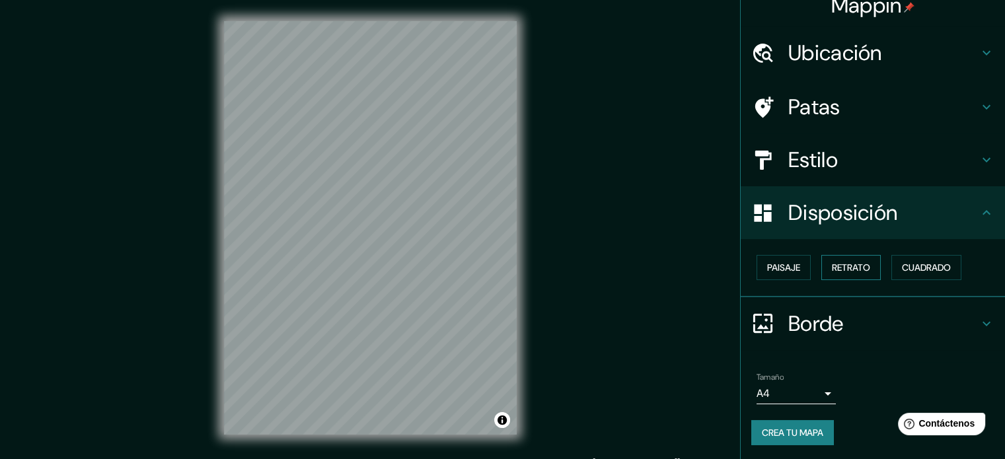
click at [838, 266] on font "Retrato" at bounding box center [851, 268] width 38 height 12
click at [904, 264] on font "Cuadrado" at bounding box center [926, 268] width 49 height 12
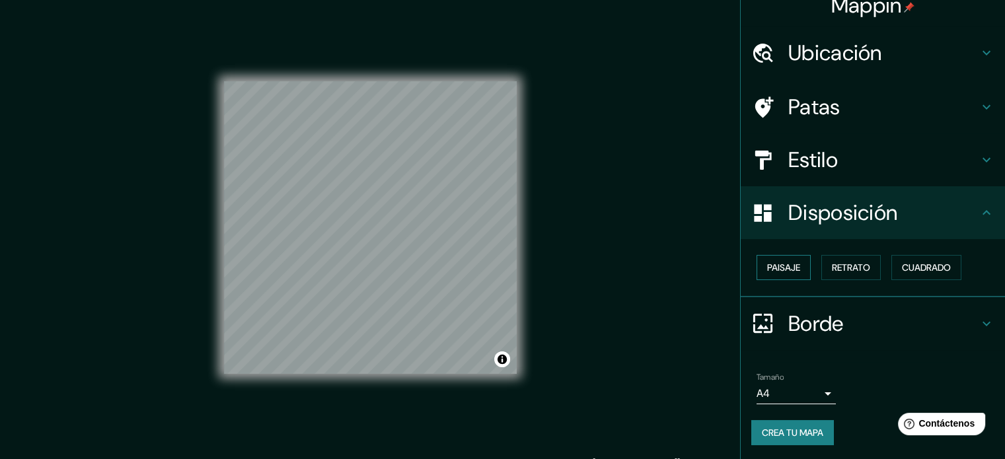
click at [782, 267] on font "Paisaje" at bounding box center [783, 268] width 33 height 12
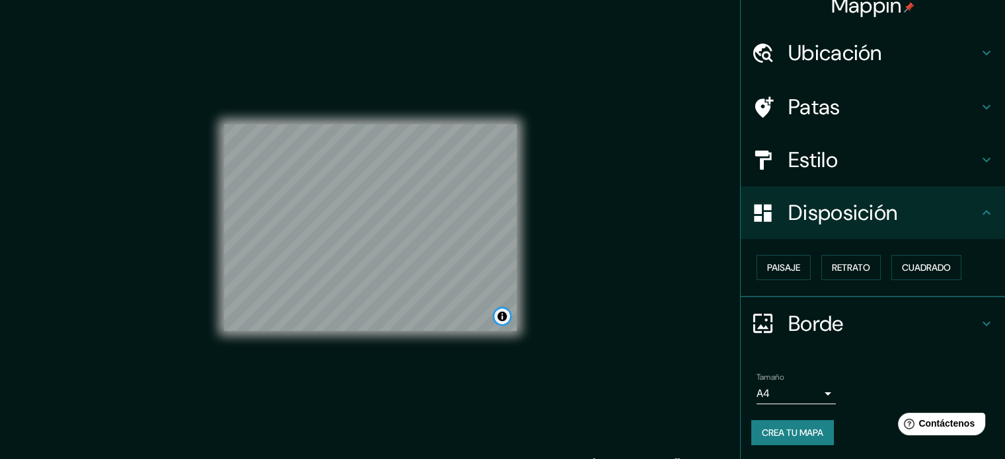
click at [500, 320] on button "Activar o desactivar atribución" at bounding box center [502, 316] width 16 height 16
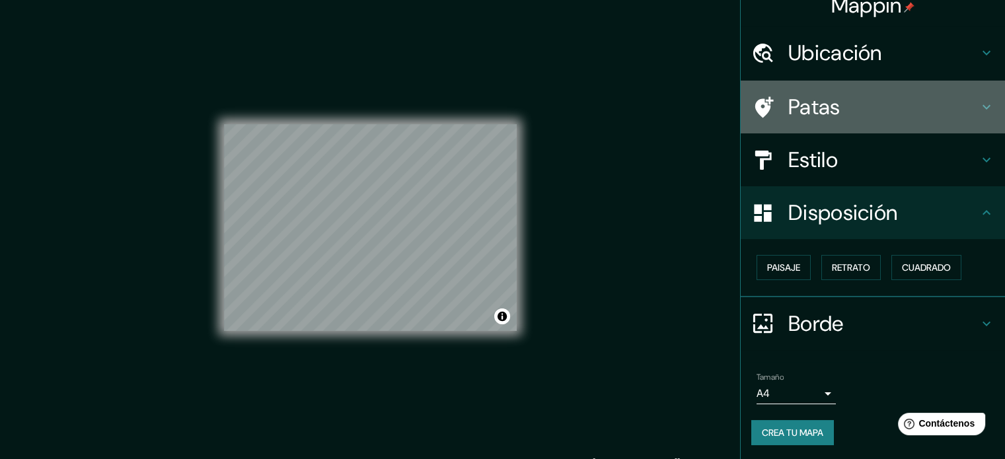
click at [759, 96] on icon at bounding box center [762, 107] width 23 height 23
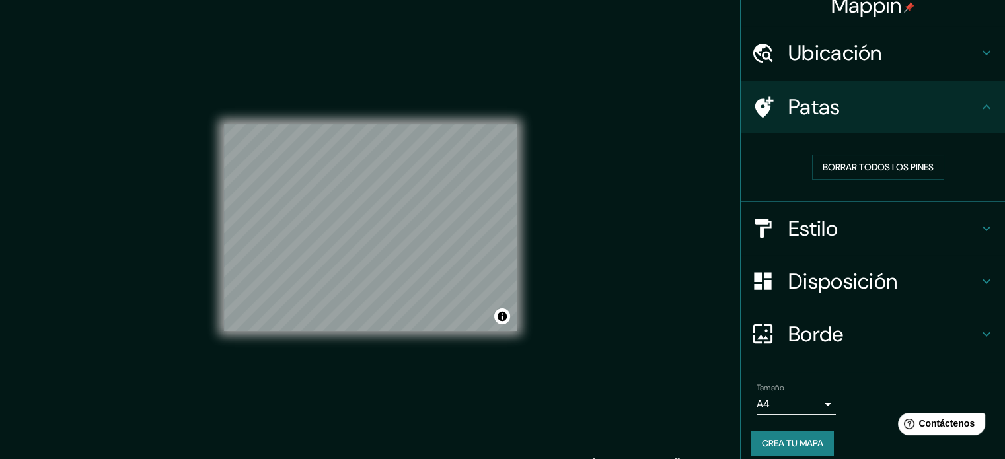
click at [759, 96] on icon at bounding box center [762, 107] width 23 height 23
click at [815, 404] on body "Mappin Ubicación Temuco, [GEOGRAPHIC_DATA], [GEOGRAPHIC_DATA] Patas Borrar todo…" at bounding box center [502, 229] width 1005 height 459
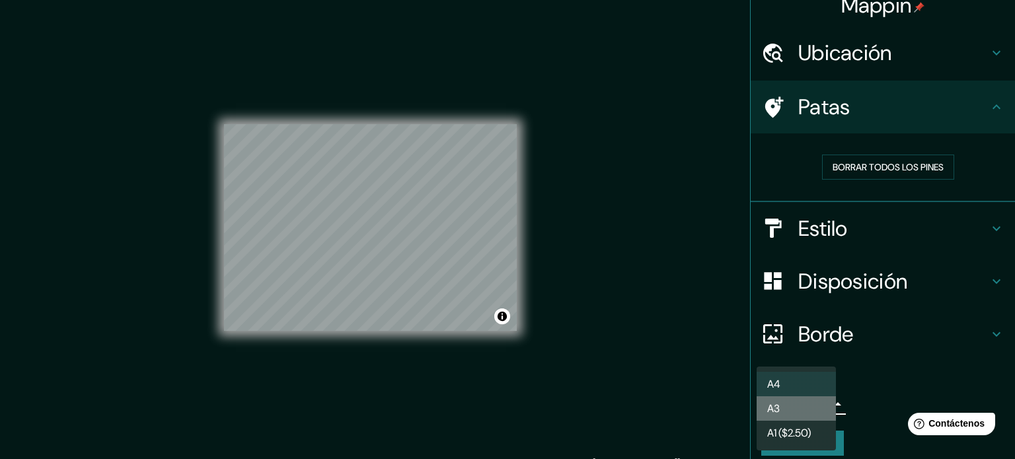
click at [811, 410] on li "A3" at bounding box center [795, 408] width 79 height 24
type input "a4"
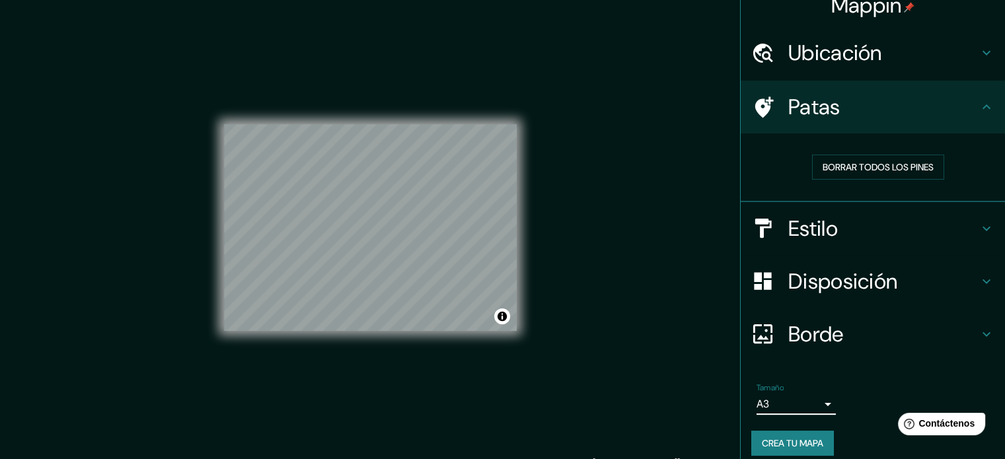
click at [871, 273] on font "Disposición" at bounding box center [842, 282] width 109 height 28
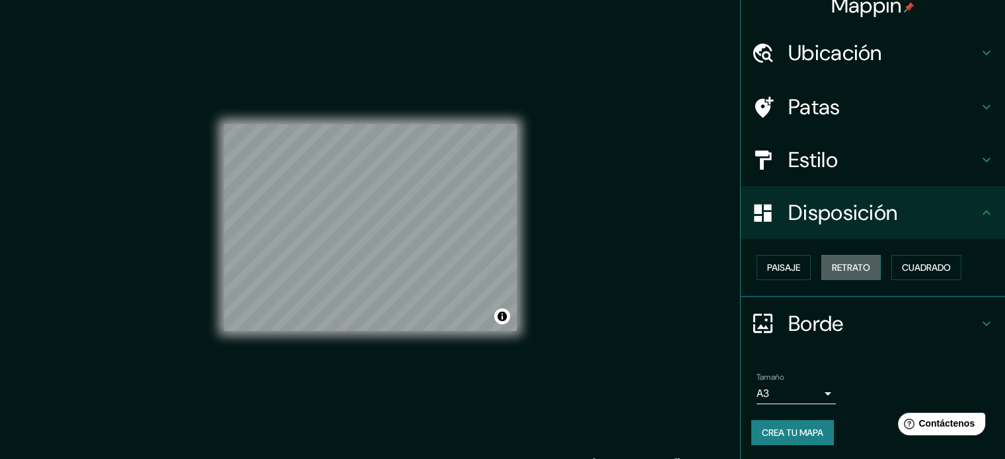
click at [857, 264] on font "Retrato" at bounding box center [851, 268] width 38 height 12
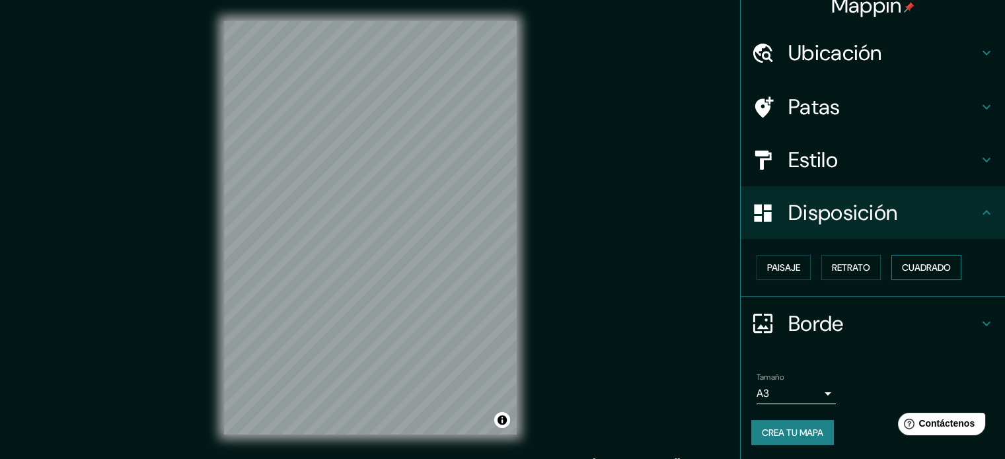
click at [912, 263] on font "Cuadrado" at bounding box center [926, 268] width 49 height 12
